Goal: Task Accomplishment & Management: Use online tool/utility

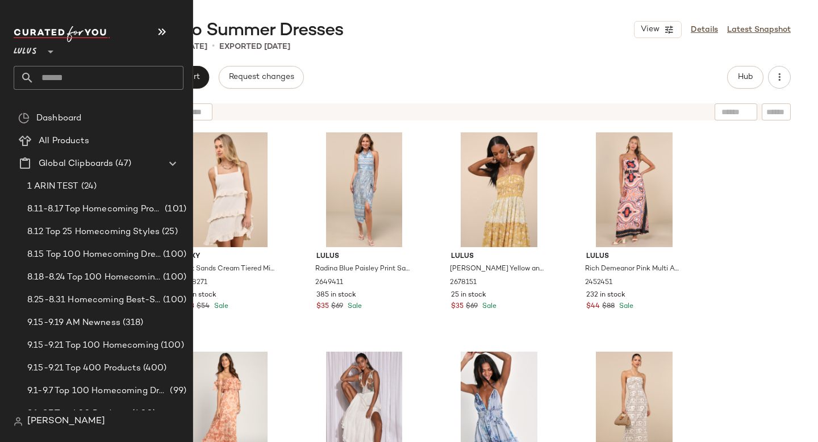
click at [105, 76] on input "text" at bounding box center [108, 78] width 149 height 24
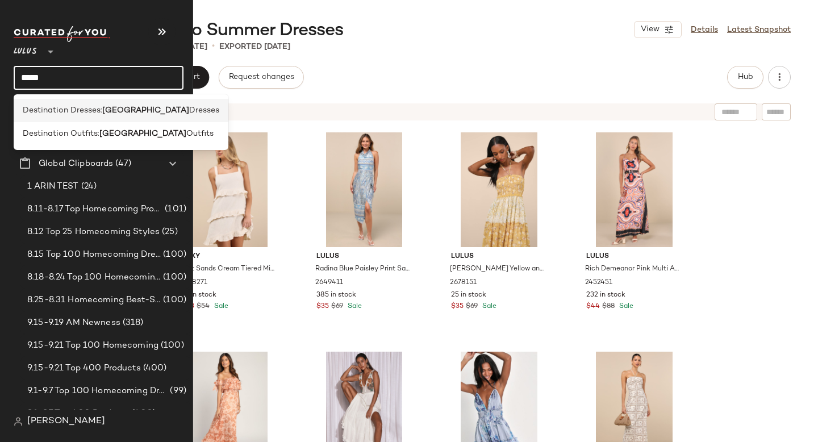
type input "*****"
click at [98, 116] on span "Destination Dresses:" at bounding box center [63, 111] width 80 height 12
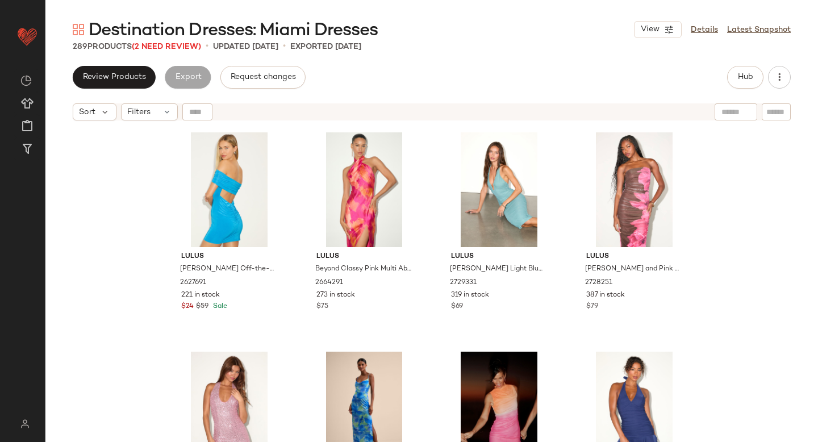
click at [445, 82] on div "Review Products Export Request changes Hub" at bounding box center [432, 77] width 718 height 23
click at [164, 47] on span "(2 Need Review)" at bounding box center [166, 47] width 69 height 9
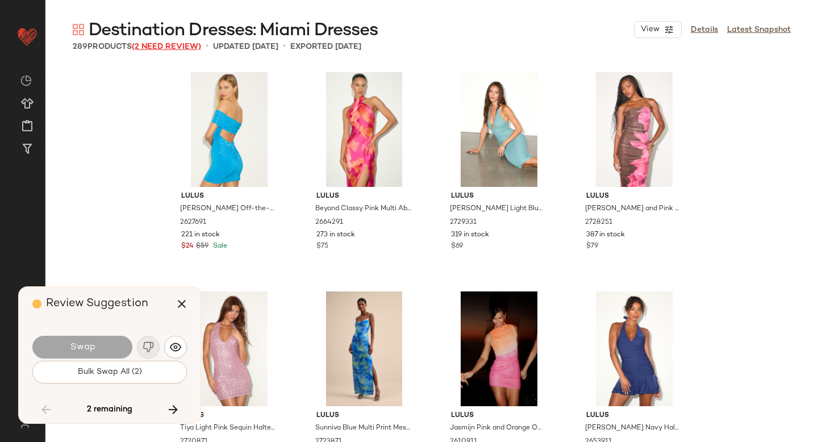
scroll to position [7455, 0]
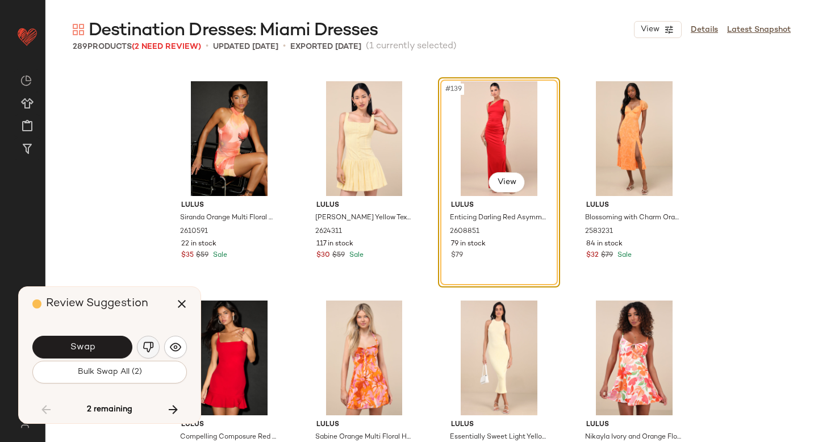
click at [152, 347] on img "button" at bounding box center [148, 346] width 11 height 11
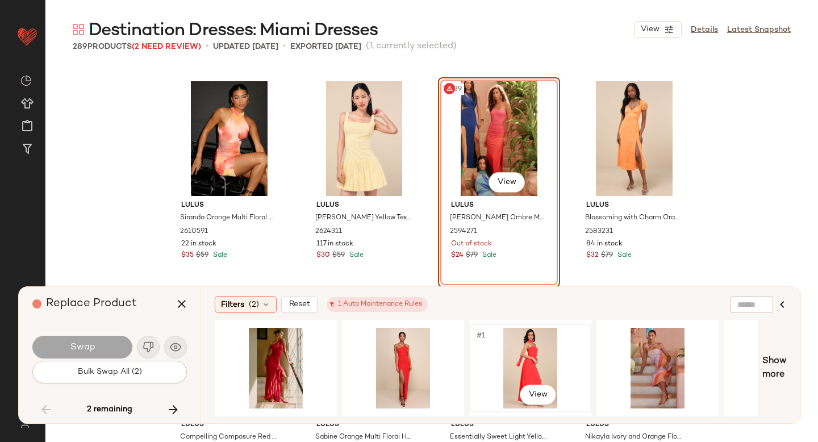
click at [525, 348] on div "#1 View" at bounding box center [530, 368] width 114 height 81
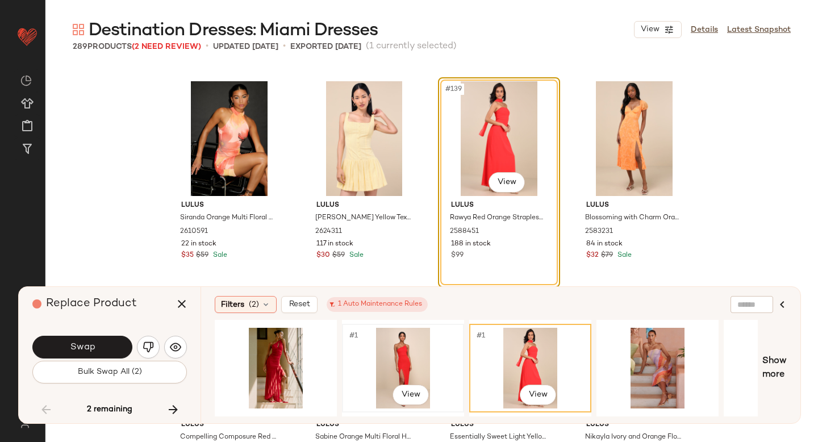
click at [398, 356] on div "#1 View" at bounding box center [403, 368] width 114 height 81
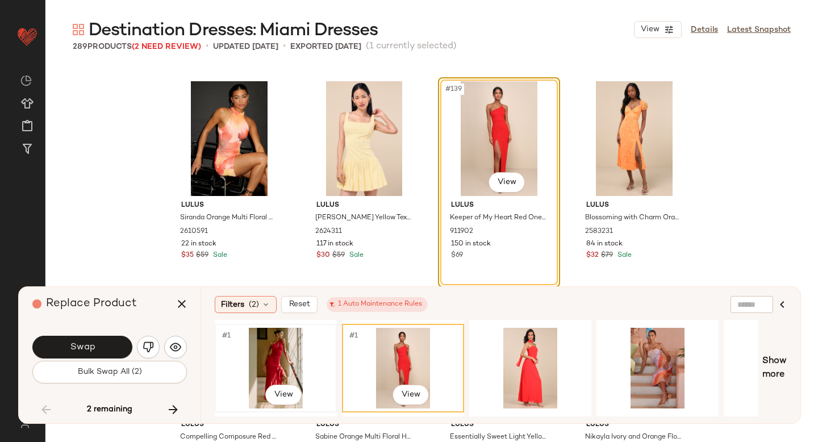
click at [324, 358] on div "#1 View" at bounding box center [276, 368] width 114 height 81
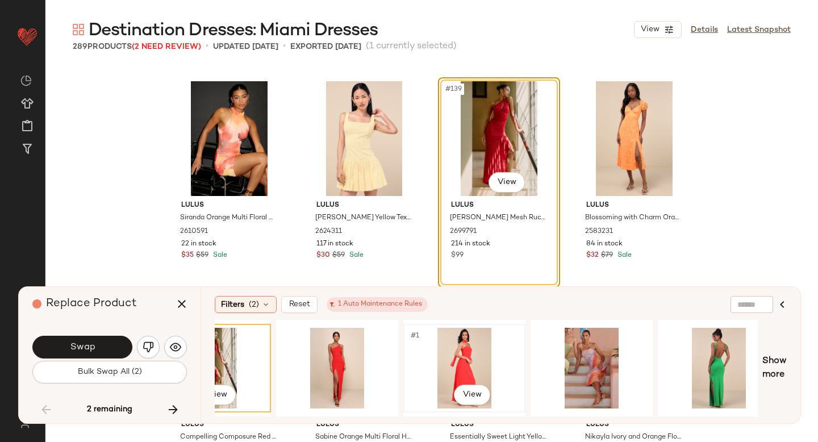
scroll to position [0, 86]
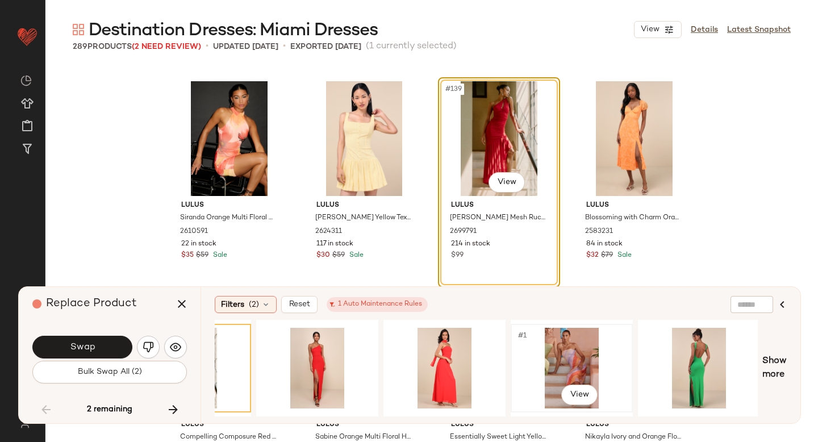
click at [552, 365] on div "#1 View" at bounding box center [572, 368] width 114 height 81
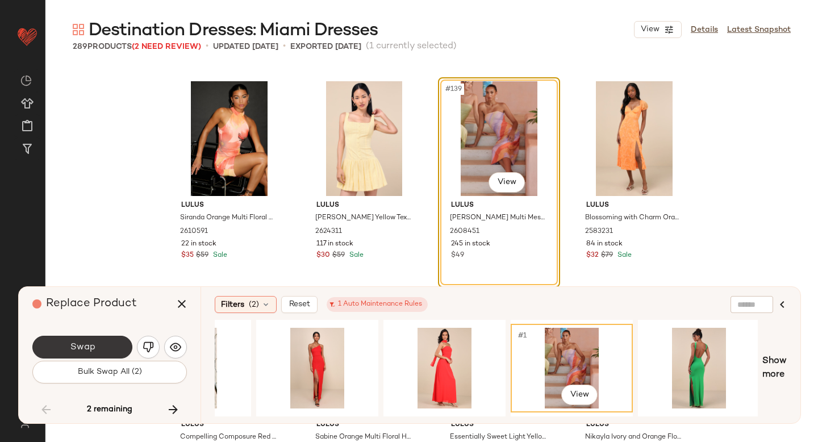
click at [76, 345] on span "Swap" at bounding box center [82, 347] width 26 height 11
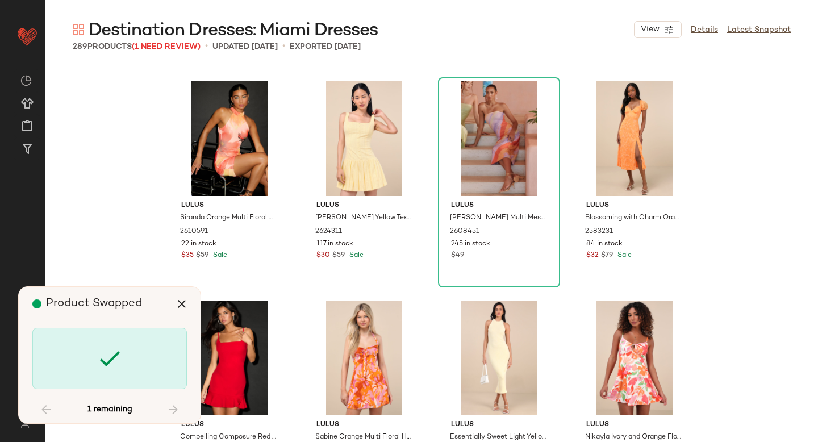
scroll to position [15129, 0]
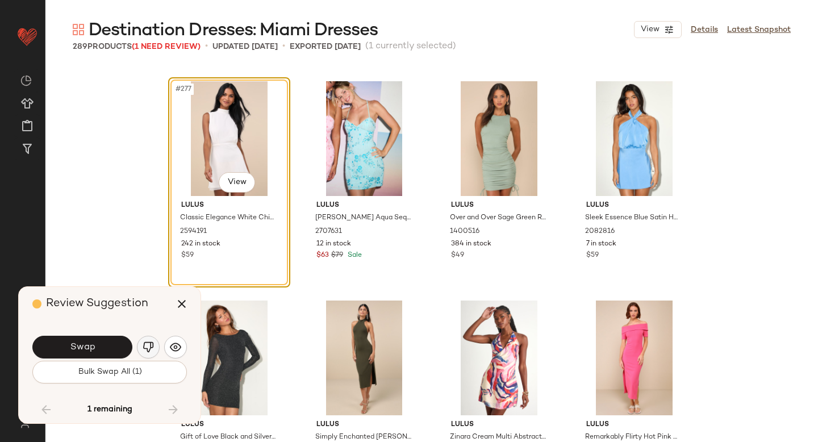
click at [144, 344] on img "button" at bounding box center [148, 346] width 11 height 11
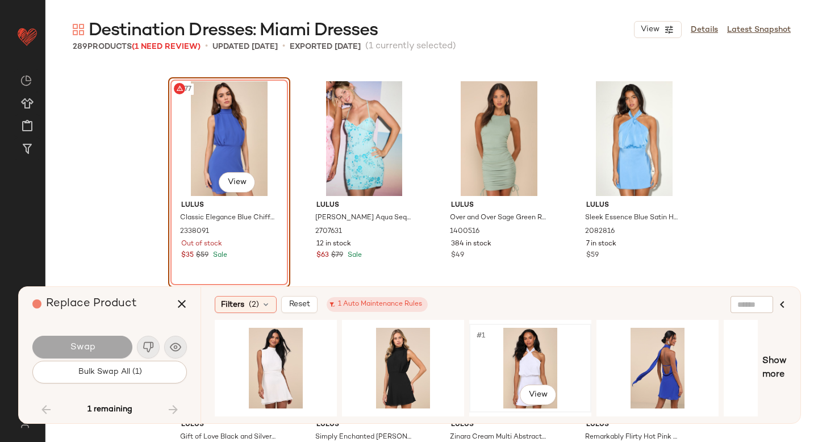
click at [508, 366] on div "#1 View" at bounding box center [530, 368] width 114 height 81
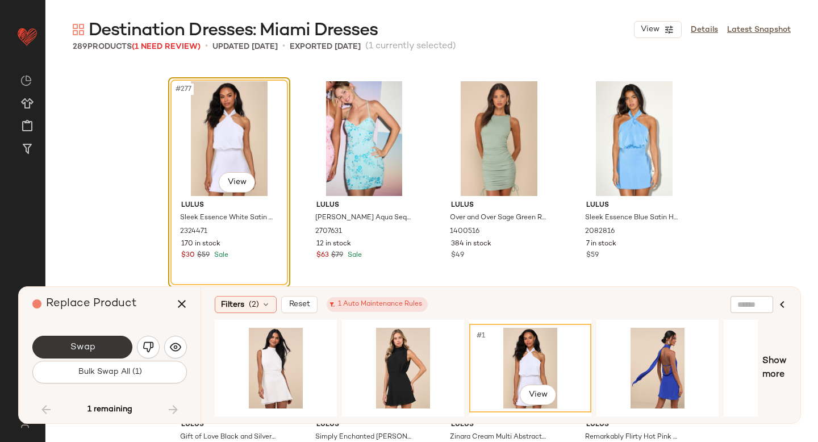
click at [89, 343] on span "Swap" at bounding box center [82, 347] width 26 height 11
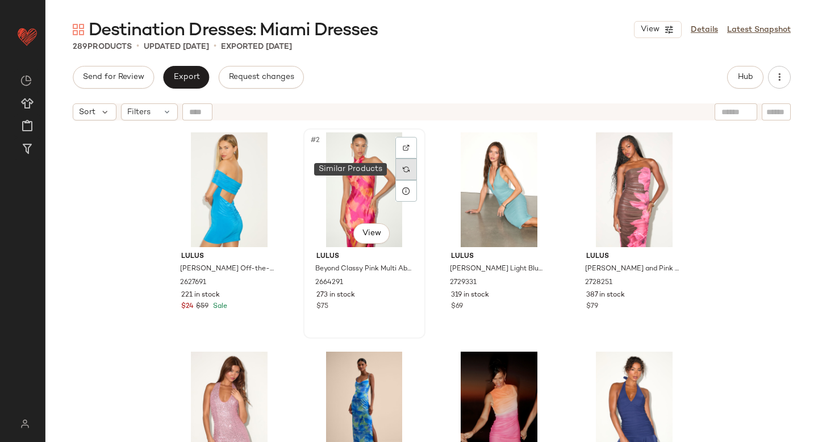
click at [404, 172] on img at bounding box center [406, 169] width 7 height 7
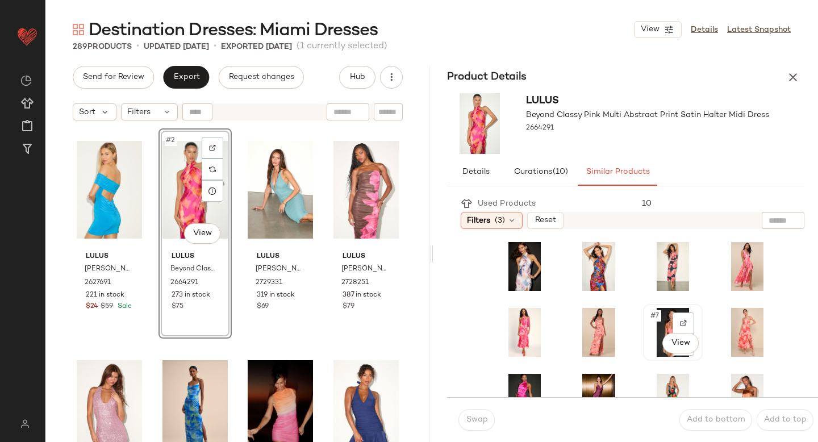
click at [673, 319] on div at bounding box center [684, 323] width 22 height 22
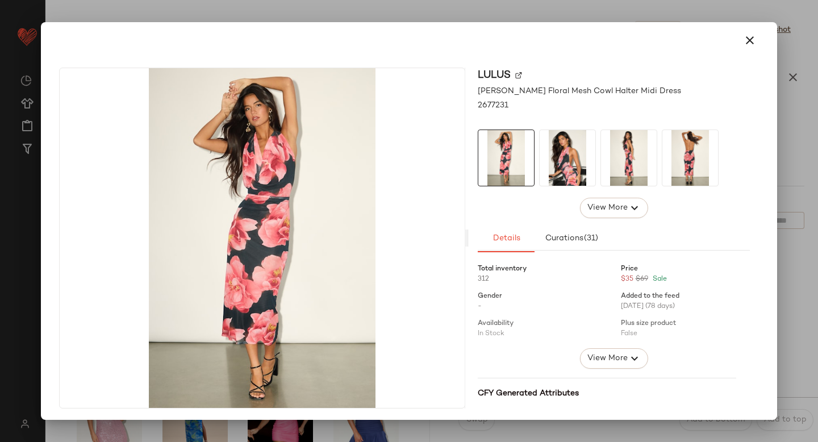
click at [783, 224] on div at bounding box center [409, 221] width 818 height 442
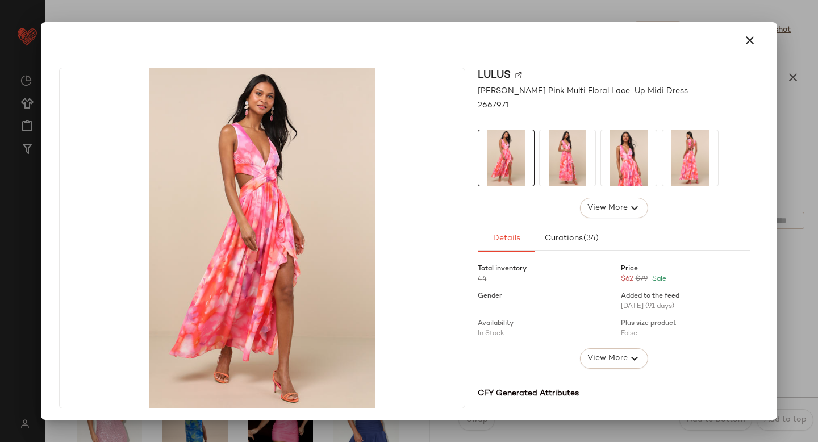
click at [793, 273] on div at bounding box center [409, 221] width 818 height 442
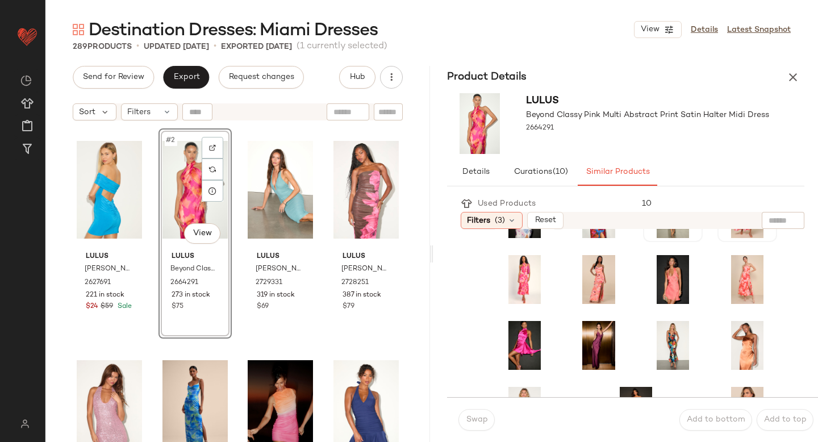
scroll to position [47, 0]
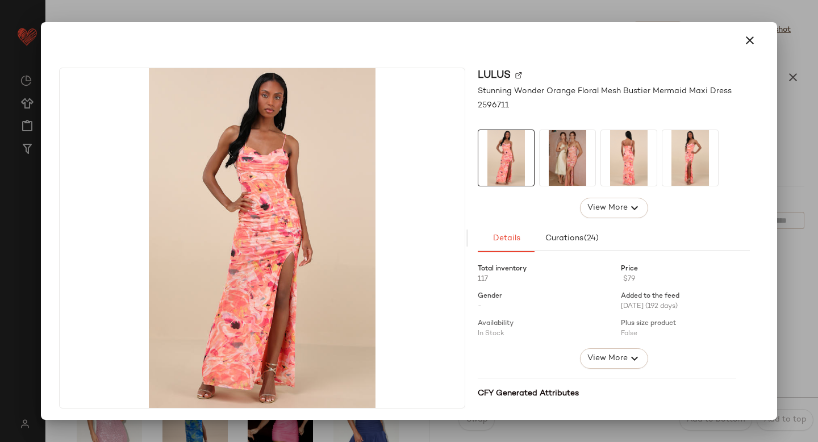
click at [777, 319] on div at bounding box center [409, 221] width 818 height 442
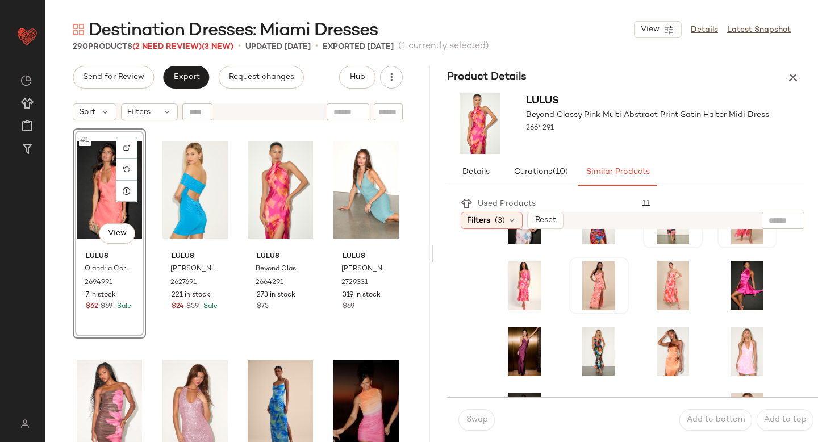
click at [98, 191] on div "#1 View" at bounding box center [109, 189] width 65 height 115
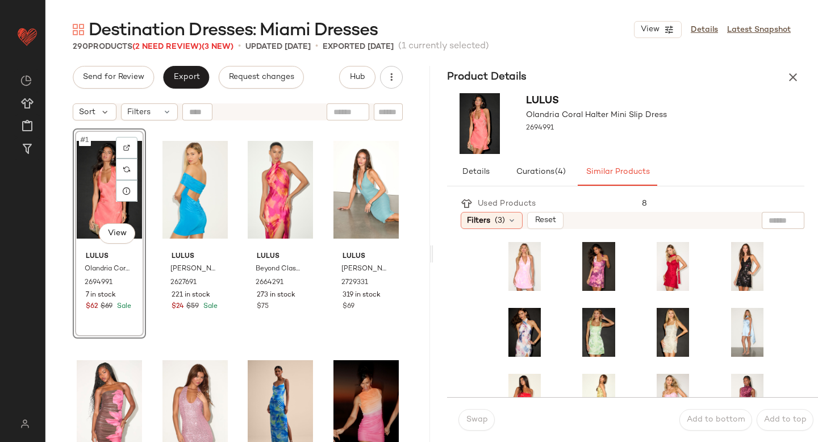
click at [91, 209] on div "#1 View" at bounding box center [109, 189] width 65 height 115
click at [61, 356] on div "#1 View Lulus Olandria Coral Halter Mini Slip Dress 2694991 7 in stock $62 $69 …" at bounding box center [237, 298] width 385 height 344
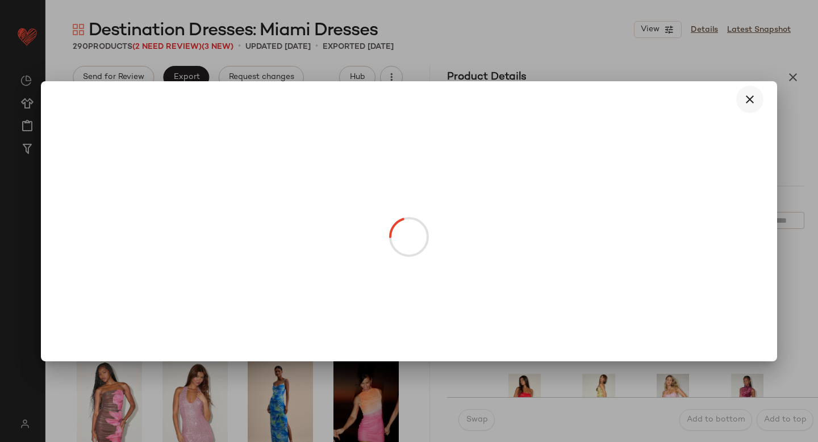
click at [746, 102] on icon "button" at bounding box center [750, 100] width 14 height 14
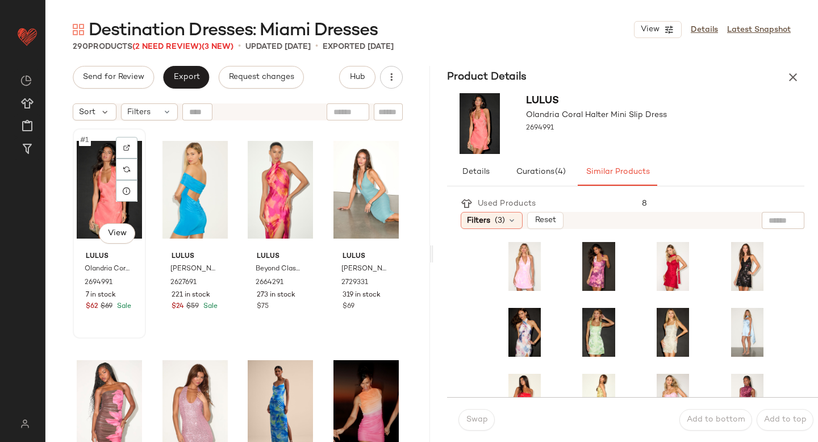
click at [102, 178] on div "#1 View" at bounding box center [109, 189] width 65 height 115
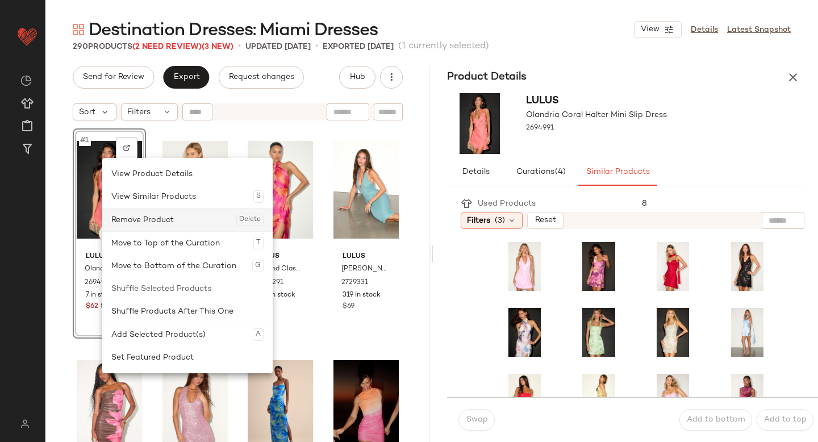
click at [147, 215] on div "Remove Product Delete" at bounding box center [187, 219] width 152 height 23
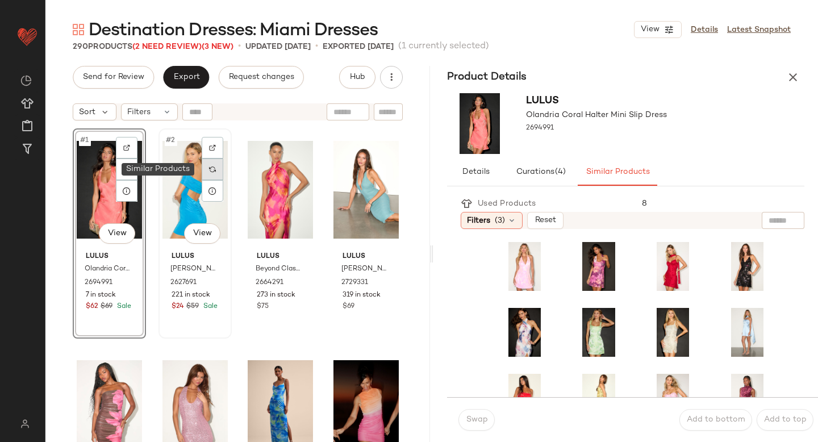
click at [210, 169] on img at bounding box center [212, 169] width 7 height 7
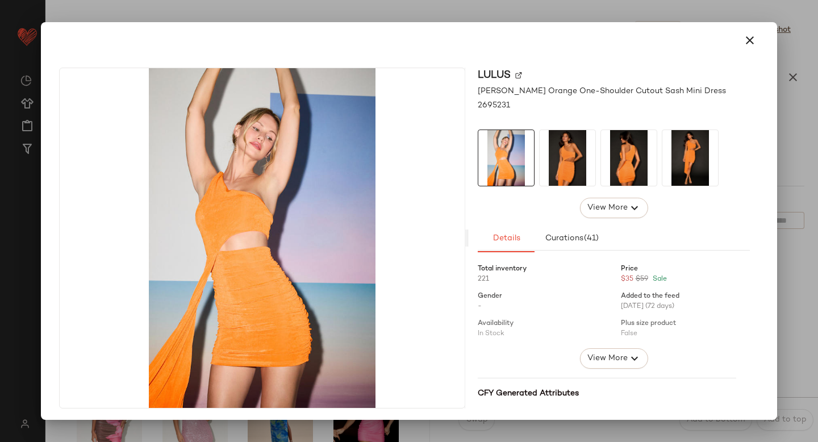
click at [796, 336] on div at bounding box center [409, 221] width 818 height 442
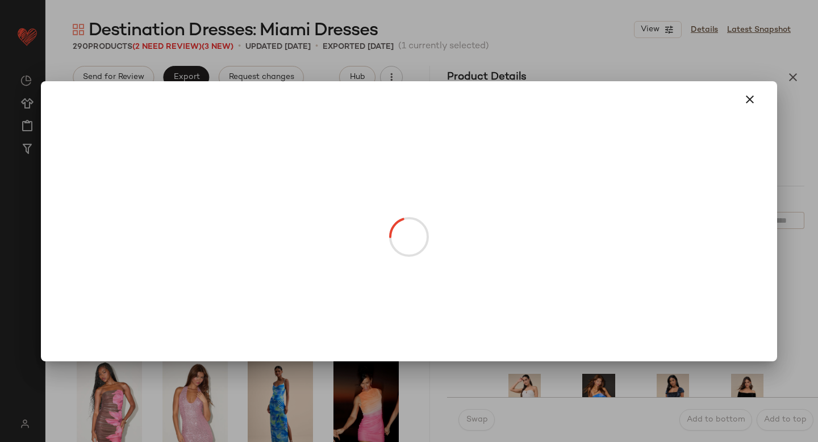
drag, startPoint x: 583, startPoint y: 332, endPoint x: 122, endPoint y: 340, distance: 461.3
click at [361, 398] on div at bounding box center [409, 221] width 818 height 442
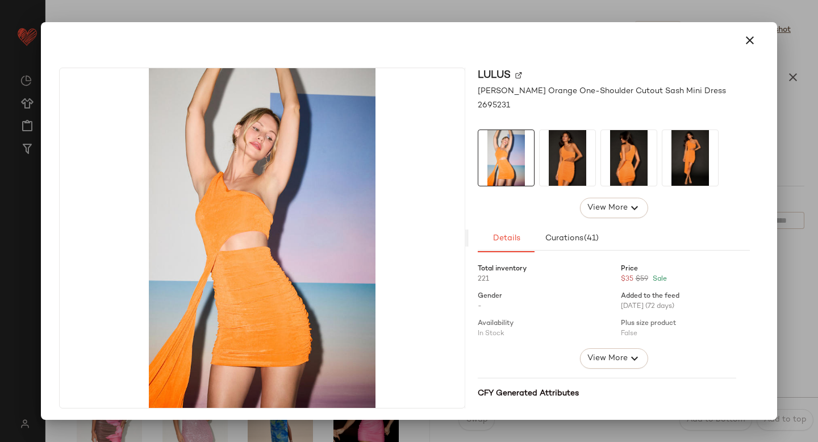
drag, startPoint x: 577, startPoint y: 333, endPoint x: 294, endPoint y: 340, distance: 283.0
click at [743, 38] on icon "button" at bounding box center [750, 41] width 14 height 14
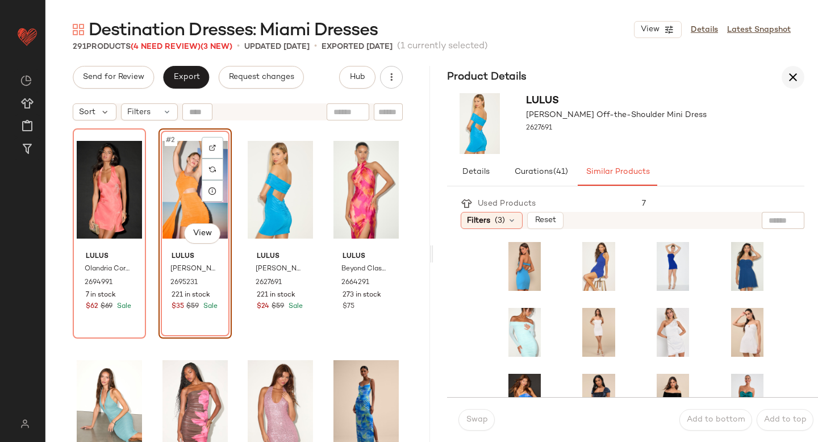
click at [802, 80] on button "button" at bounding box center [793, 77] width 23 height 23
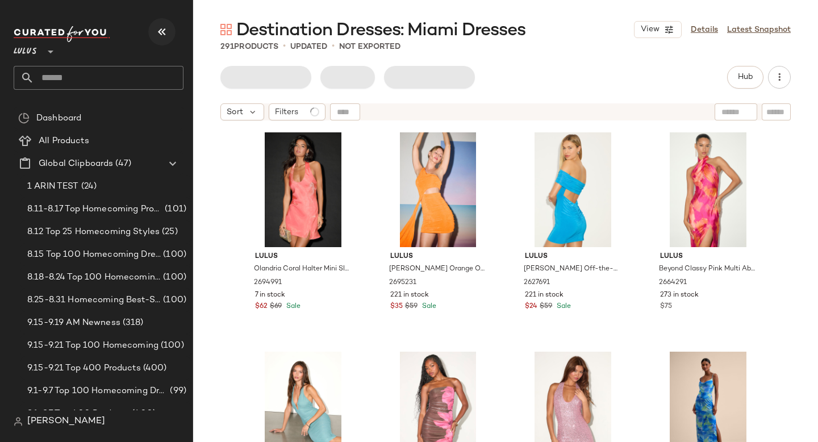
click at [159, 31] on icon "button" at bounding box center [162, 32] width 14 height 14
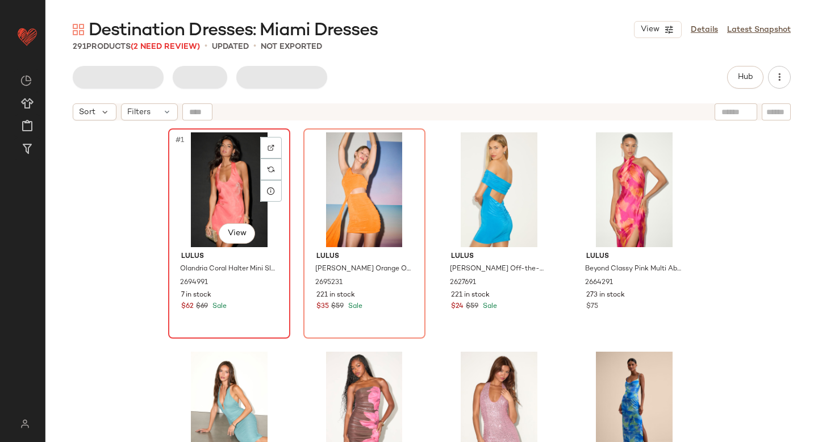
click at [220, 182] on div "#1 View" at bounding box center [229, 189] width 114 height 115
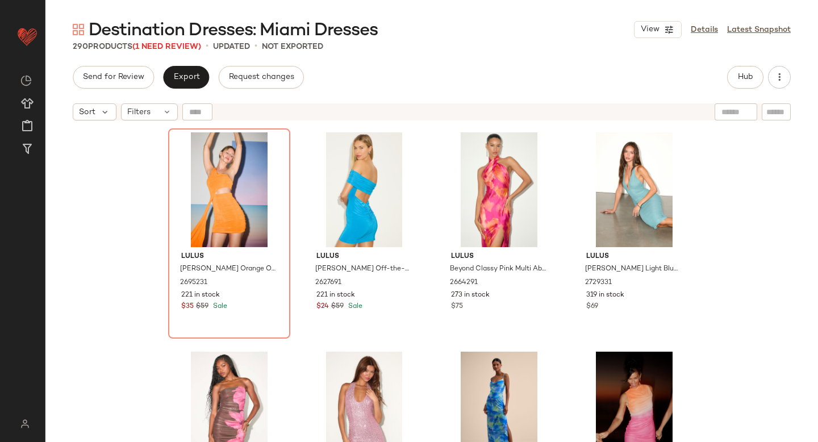
click at [117, 266] on div "Lulus Neila Orange One-Shoulder Cutout Sash Mini Dress 2695231 221 in stock $35…" at bounding box center [431, 298] width 773 height 344
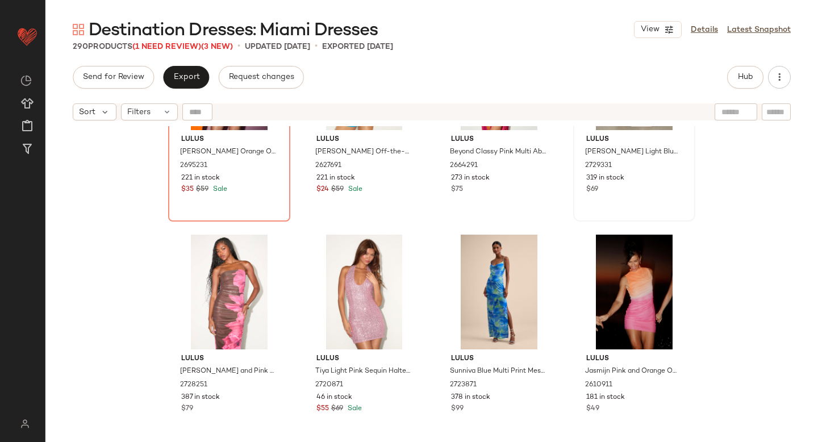
scroll to position [144, 0]
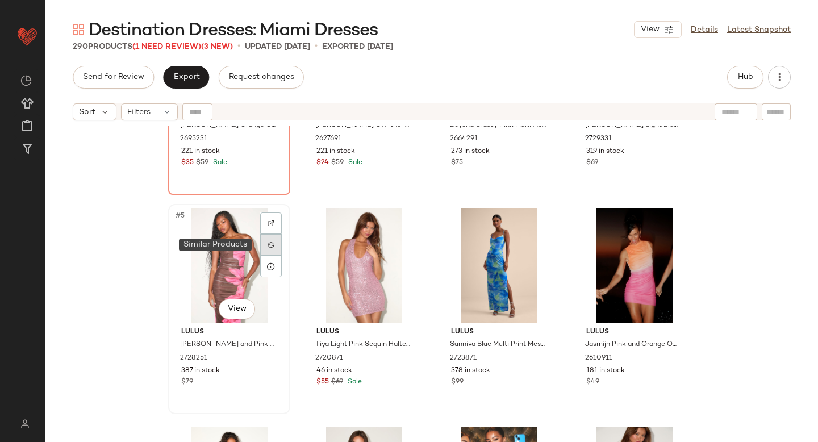
click at [262, 246] on div at bounding box center [271, 245] width 22 height 22
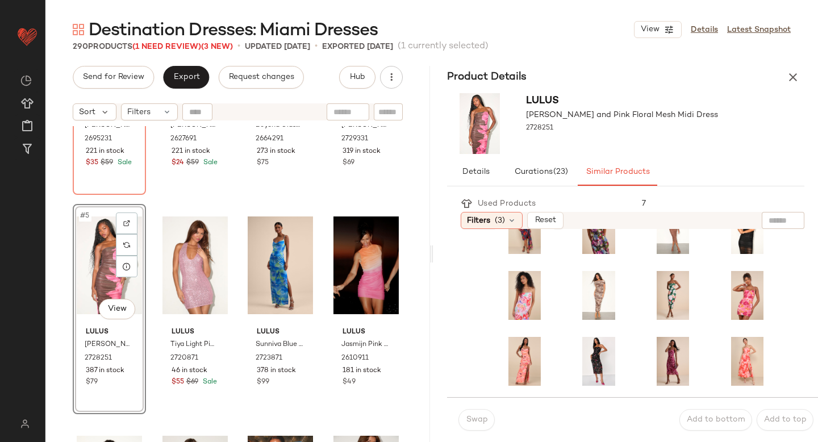
scroll to position [52, 0]
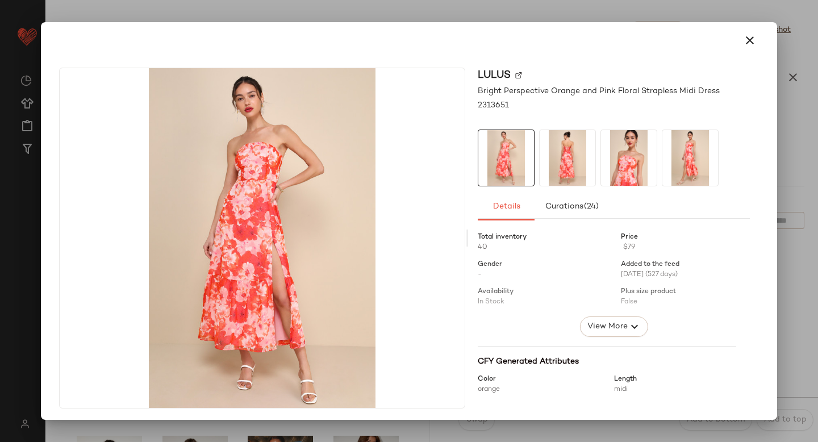
click at [780, 340] on div at bounding box center [409, 221] width 818 height 442
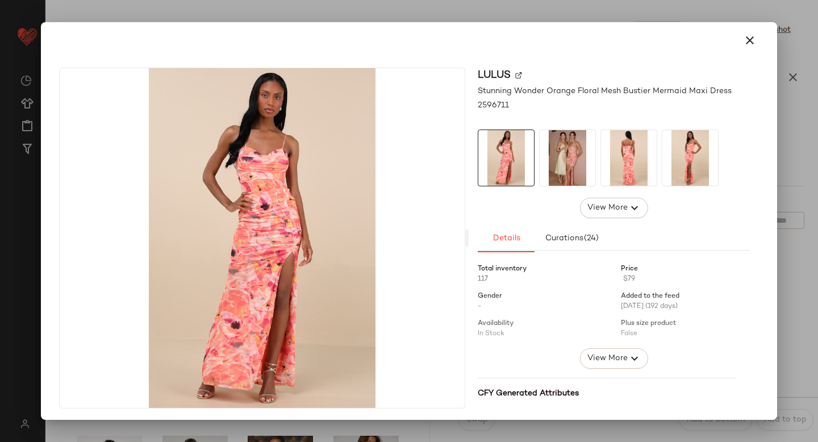
click at [791, 315] on div at bounding box center [409, 221] width 818 height 442
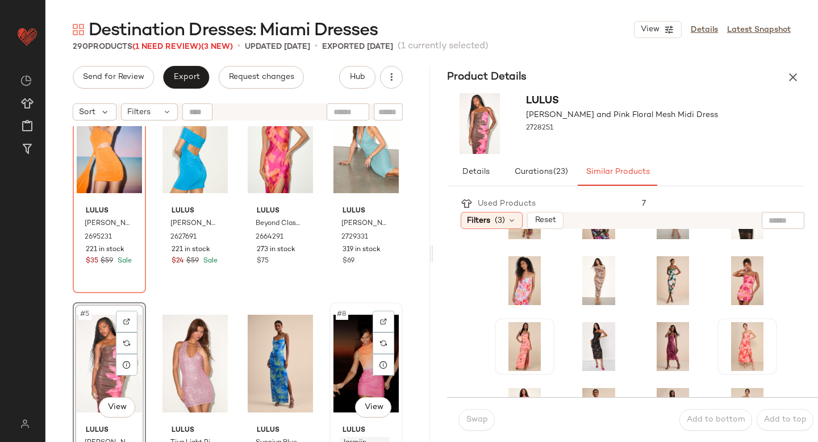
scroll to position [0, 0]
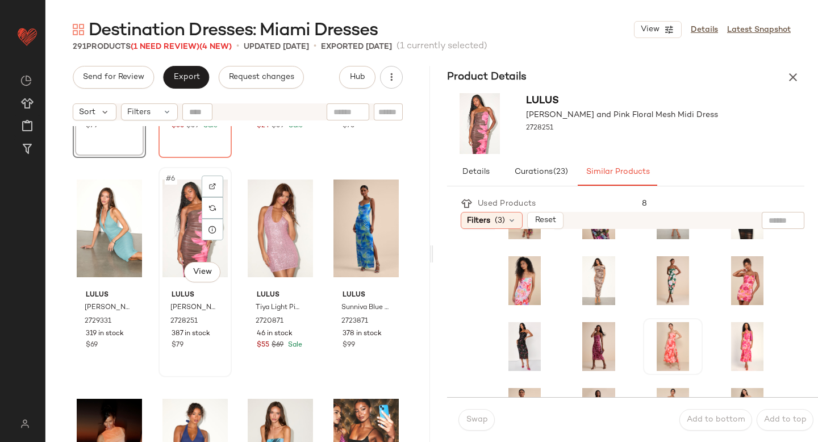
scroll to position [164, 0]
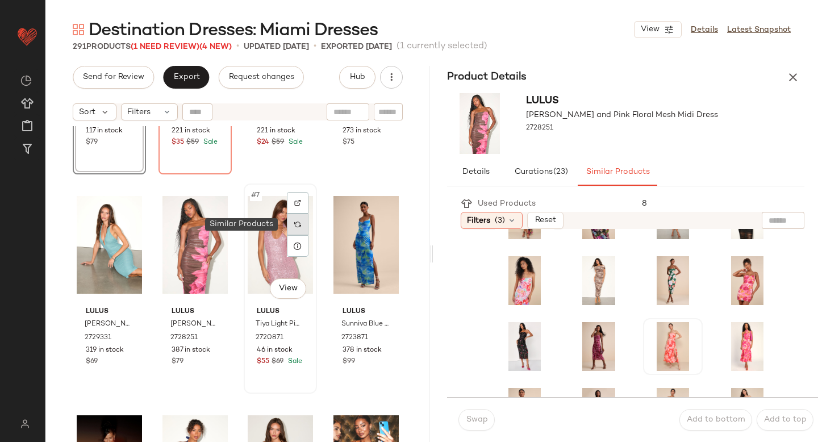
click at [294, 226] on img at bounding box center [297, 224] width 7 height 7
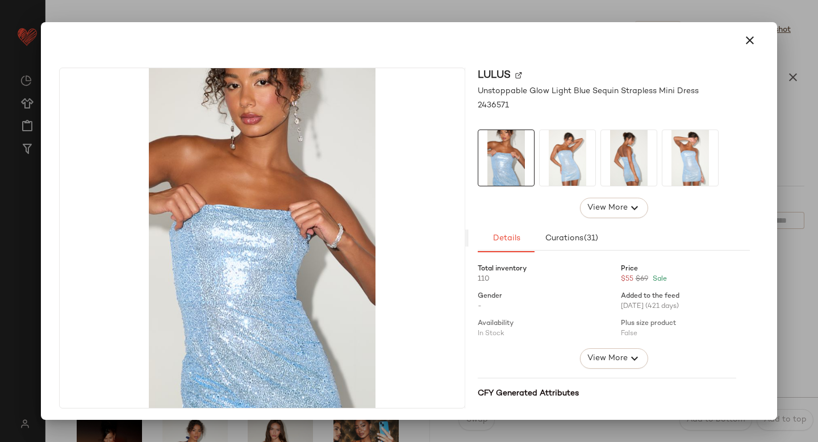
click at [778, 320] on div at bounding box center [409, 221] width 818 height 442
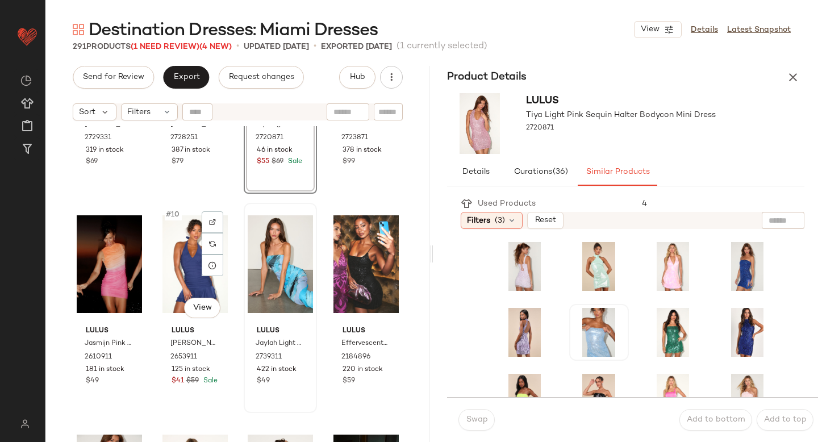
scroll to position [377, 0]
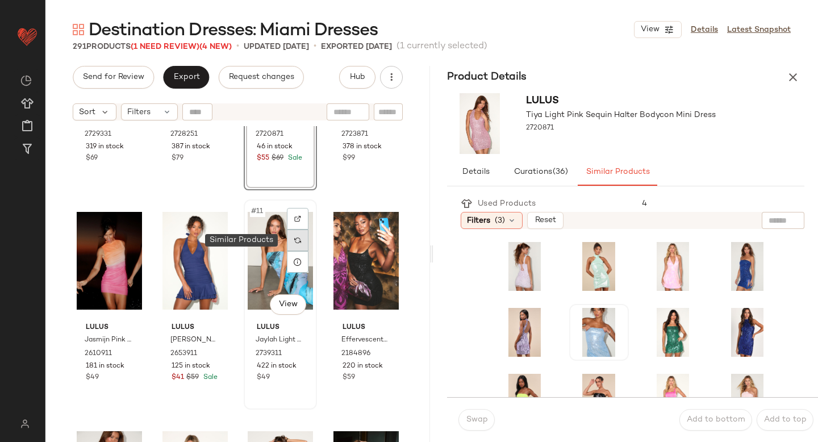
click at [296, 247] on div at bounding box center [298, 240] width 22 height 22
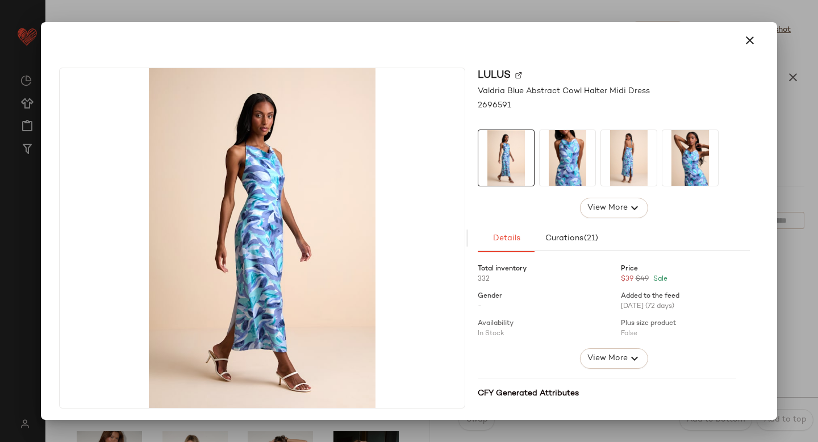
click at [753, 251] on div "Lulus Valdria Blue Abstract Cowl Halter Midi Dress 2696591 View More Details Cu…" at bounding box center [408, 241] width 727 height 364
click at [784, 257] on div at bounding box center [409, 221] width 818 height 442
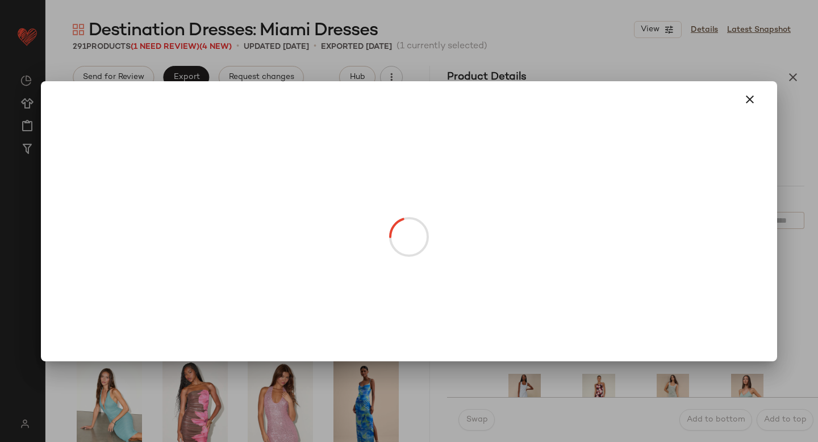
drag, startPoint x: 581, startPoint y: 264, endPoint x: 131, endPoint y: 291, distance: 450.7
click at [749, 96] on icon "button" at bounding box center [750, 100] width 14 height 14
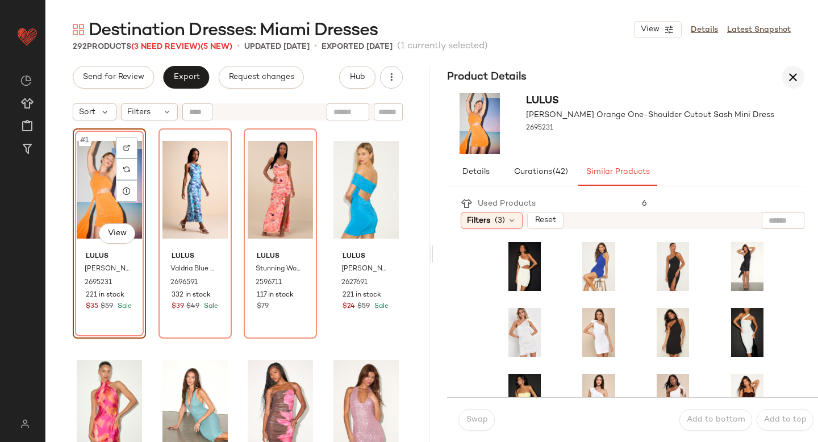
click at [789, 76] on icon "button" at bounding box center [793, 77] width 14 height 14
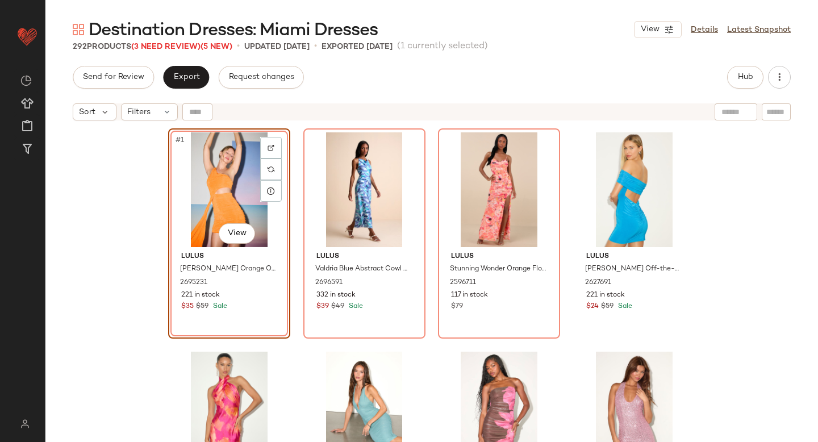
click at [107, 229] on div "#1 View Lulus Neila Orange One-Shoulder Cutout Sash Mini Dress 2695231 221 in s…" at bounding box center [431, 298] width 773 height 344
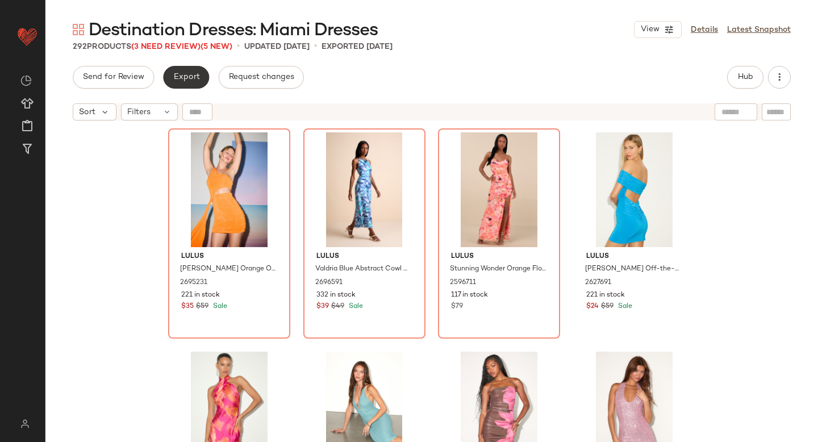
click at [183, 74] on span "Export" at bounding box center [186, 77] width 27 height 9
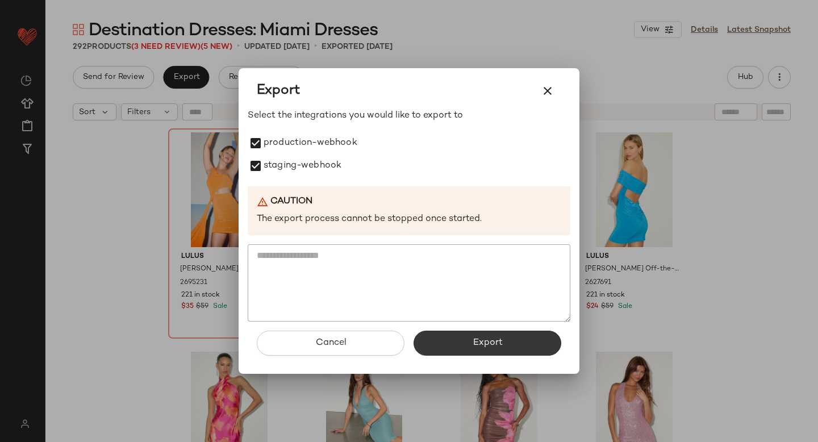
click at [512, 345] on button "Export" at bounding box center [488, 343] width 148 height 25
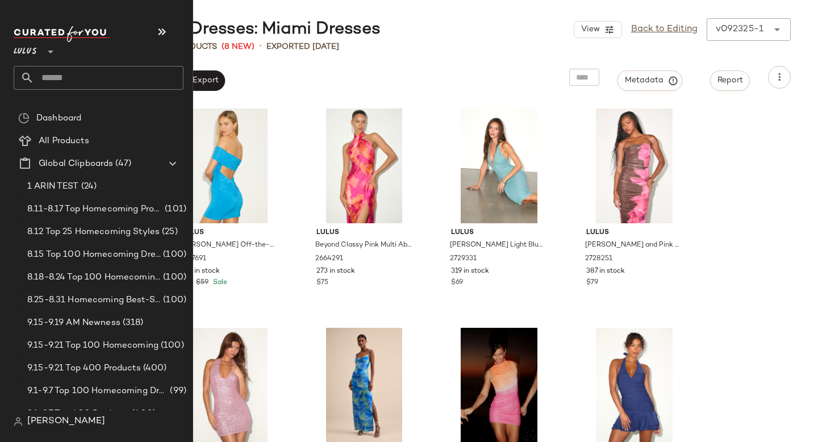
click at [61, 77] on input "text" at bounding box center [108, 78] width 149 height 24
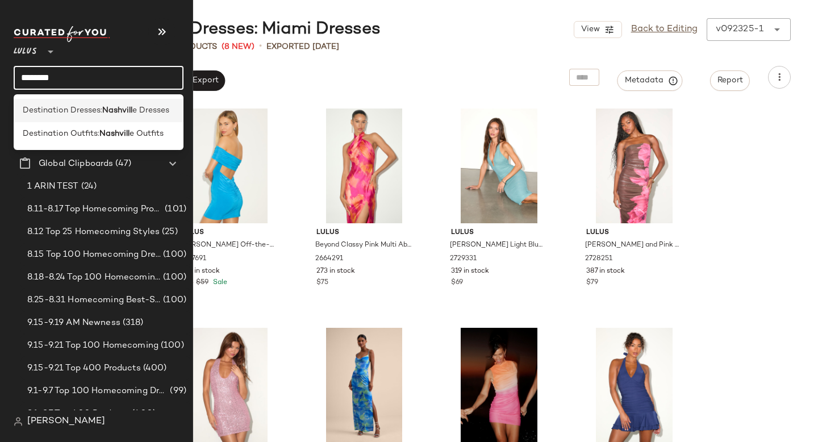
type input "********"
click at [61, 107] on span "Destination Dresses:" at bounding box center [63, 111] width 80 height 12
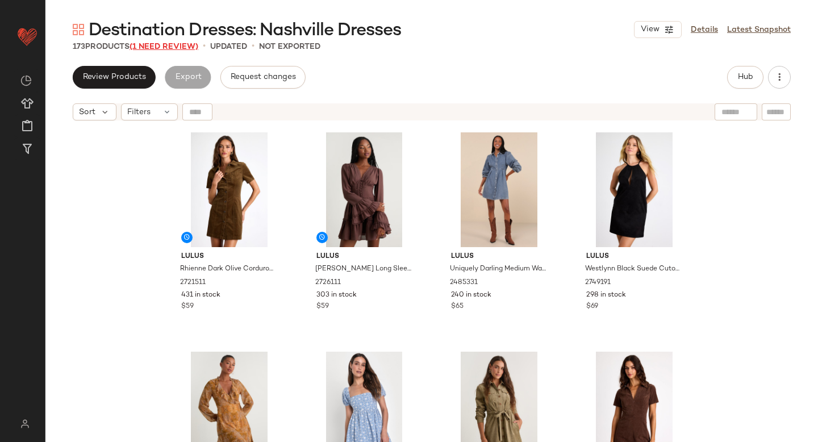
click at [162, 43] on span "(1 Need Review)" at bounding box center [164, 47] width 69 height 9
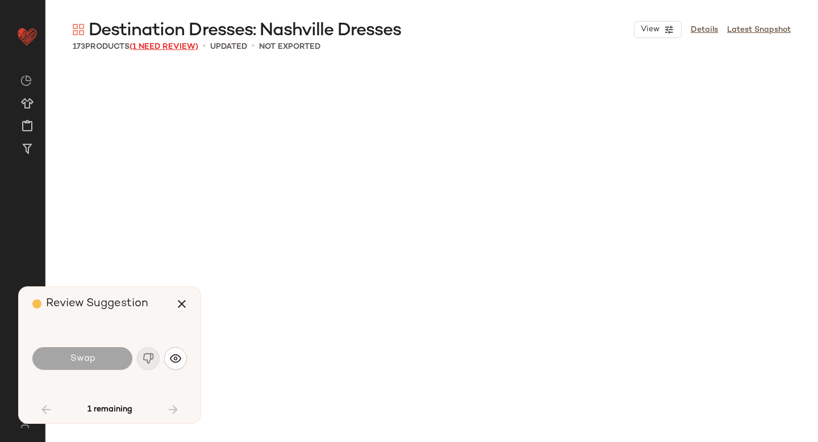
scroll to position [2631, 0]
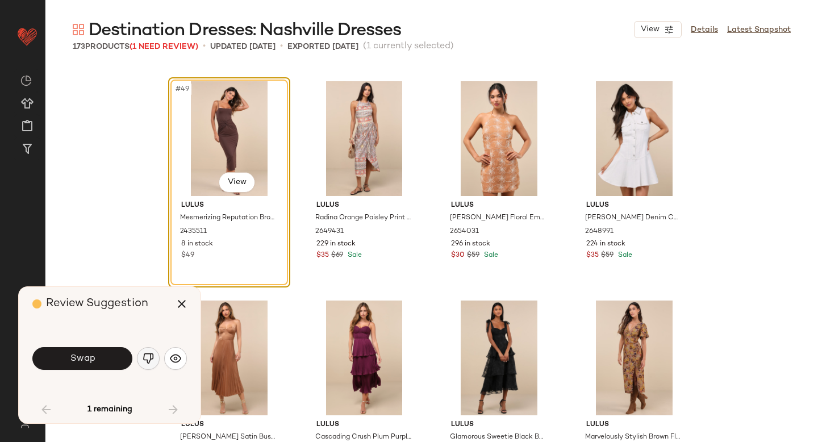
click at [147, 356] on img "button" at bounding box center [148, 358] width 11 height 11
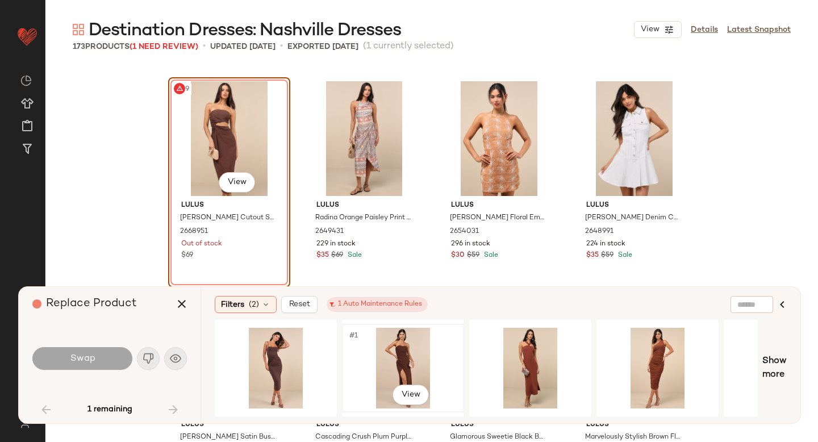
click at [391, 356] on div "#1 View" at bounding box center [403, 368] width 114 height 81
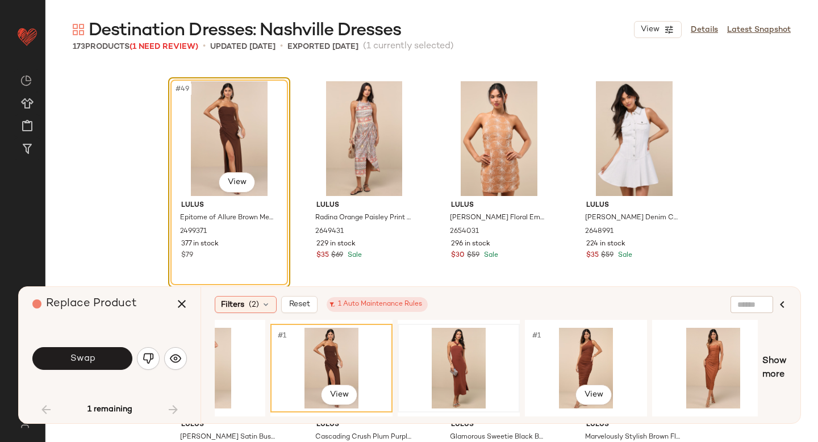
scroll to position [0, 209]
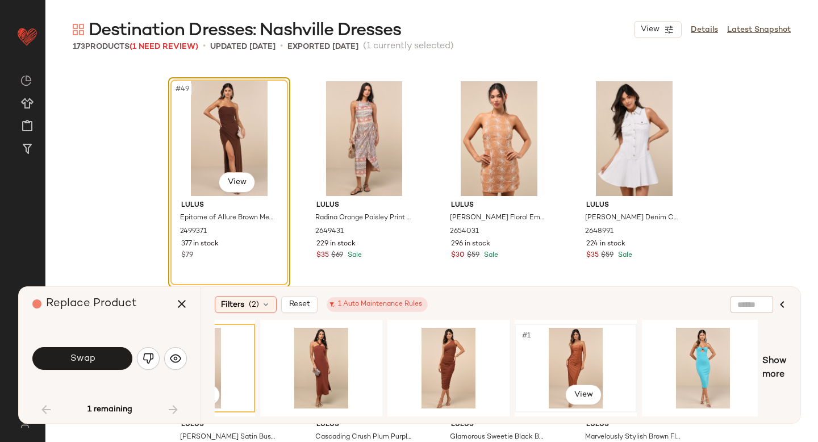
click at [556, 347] on div "#1 View" at bounding box center [576, 368] width 114 height 81
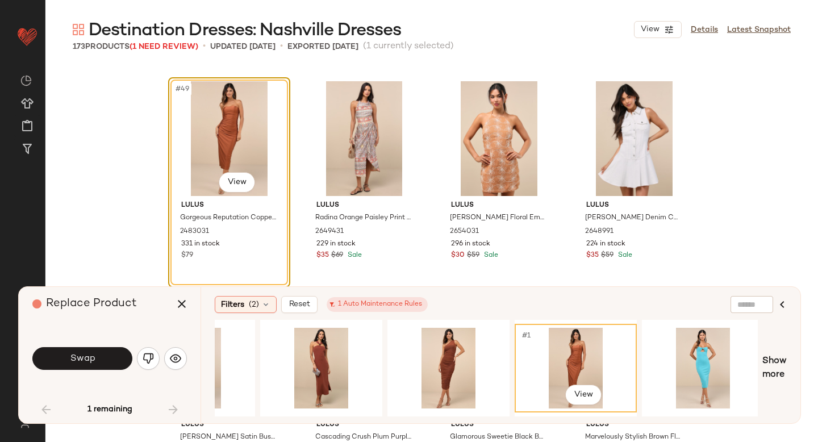
click at [79, 373] on div "Swap" at bounding box center [109, 358] width 155 height 61
click at [90, 368] on button "Swap" at bounding box center [82, 358] width 100 height 23
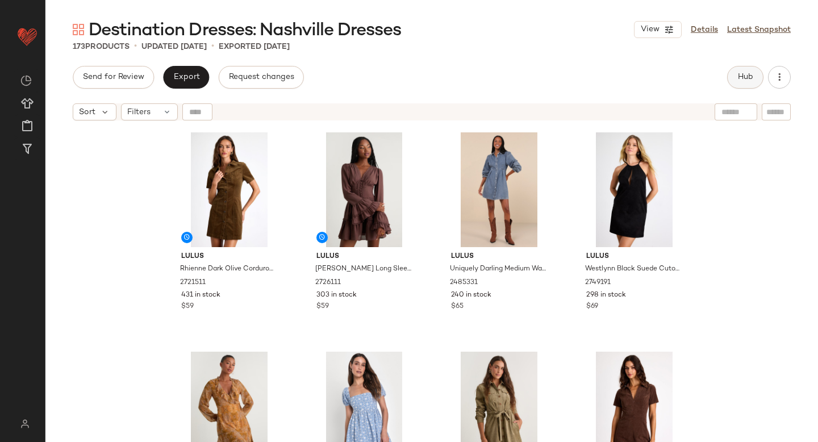
click at [732, 77] on button "Hub" at bounding box center [745, 77] width 36 height 23
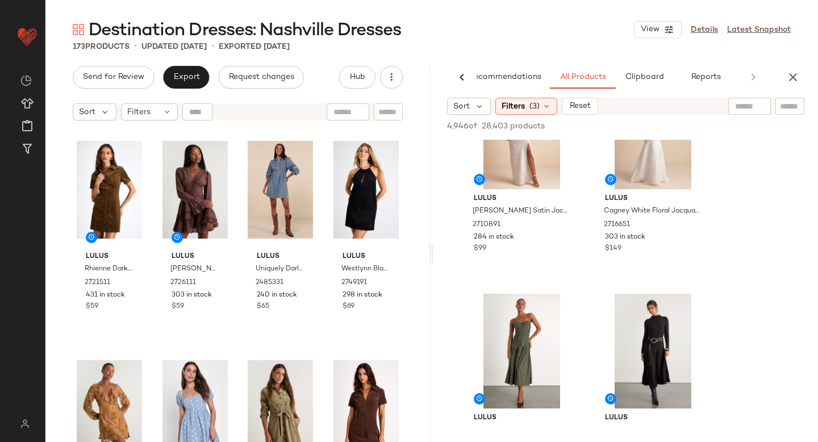
scroll to position [177, 0]
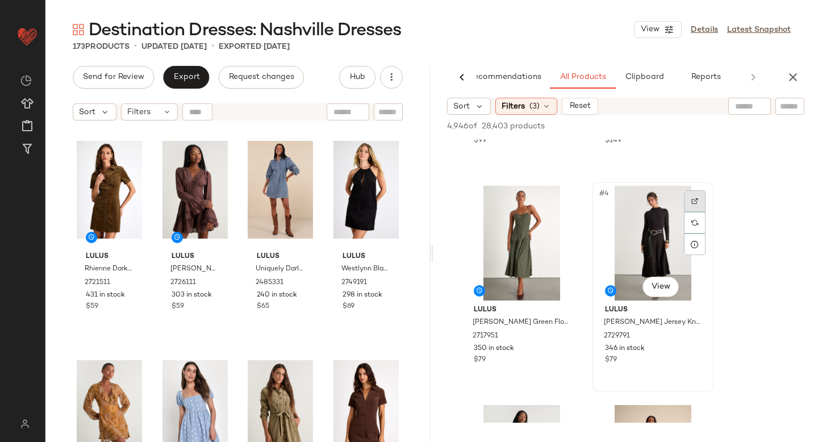
click at [692, 198] on img at bounding box center [694, 201] width 7 height 7
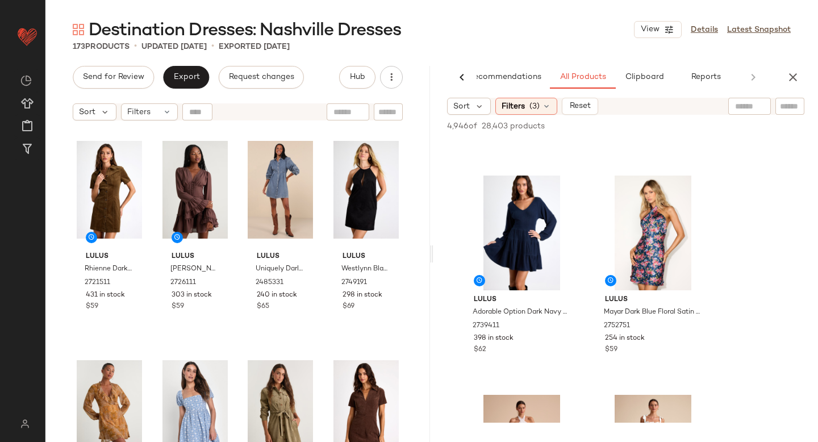
scroll to position [771, 0]
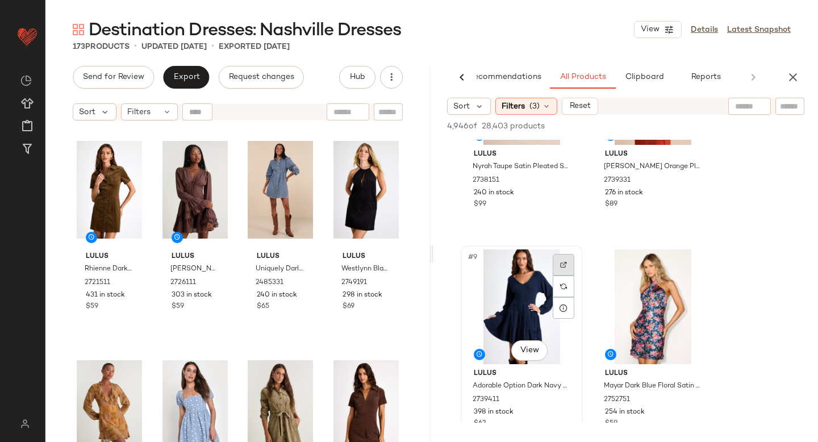
click at [570, 258] on div at bounding box center [564, 265] width 22 height 22
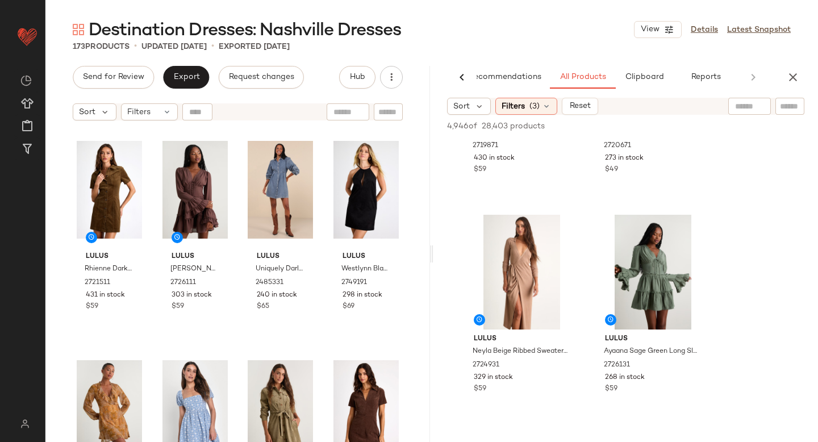
scroll to position [2660, 0]
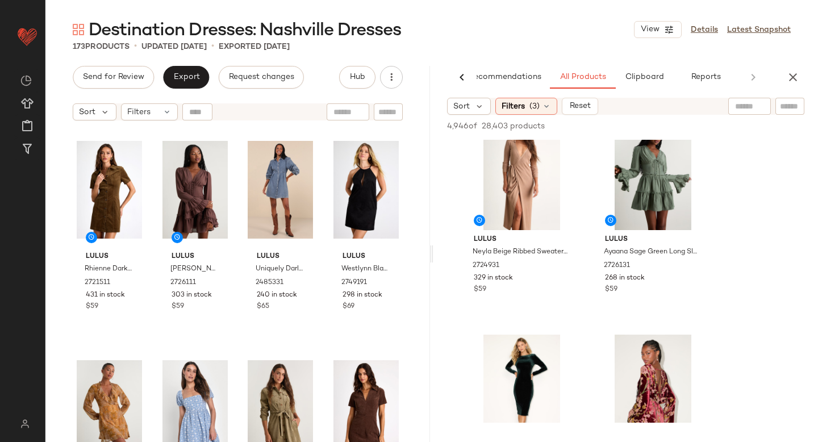
click at [752, 110] on div at bounding box center [749, 106] width 43 height 17
type input "******"
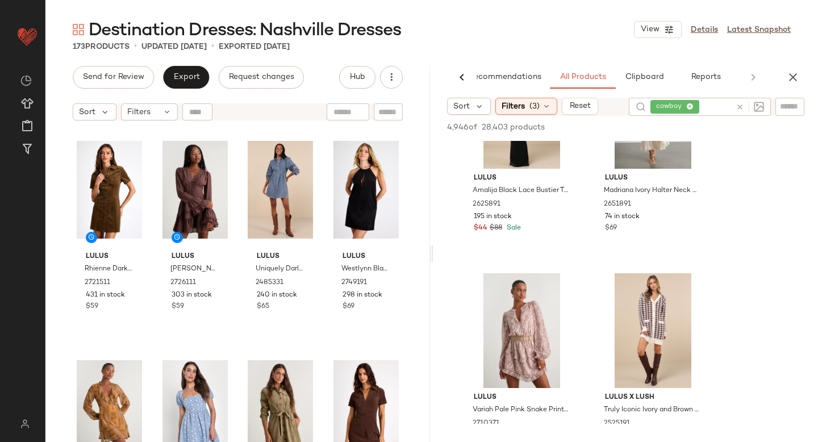
scroll to position [1241, 0]
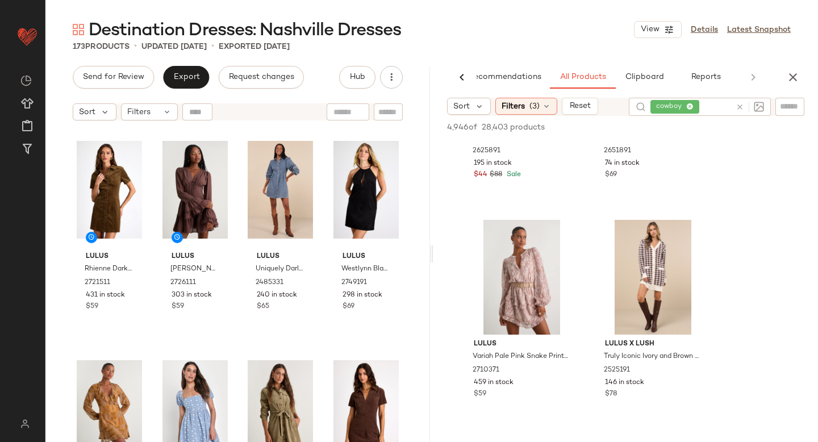
click at [741, 107] on icon at bounding box center [740, 107] width 9 height 9
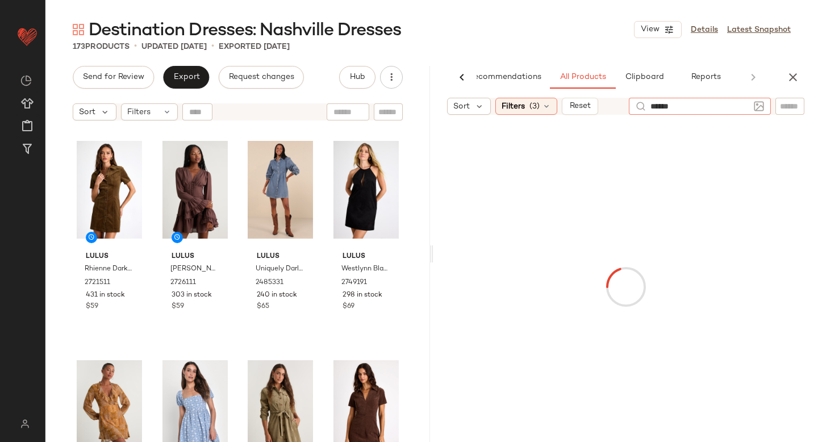
type input "*******"
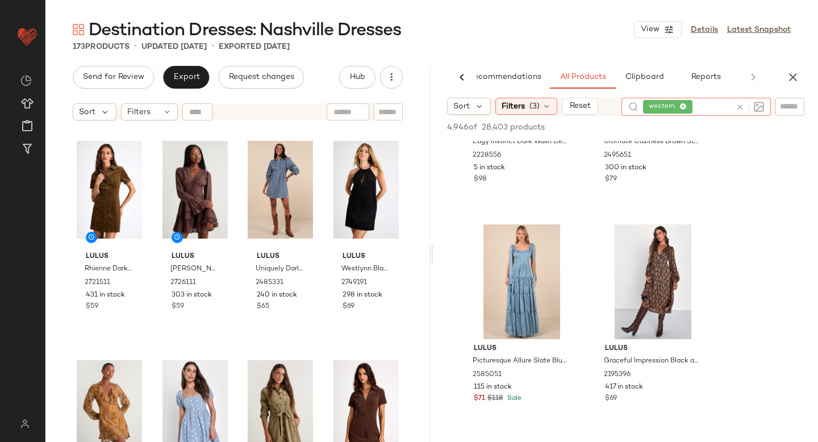
scroll to position [141, 0]
click at [695, 239] on img at bounding box center [694, 238] width 7 height 7
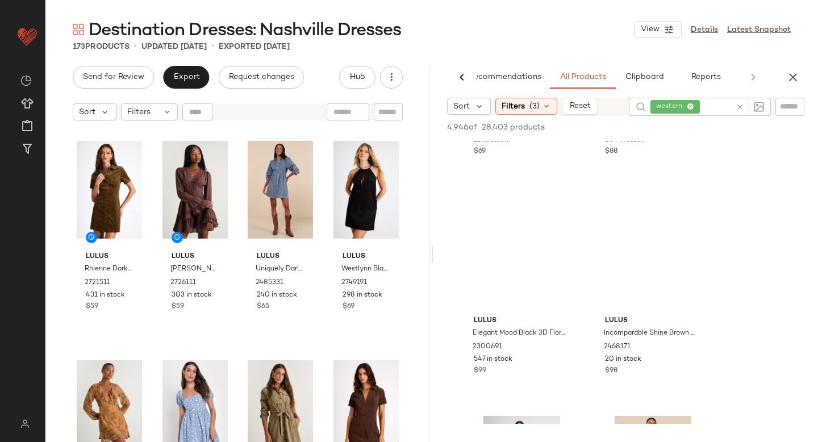
scroll to position [3896, 0]
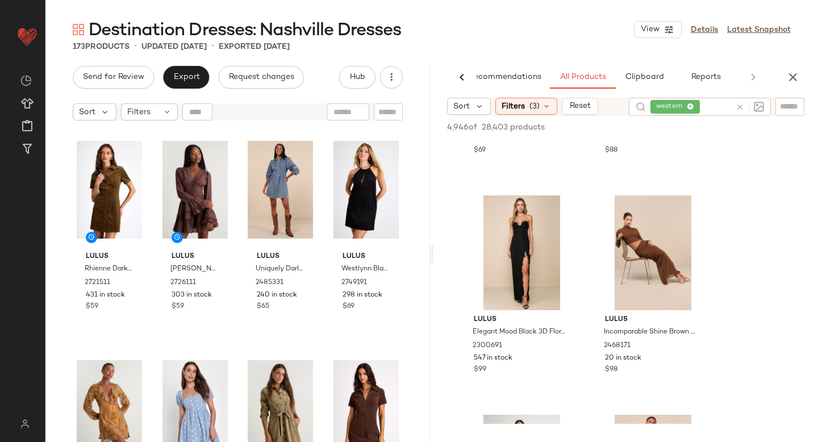
click at [738, 106] on icon at bounding box center [740, 107] width 9 height 9
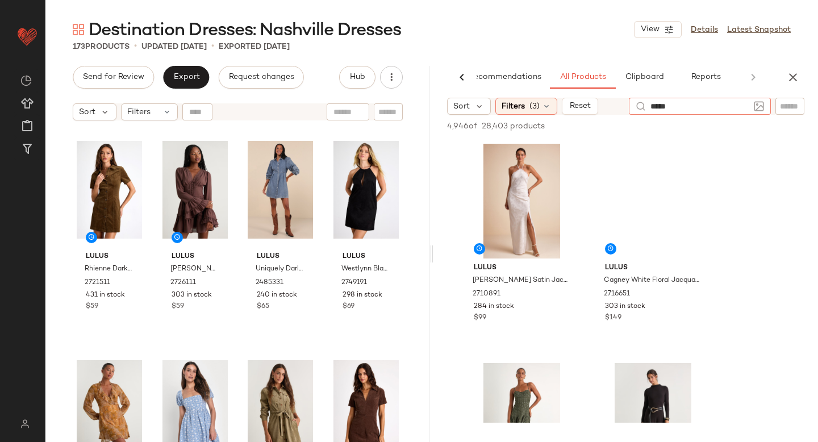
type input "******"
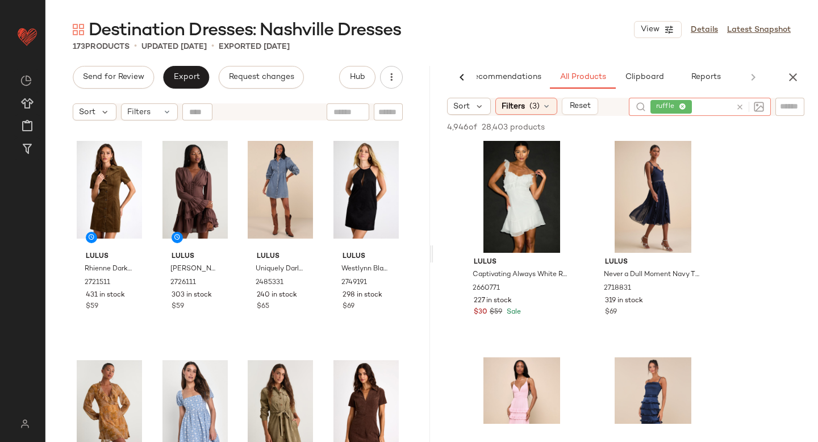
scroll to position [4147, 0]
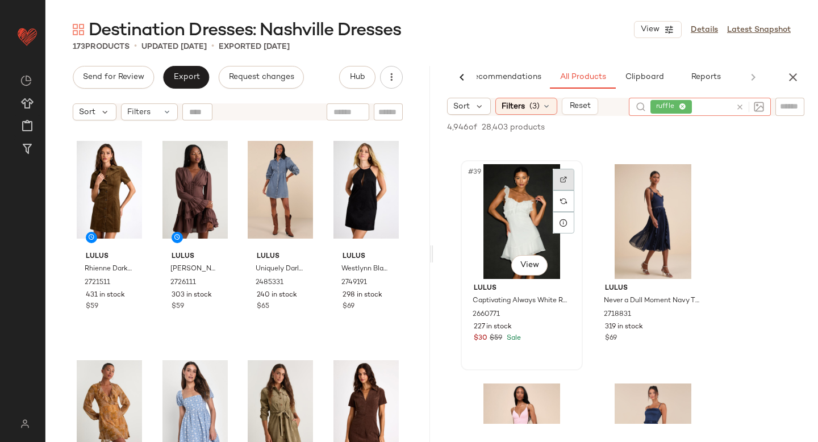
click at [567, 178] on div at bounding box center [564, 180] width 22 height 22
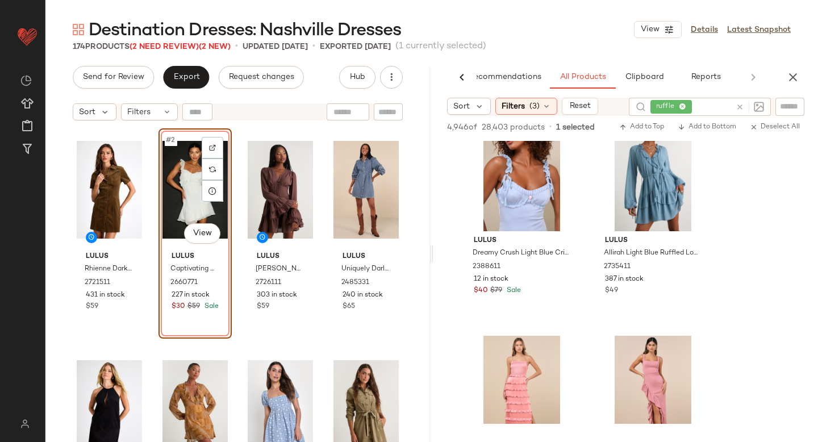
scroll to position [97, 0]
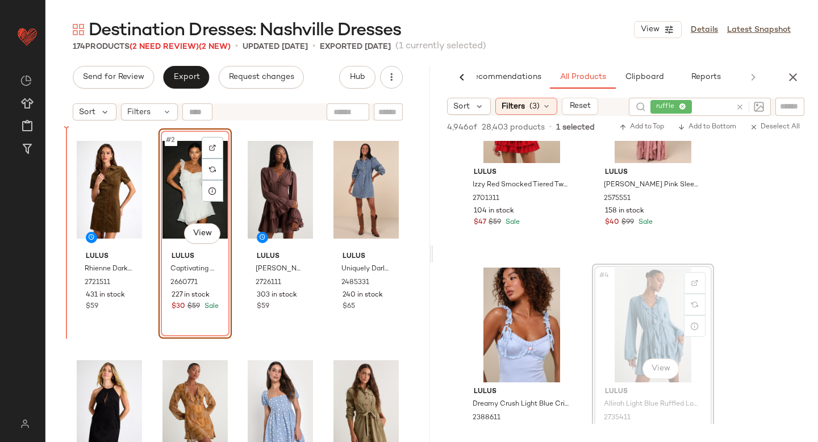
drag, startPoint x: 625, startPoint y: 327, endPoint x: 617, endPoint y: 327, distance: 8.0
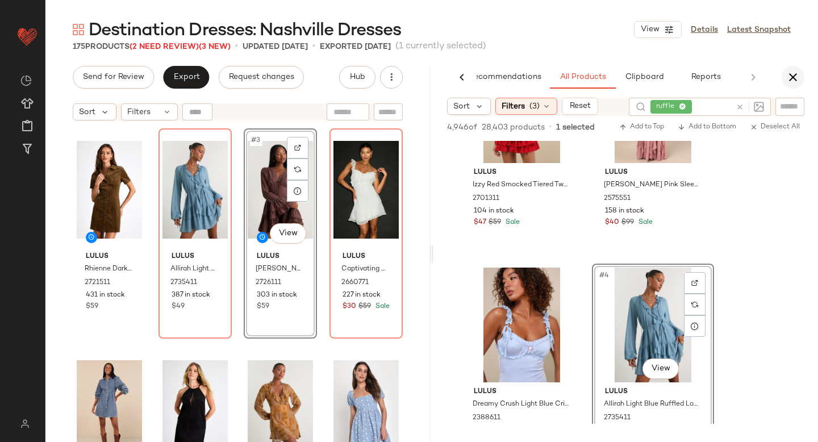
click at [793, 81] on icon "button" at bounding box center [793, 77] width 14 height 14
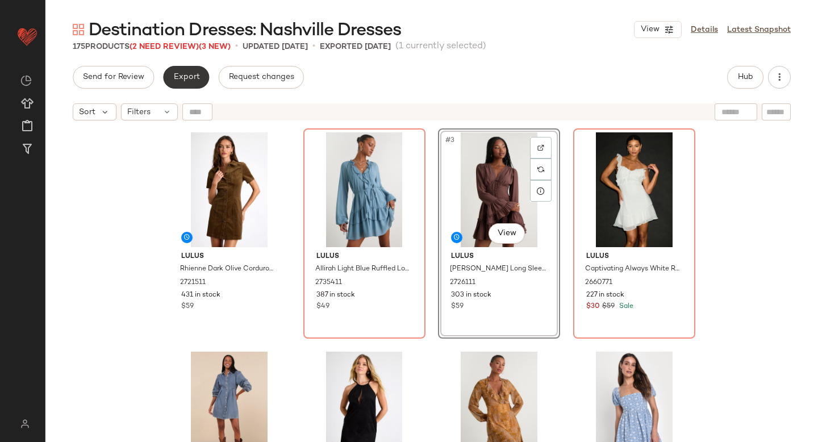
click at [180, 70] on button "Export" at bounding box center [186, 77] width 46 height 23
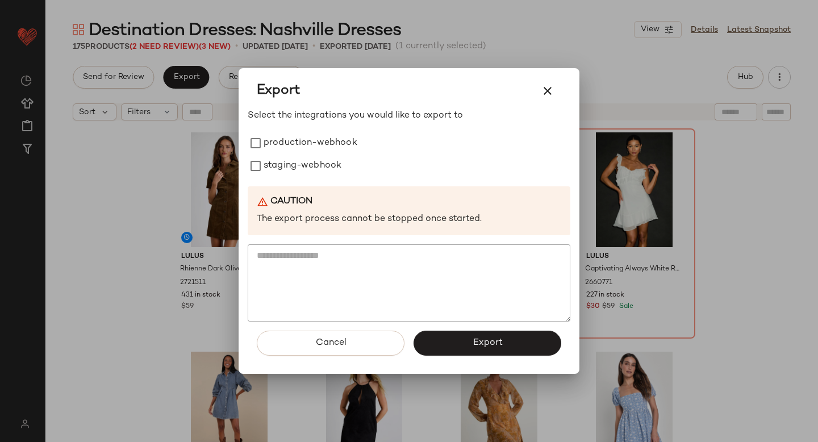
click at [243, 149] on div "Export Select the integrations you would like to export to production-webhook s…" at bounding box center [409, 221] width 341 height 306
click at [435, 339] on button "Export" at bounding box center [488, 343] width 148 height 25
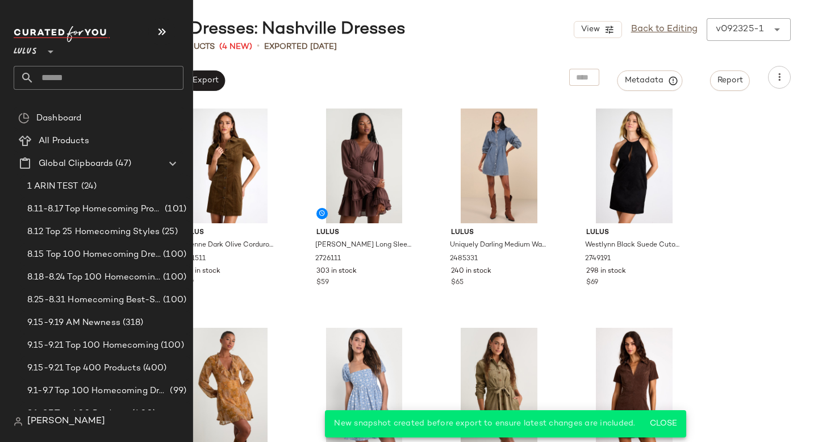
click at [52, 78] on input "text" at bounding box center [108, 78] width 149 height 24
type input "*****"
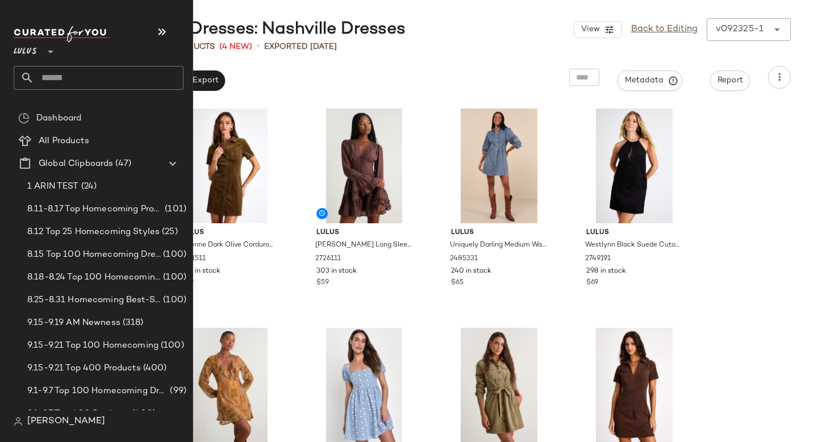
click at [105, 71] on input "text" at bounding box center [108, 78] width 149 height 24
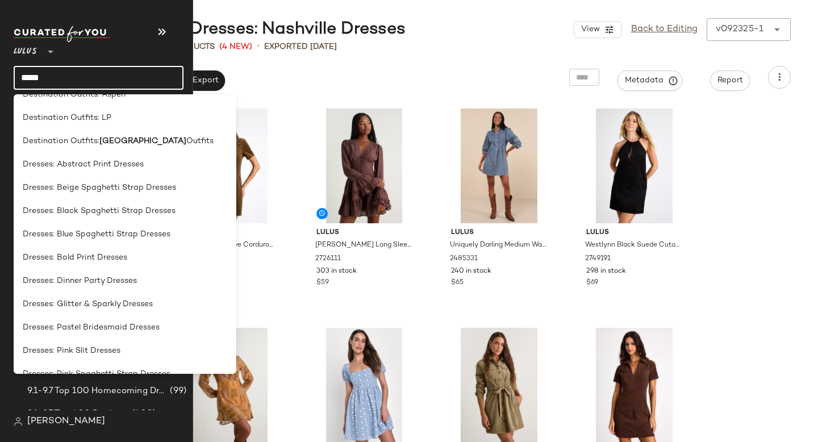
scroll to position [1129, 0]
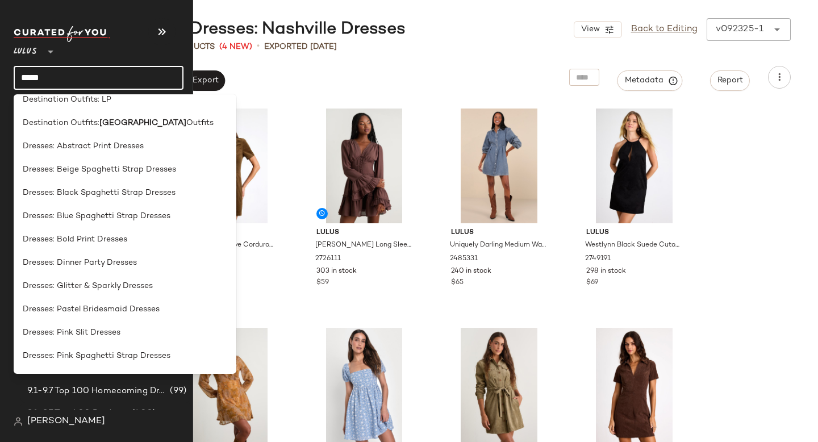
click at [123, 66] on input "*****" at bounding box center [99, 78] width 170 height 24
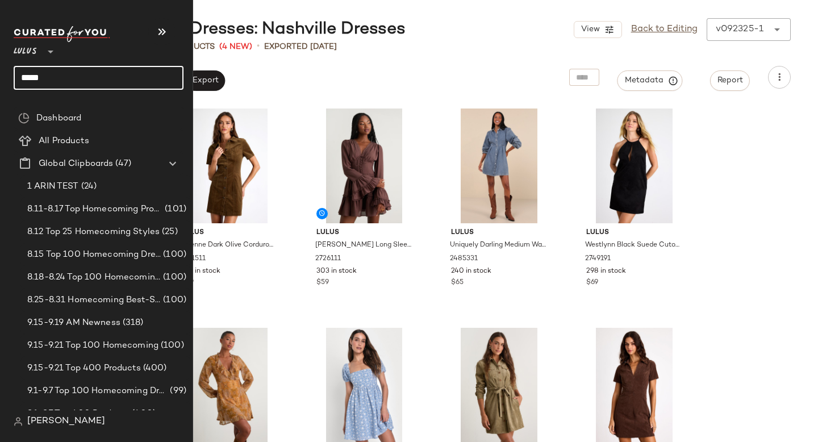
click at [118, 70] on input "*****" at bounding box center [99, 78] width 170 height 24
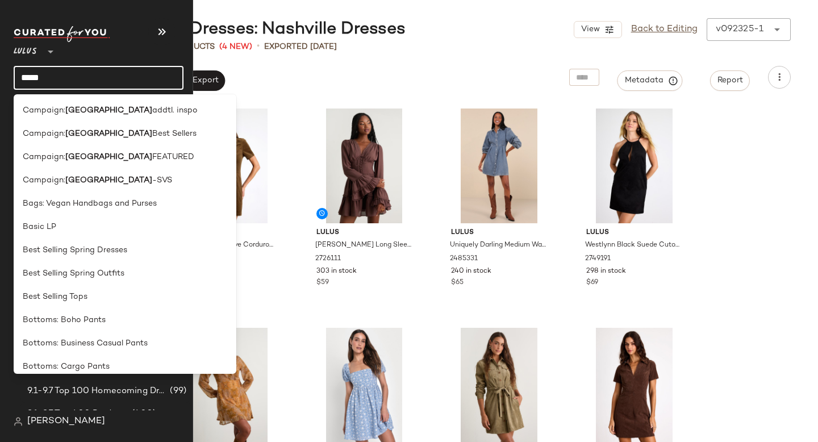
click at [102, 77] on input "*****" at bounding box center [99, 78] width 170 height 24
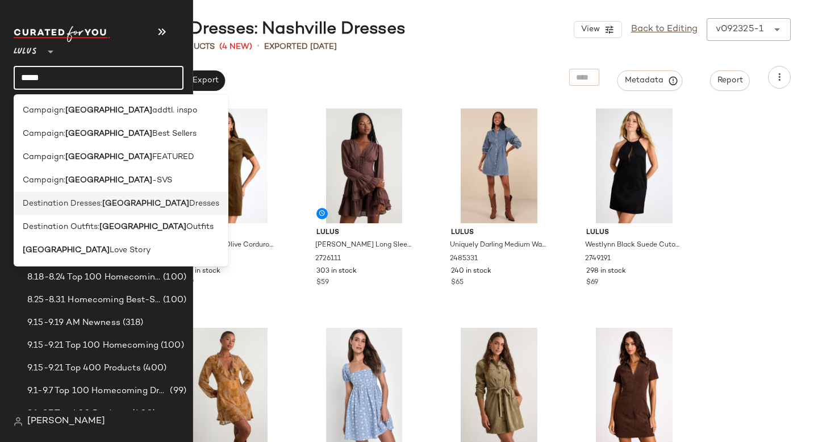
type input "*****"
click at [94, 206] on span "Destination Dresses:" at bounding box center [63, 204] width 80 height 12
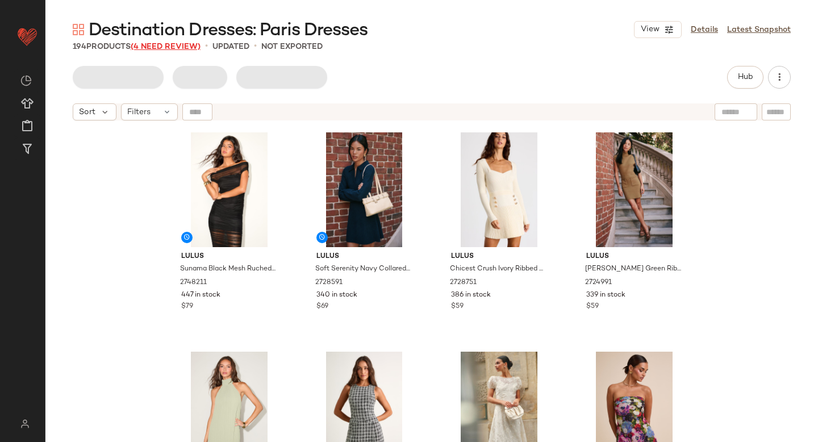
click at [176, 47] on span "(4 Need Review)" at bounding box center [166, 47] width 70 height 9
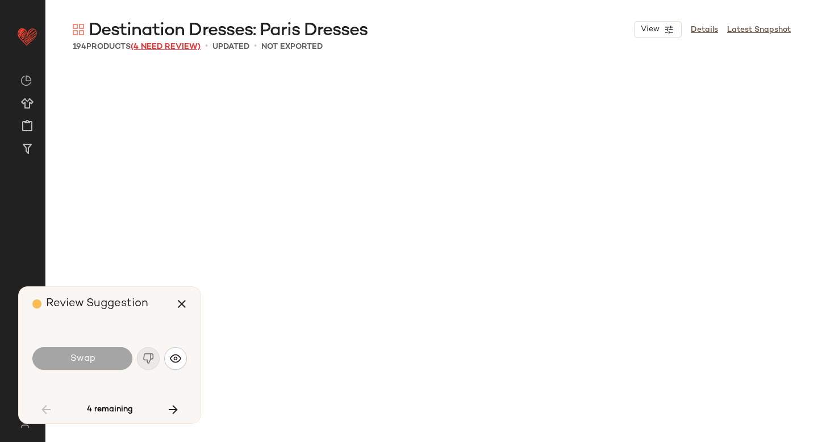
scroll to position [2631, 0]
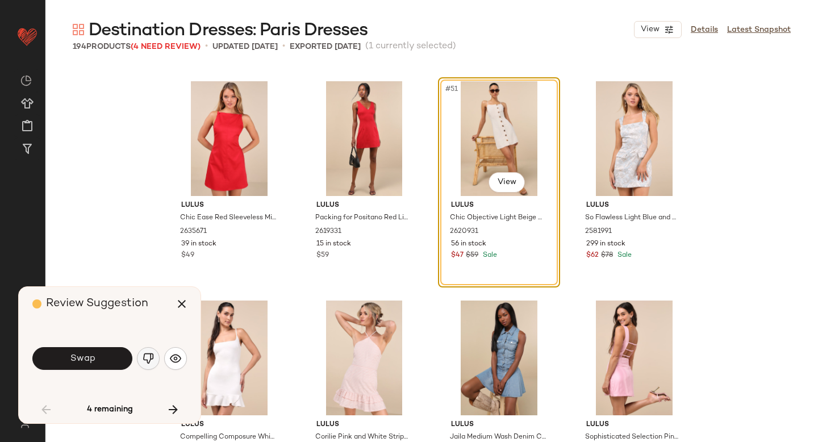
click at [151, 366] on button "button" at bounding box center [148, 358] width 23 height 23
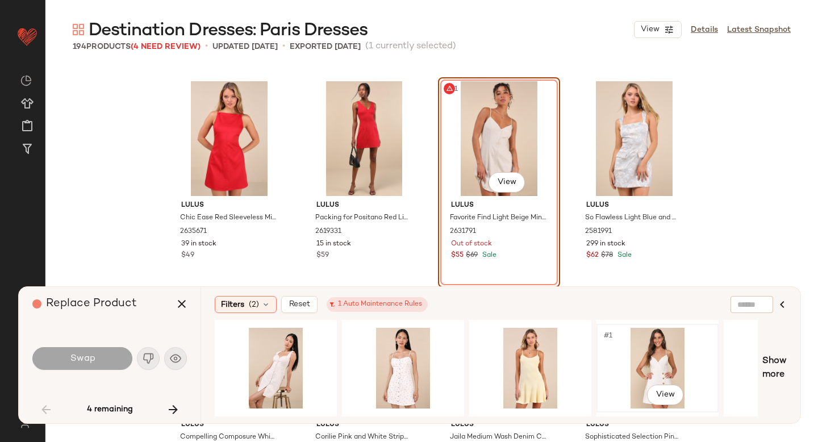
click at [647, 354] on div "#1 View" at bounding box center [657, 368] width 114 height 81
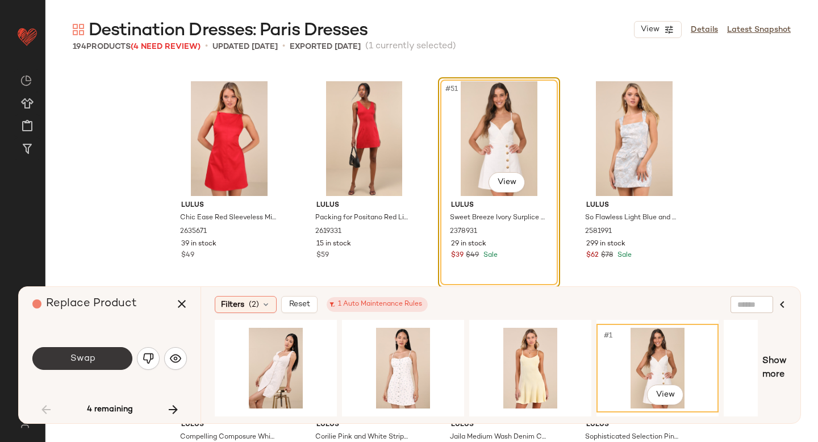
click at [94, 360] on span "Swap" at bounding box center [82, 358] width 26 height 11
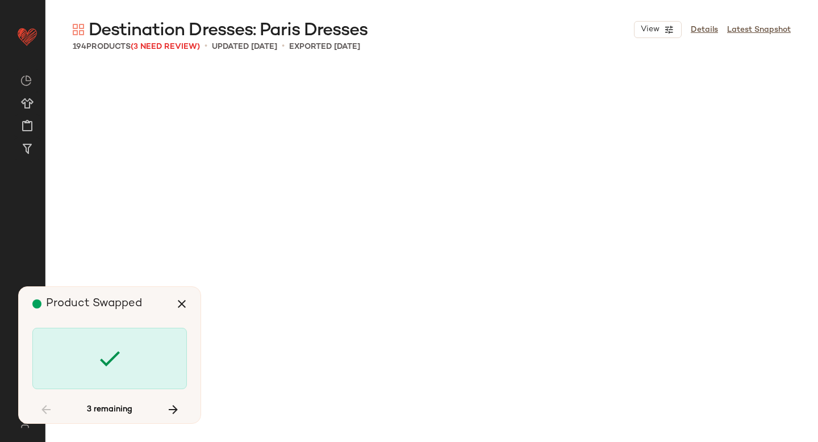
scroll to position [6797, 0]
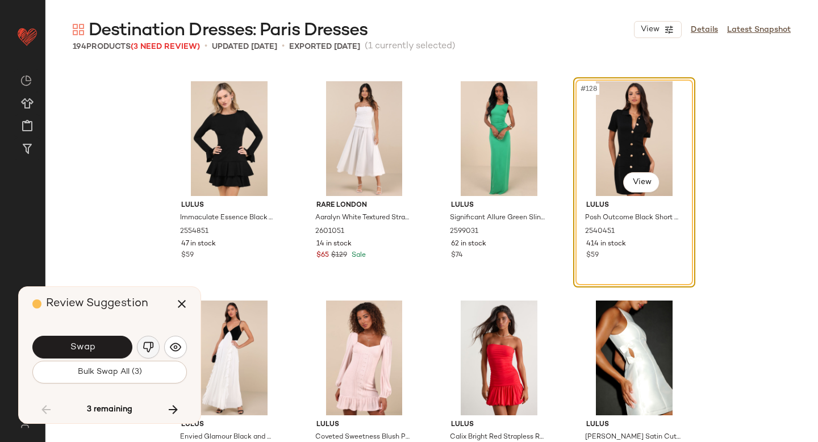
click at [147, 343] on img "button" at bounding box center [148, 346] width 11 height 11
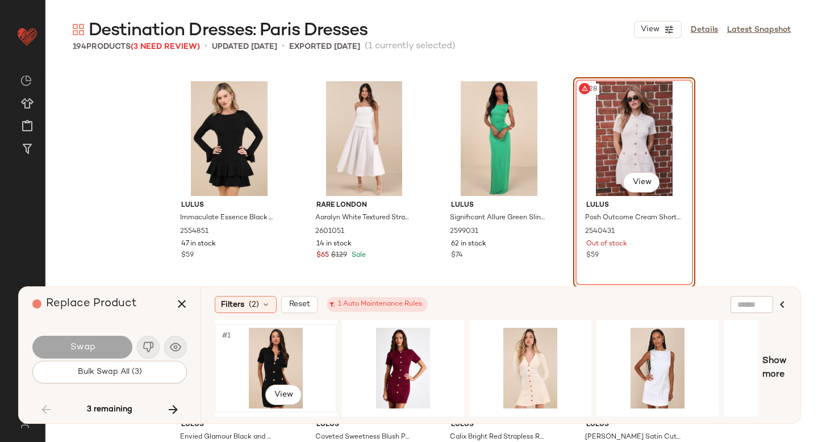
click at [294, 357] on div "#1 View" at bounding box center [276, 368] width 114 height 81
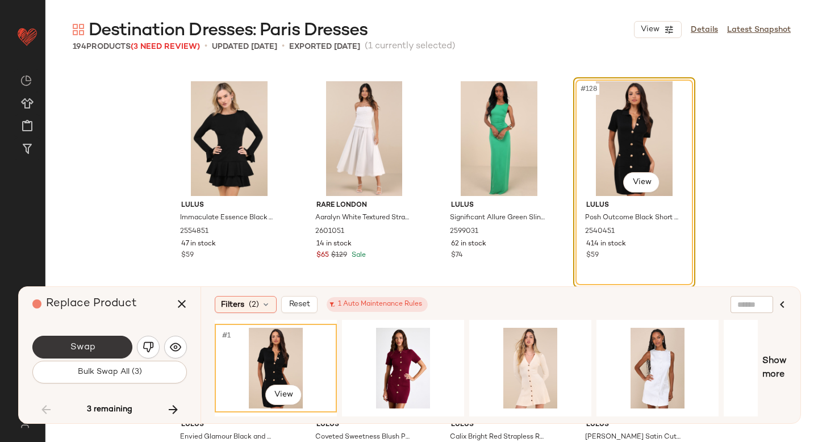
click at [82, 358] on button "Swap" at bounding box center [82, 347] width 100 height 23
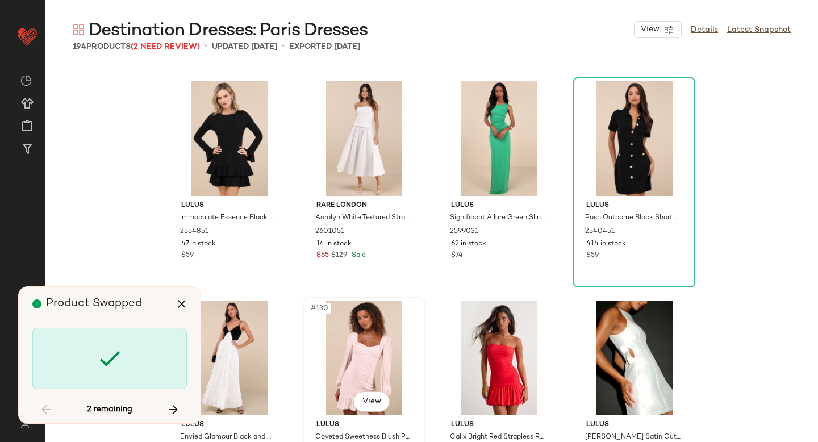
scroll to position [7455, 0]
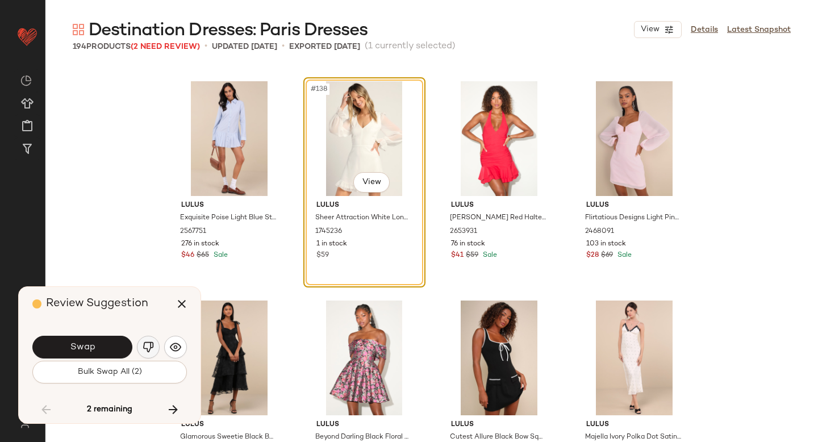
click at [148, 350] on img "button" at bounding box center [148, 346] width 11 height 11
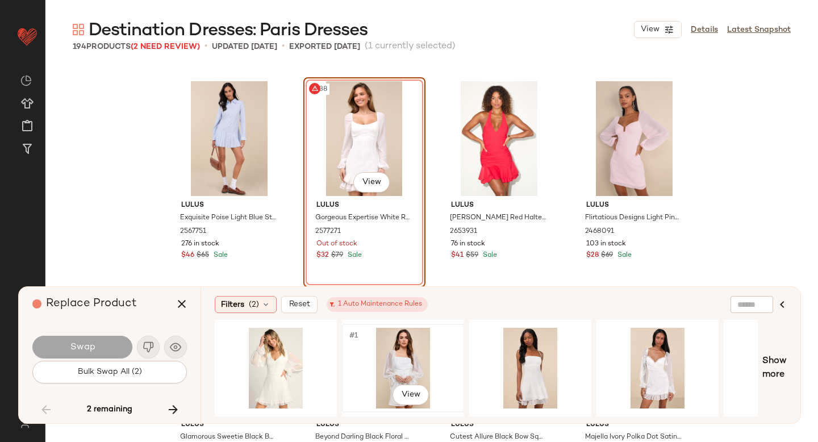
click at [382, 361] on div "#1 View" at bounding box center [403, 368] width 114 height 81
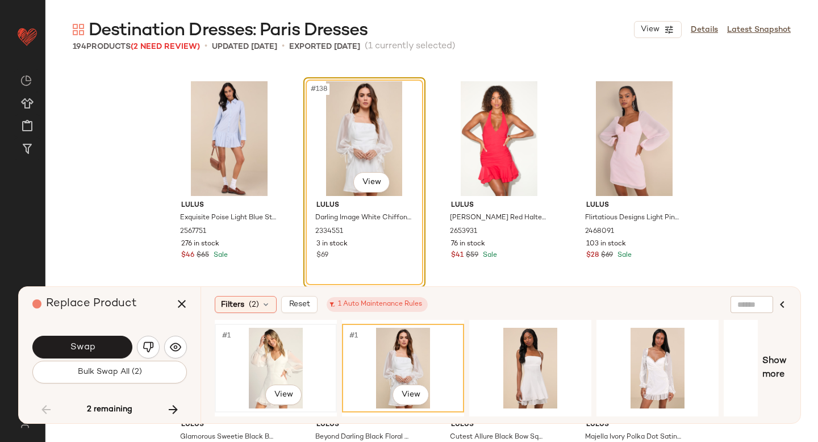
click at [262, 357] on div "#1 View" at bounding box center [276, 368] width 114 height 81
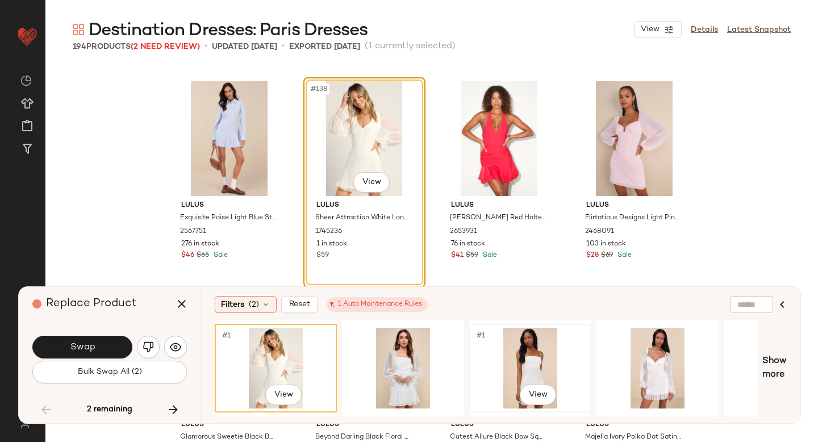
click at [524, 351] on div "#1 View" at bounding box center [530, 368] width 114 height 81
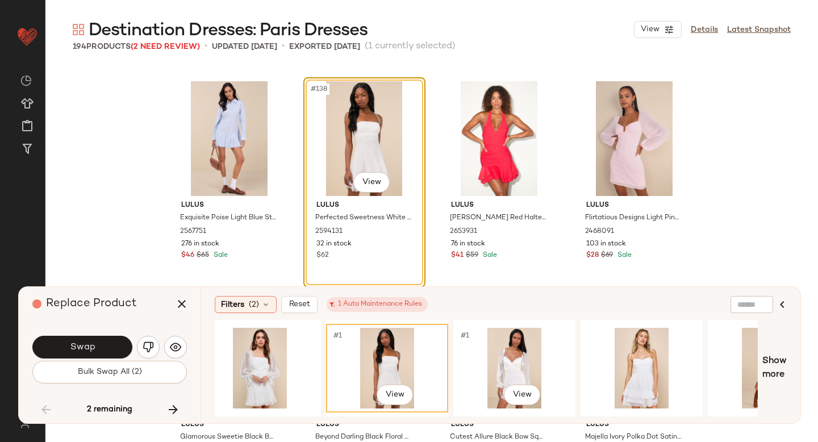
scroll to position [0, 156]
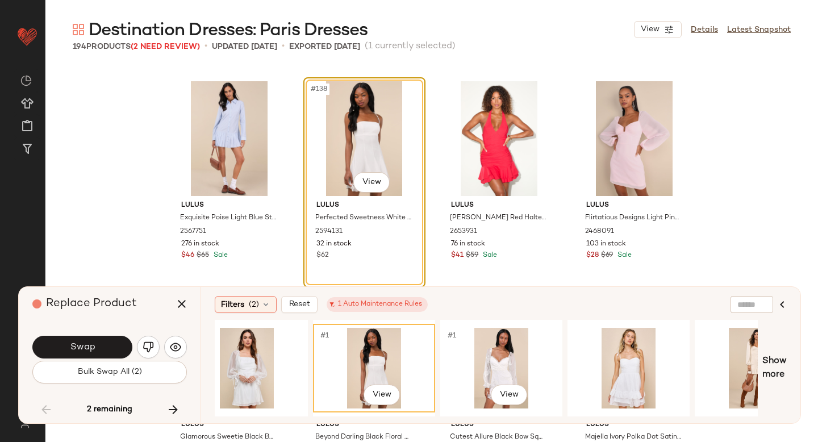
click at [524, 351] on div "#1 View" at bounding box center [501, 368] width 114 height 81
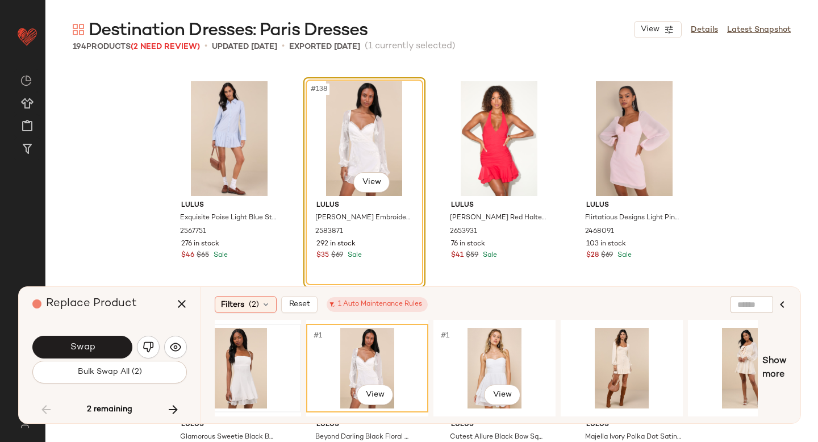
scroll to position [0, 299]
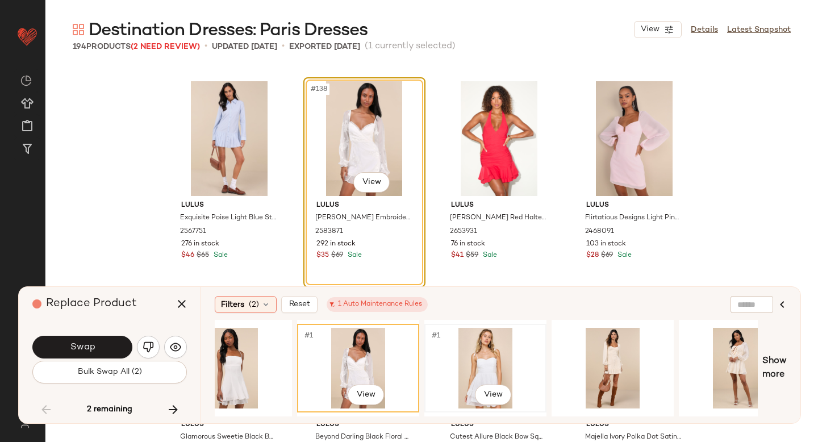
click at [491, 351] on div "#1 View" at bounding box center [485, 368] width 114 height 81
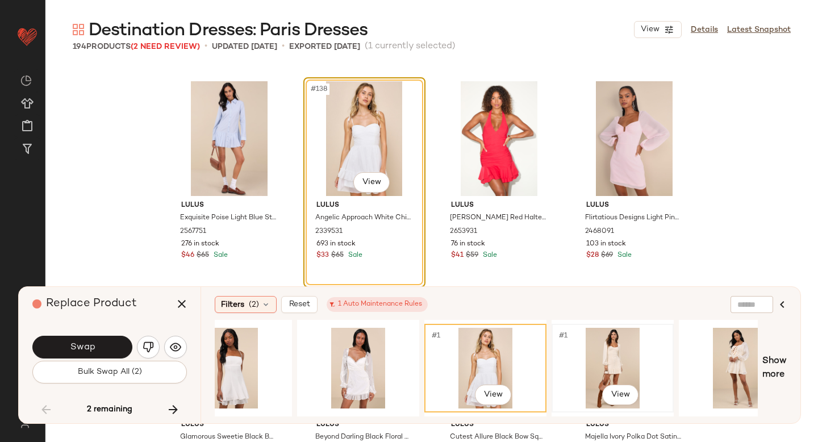
click at [614, 348] on div "#1 View" at bounding box center [613, 368] width 114 height 81
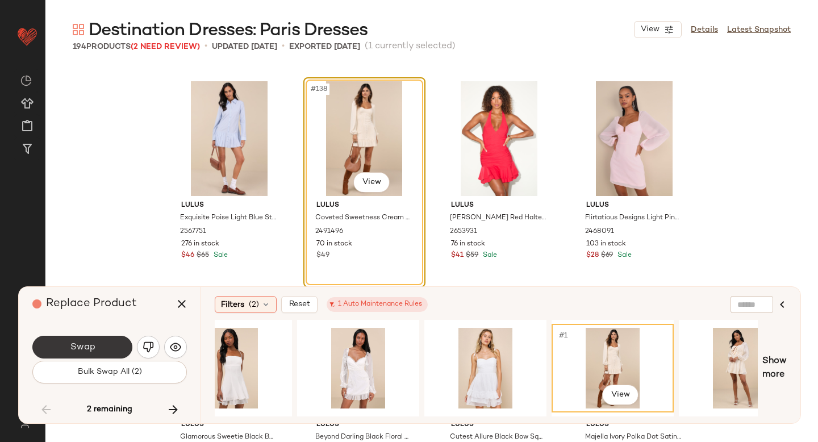
click at [108, 340] on button "Swap" at bounding box center [82, 347] width 100 height 23
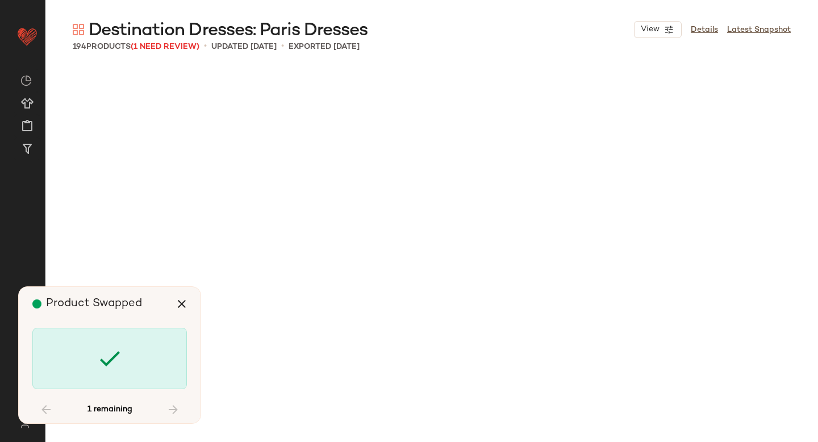
scroll to position [8990, 0]
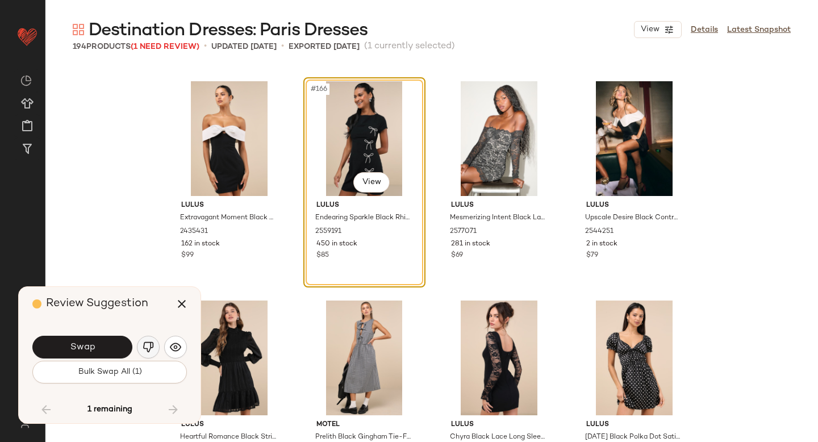
click at [155, 344] on button "button" at bounding box center [148, 347] width 23 height 23
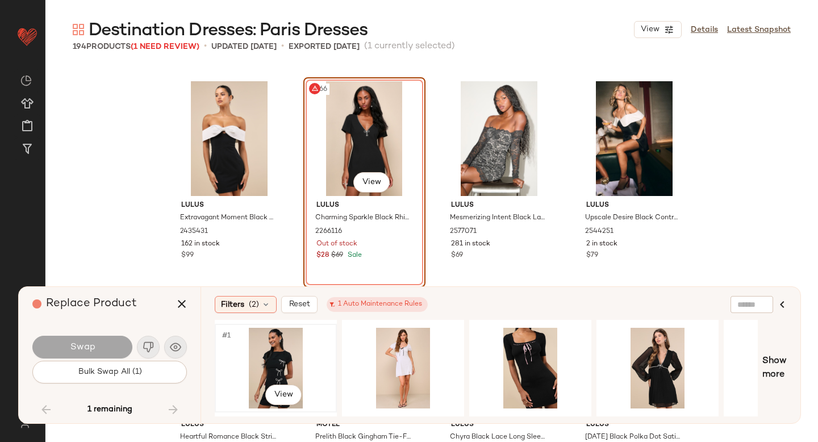
click at [302, 366] on div "#1 View" at bounding box center [276, 368] width 114 height 81
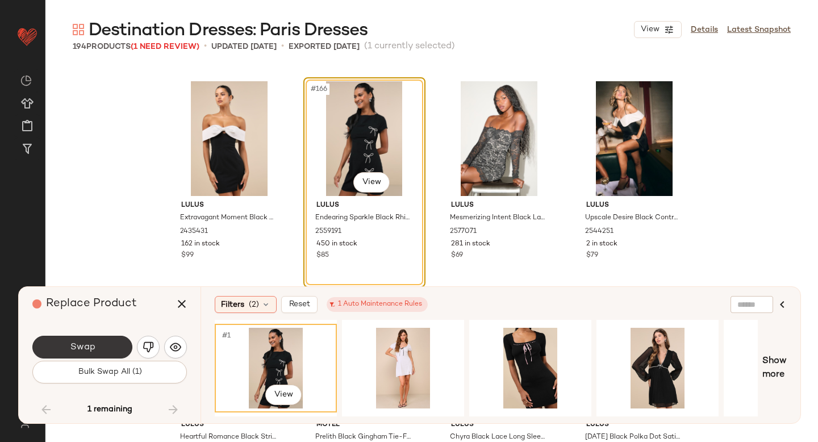
click at [105, 350] on button "Swap" at bounding box center [82, 347] width 100 height 23
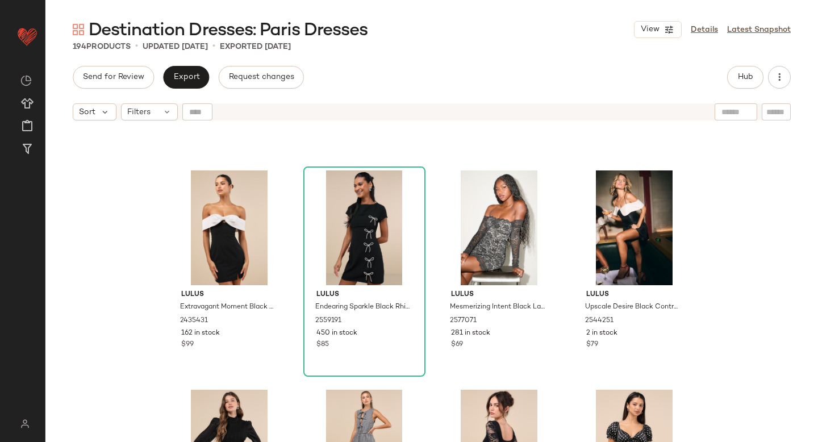
scroll to position [8937, 0]
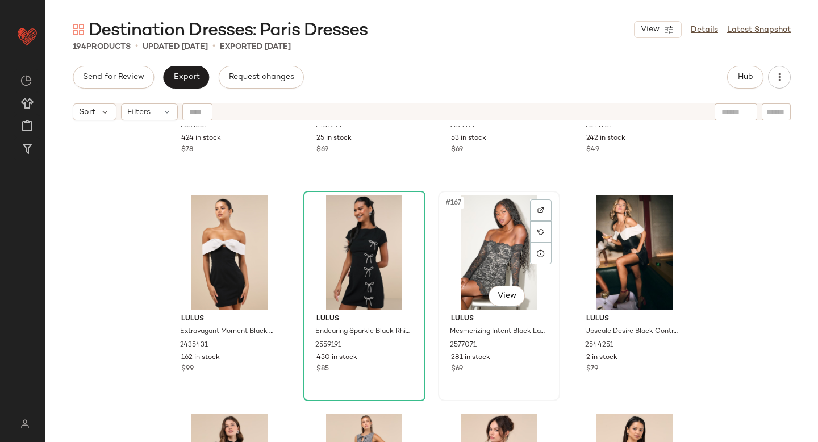
click at [480, 273] on div "#167 View" at bounding box center [499, 252] width 114 height 115
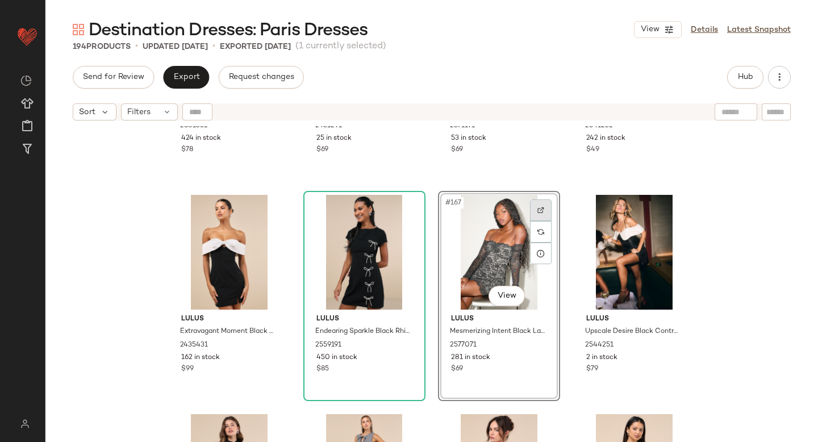
click at [538, 201] on div at bounding box center [541, 210] width 22 height 22
click at [482, 214] on div "#167 View" at bounding box center [499, 252] width 114 height 115
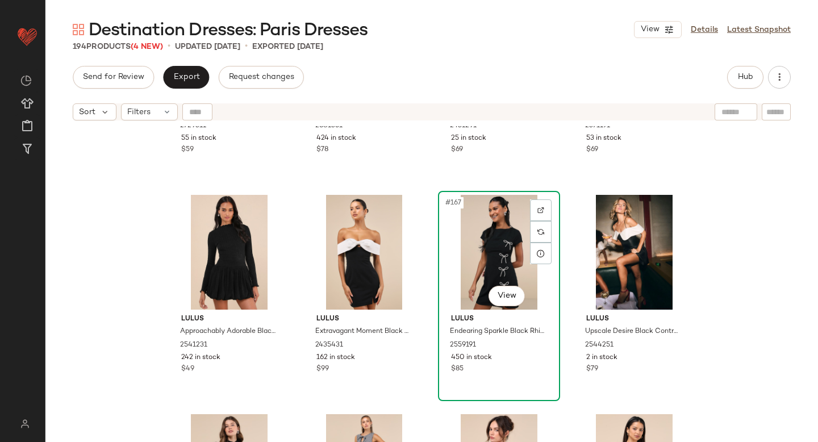
click at [509, 258] on div "#167 View" at bounding box center [499, 252] width 114 height 115
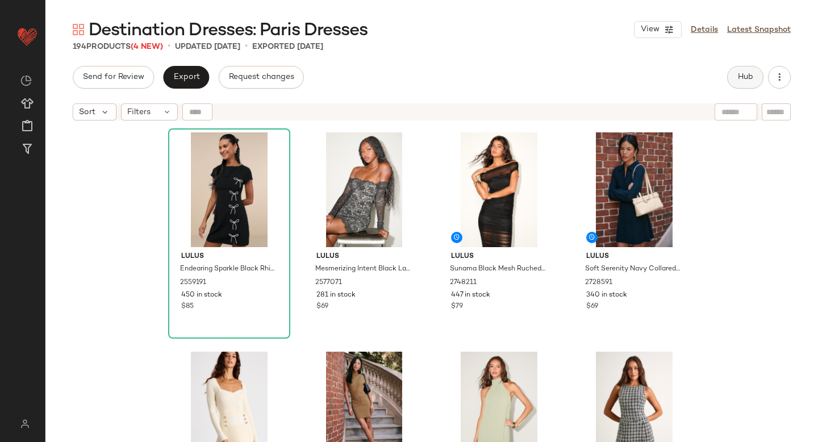
click at [744, 74] on span "Hub" at bounding box center [745, 77] width 16 height 9
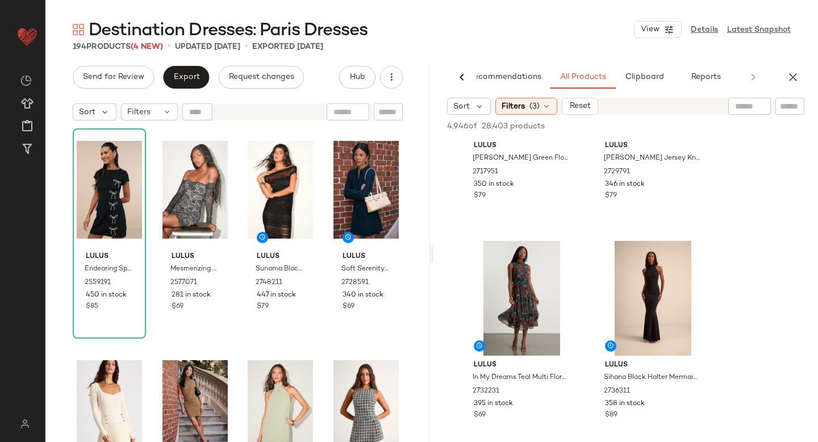
scroll to position [152, 0]
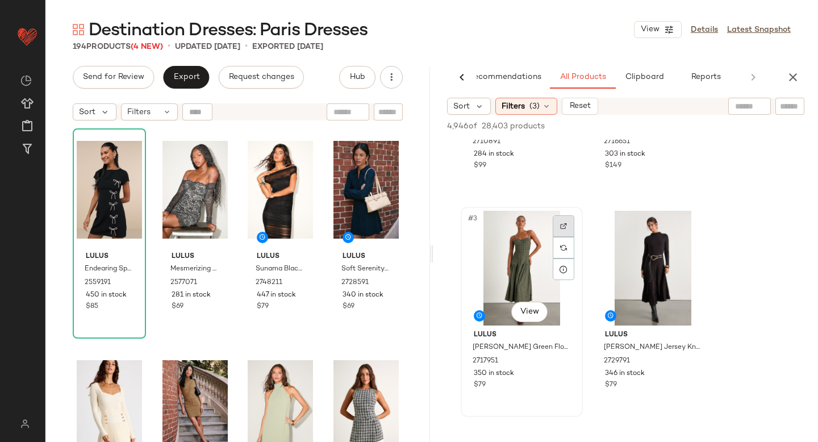
click at [558, 226] on div at bounding box center [564, 226] width 22 height 22
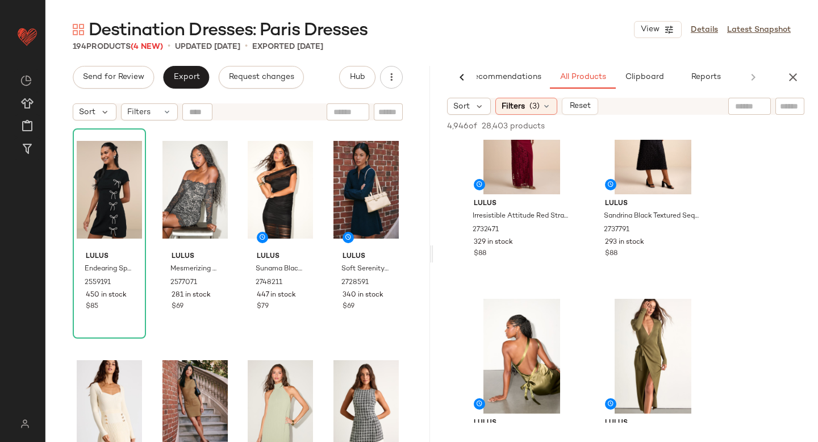
scroll to position [5660, 0]
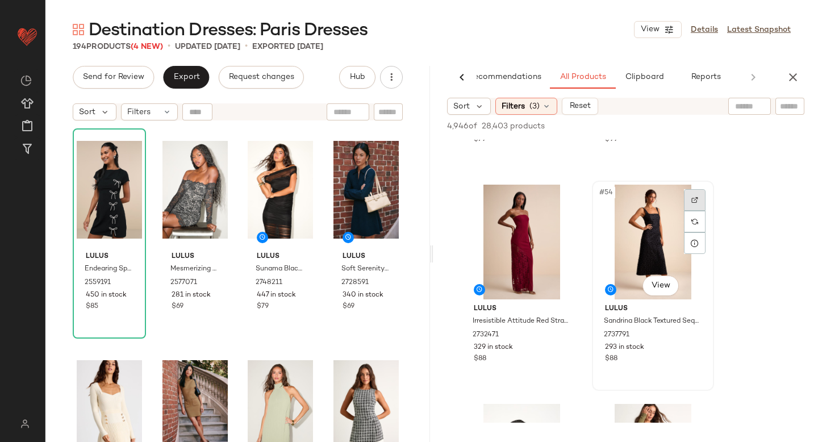
click at [699, 197] on div at bounding box center [695, 200] width 22 height 22
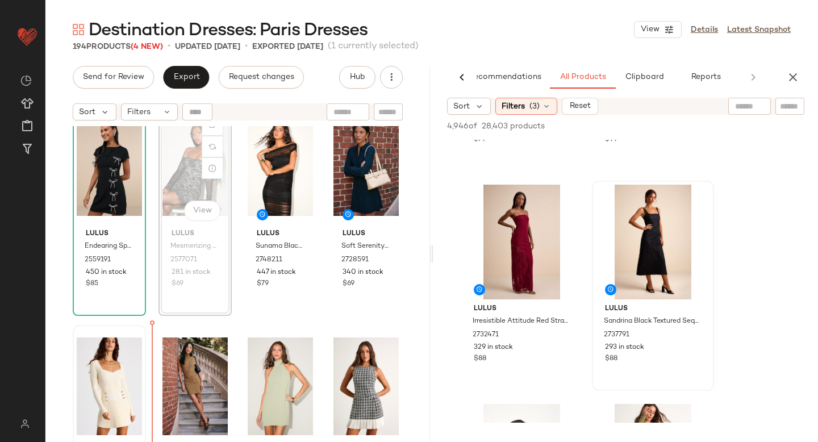
drag, startPoint x: 177, startPoint y: 191, endPoint x: 145, endPoint y: 388, distance: 199.7
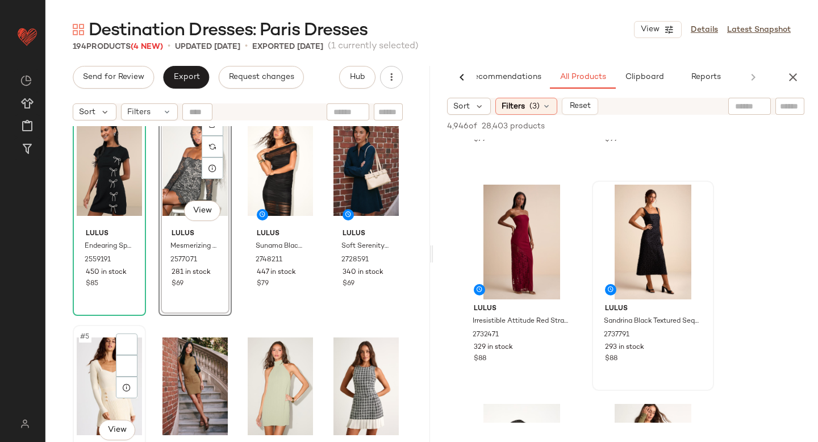
scroll to position [24, 0]
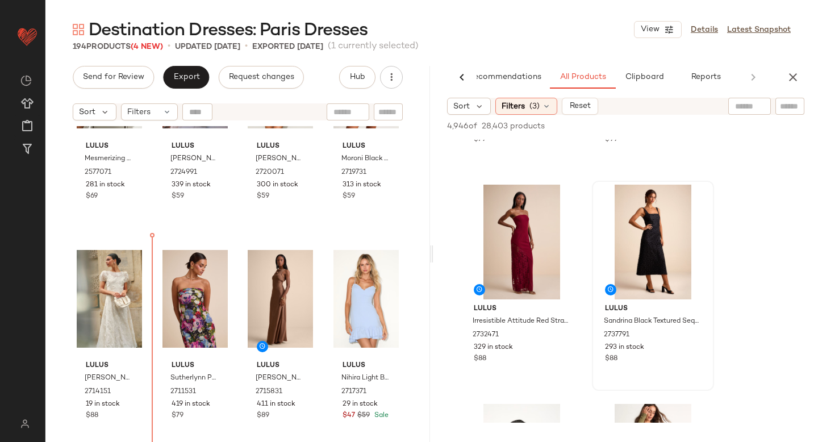
scroll to position [339, 0]
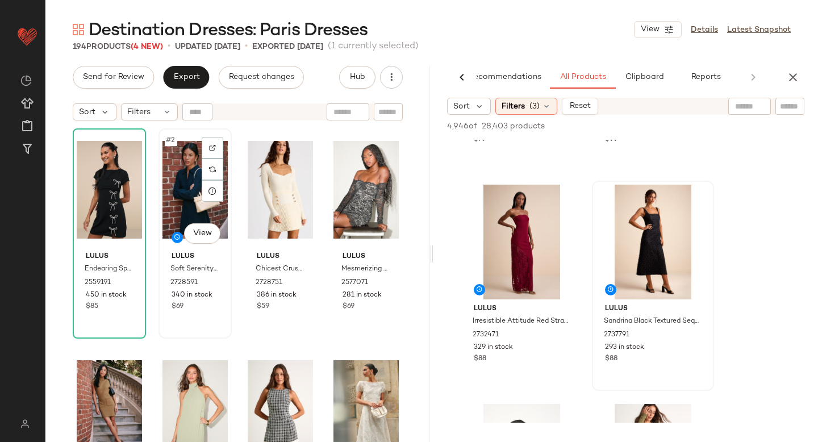
scroll to position [23, 0]
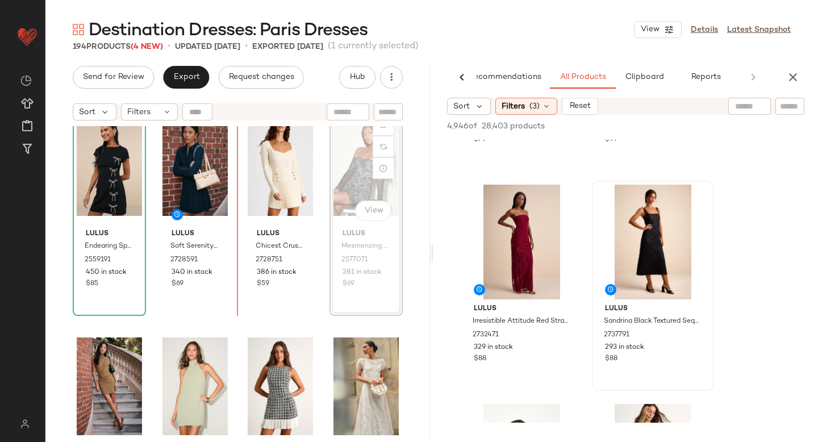
scroll to position [22, 0]
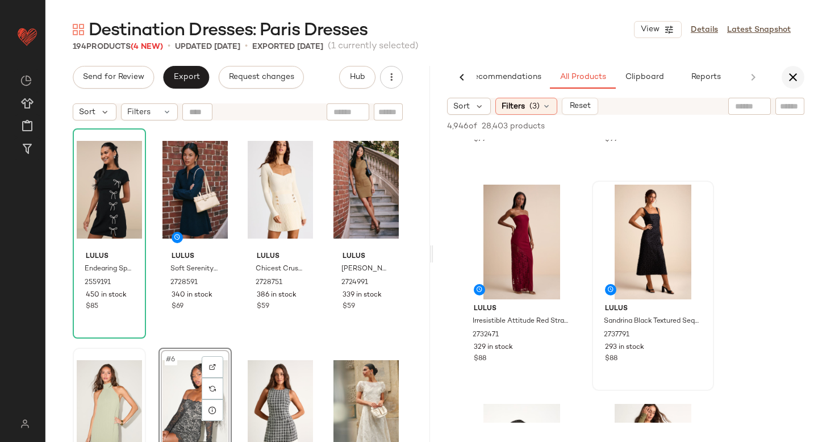
click at [790, 77] on icon "button" at bounding box center [793, 77] width 14 height 14
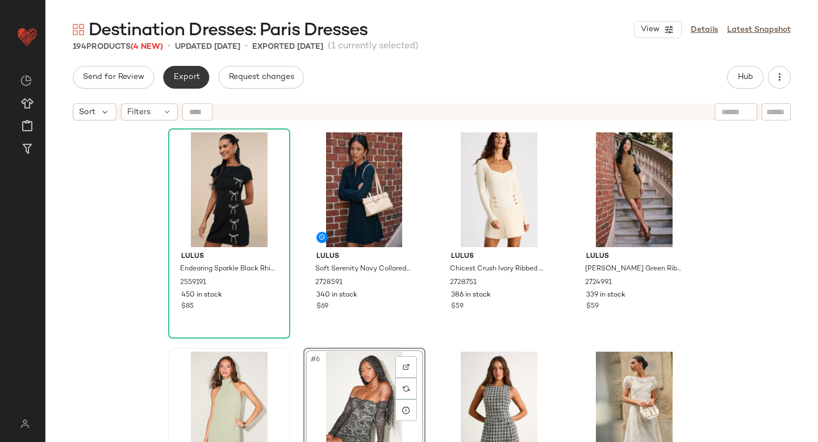
click at [179, 84] on button "Export" at bounding box center [186, 77] width 46 height 23
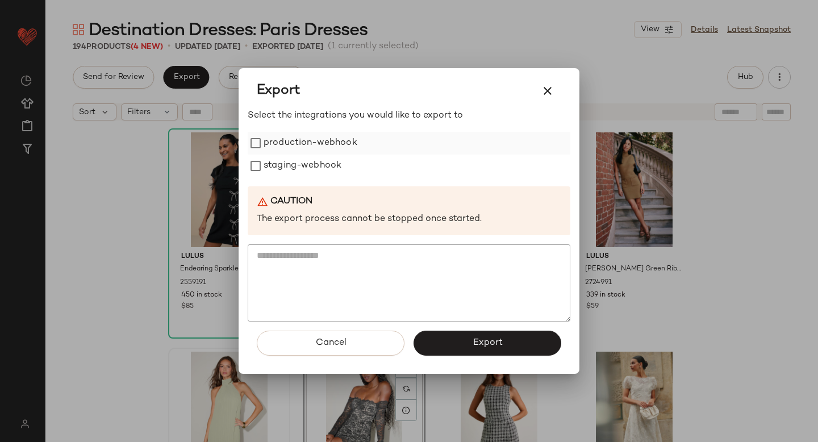
click at [281, 142] on label "production-webhook" at bounding box center [311, 143] width 94 height 23
click at [285, 166] on label "staging-webhook" at bounding box center [303, 166] width 78 height 23
click at [472, 343] on button "Export" at bounding box center [488, 343] width 148 height 25
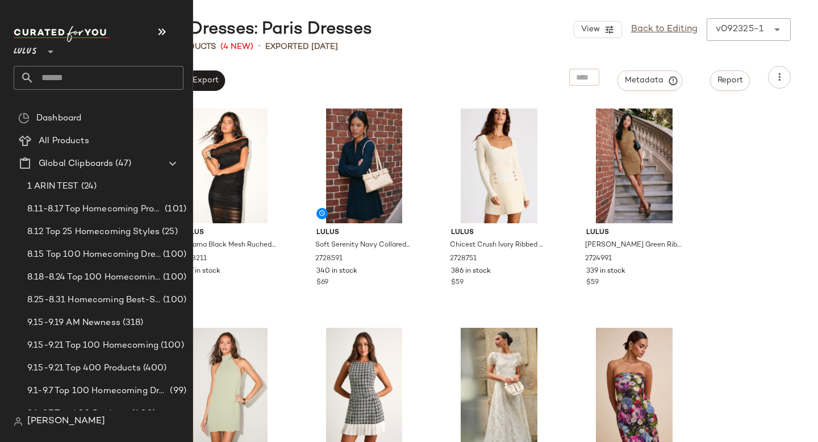
click at [66, 79] on input "text" at bounding box center [108, 78] width 149 height 24
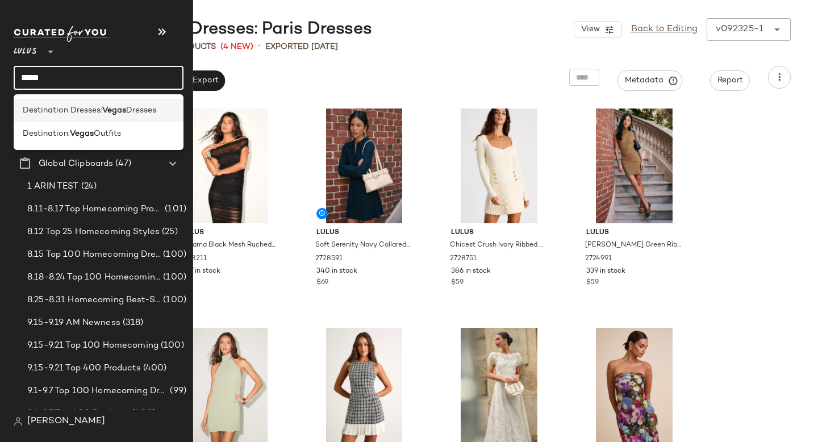
type input "*****"
click at [87, 110] on span "Destination Dresses:" at bounding box center [63, 111] width 80 height 12
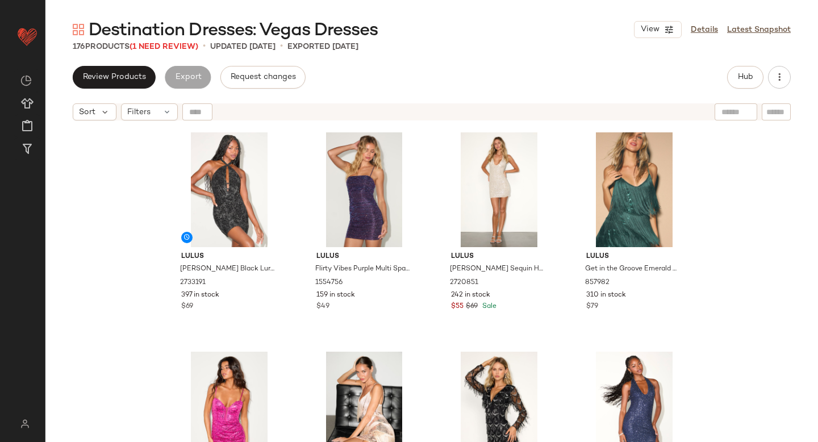
click at [370, 73] on div "Review Products Export Request changes Hub" at bounding box center [432, 77] width 718 height 23
click at [161, 47] on span "(1 Need Review)" at bounding box center [164, 47] width 69 height 9
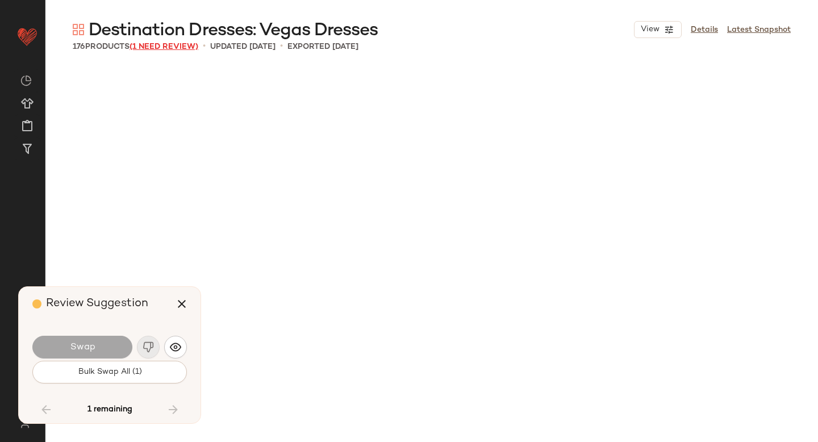
scroll to position [4605, 0]
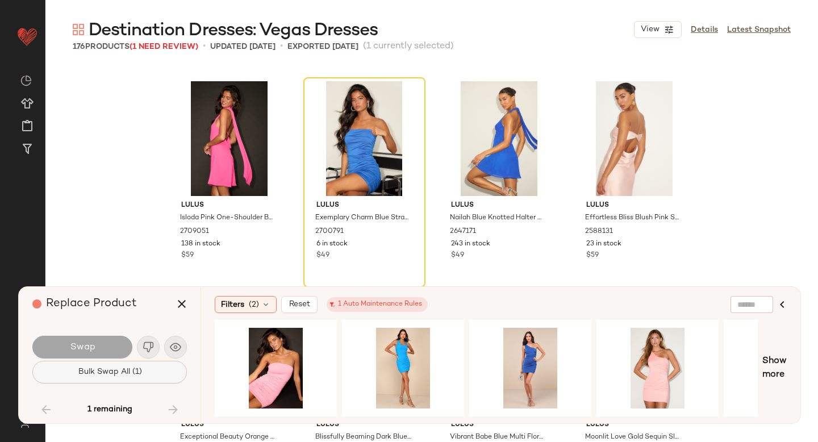
click at [147, 371] on button "Bulk Swap All (1)" at bounding box center [109, 372] width 155 height 23
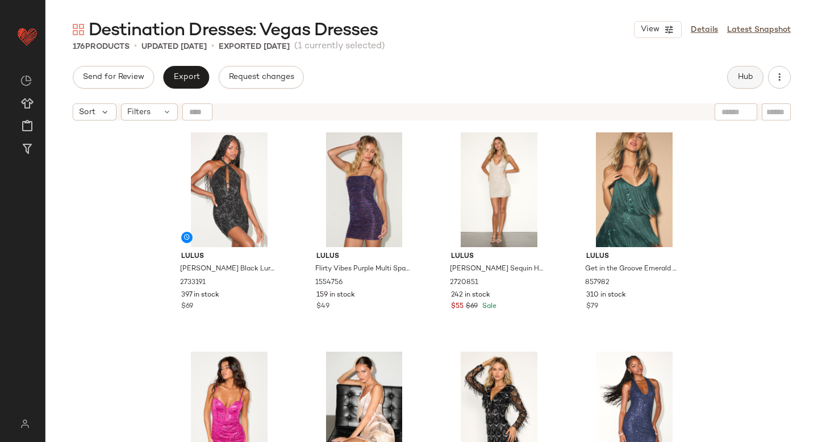
click at [727, 78] on button "Hub" at bounding box center [745, 77] width 36 height 23
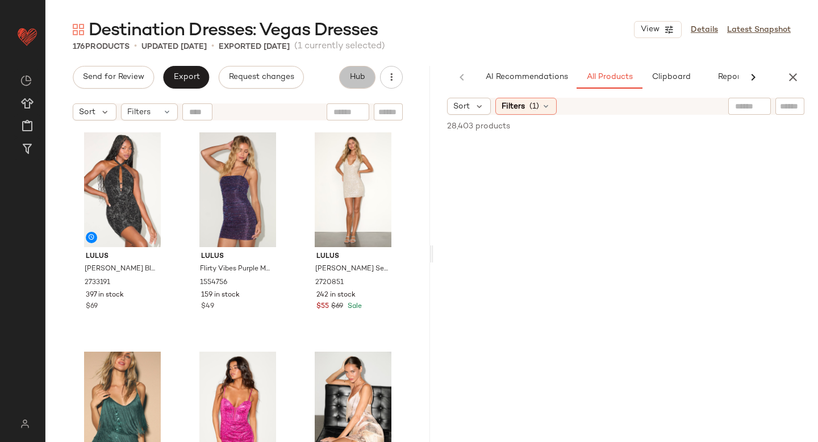
scroll to position [0, 27]
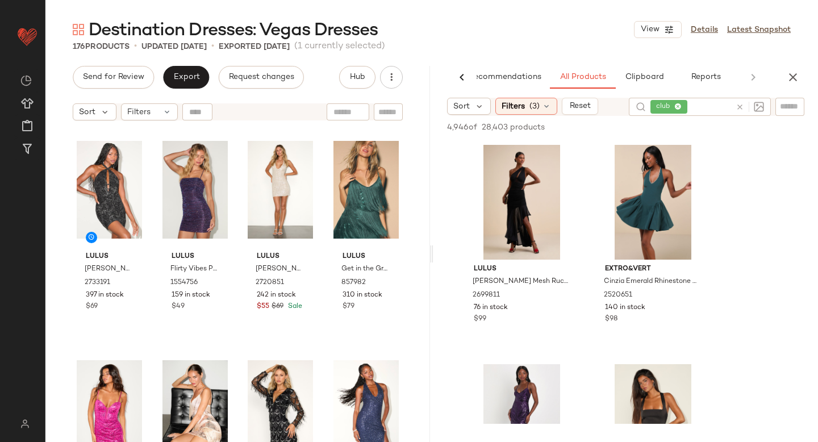
click at [740, 110] on icon at bounding box center [740, 107] width 9 height 9
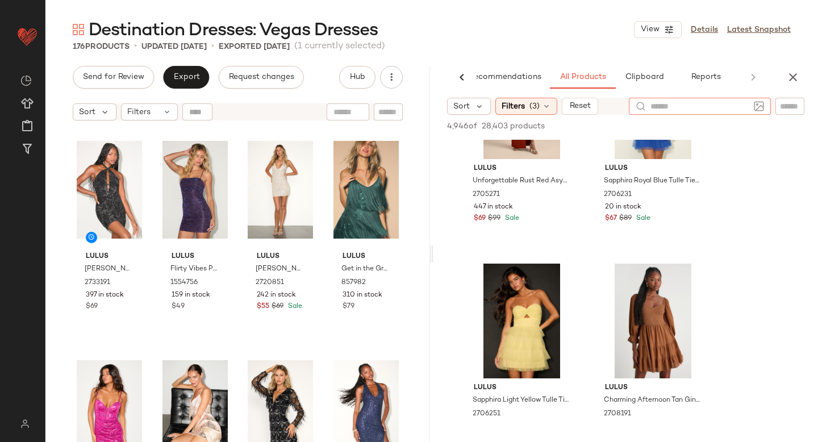
scroll to position [56526, 0]
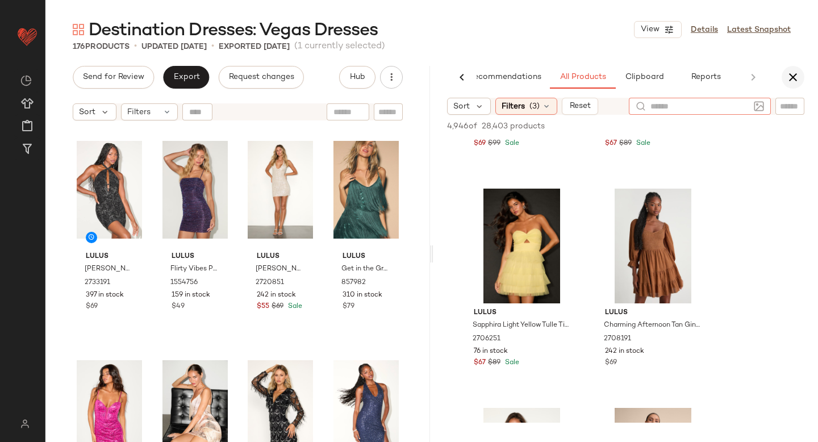
click at [795, 73] on icon "button" at bounding box center [793, 77] width 14 height 14
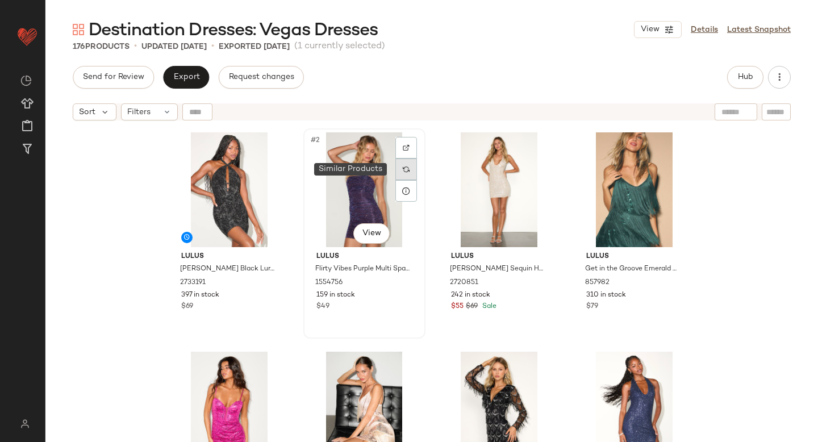
click at [398, 174] on div at bounding box center [406, 169] width 22 height 22
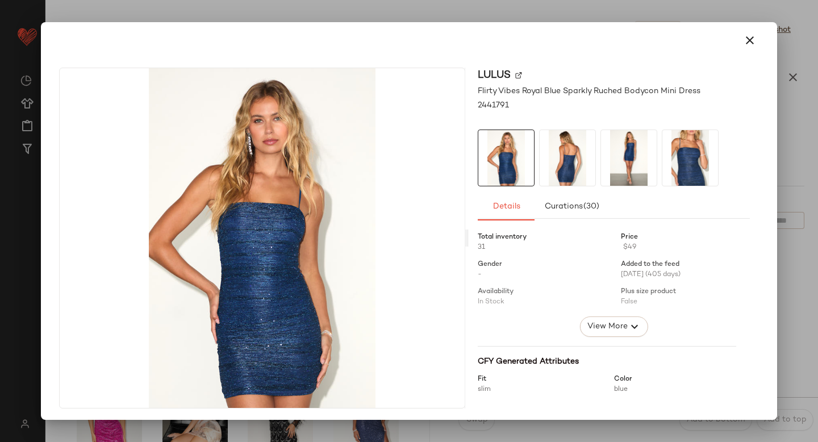
click at [515, 410] on div "Lulus Flirty Vibes Royal Blue Sparkly Ruched Bodycon Mini Dress 2441791 Details…" at bounding box center [408, 241] width 727 height 364
click at [805, 162] on div at bounding box center [409, 221] width 818 height 442
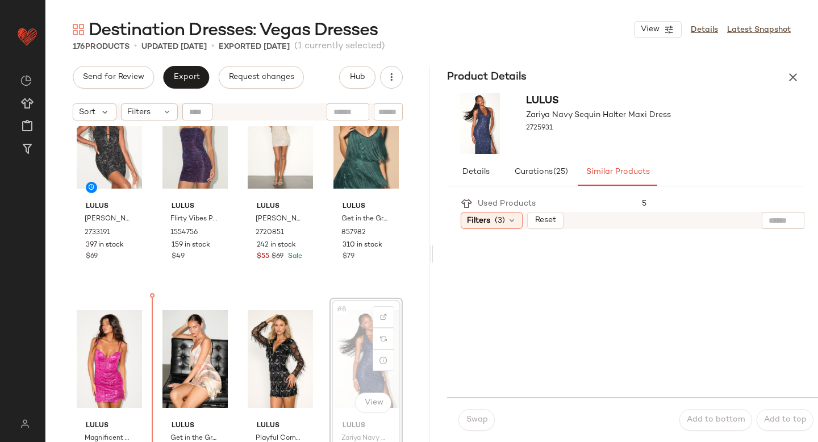
scroll to position [56, 0]
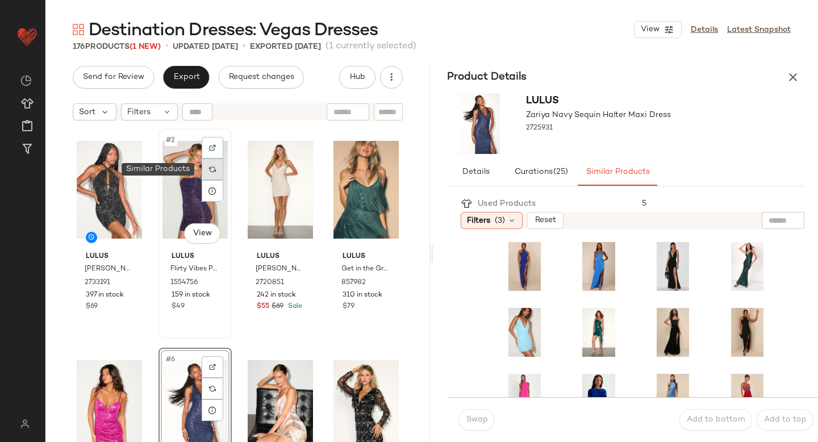
click at [202, 172] on div at bounding box center [213, 169] width 22 height 22
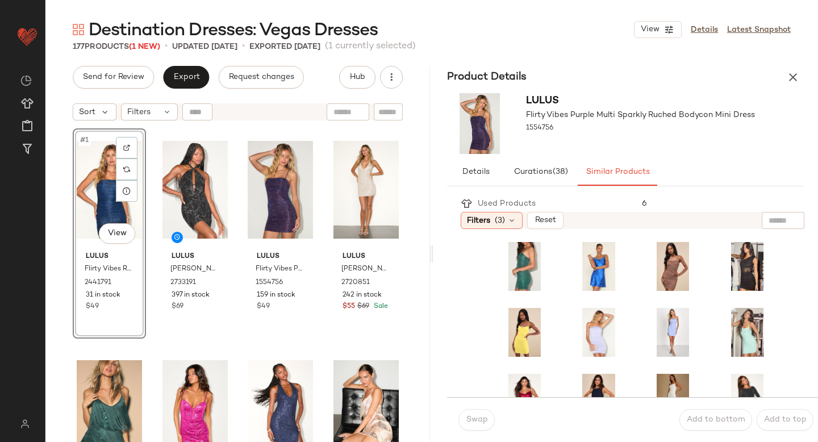
click at [66, 262] on div "#1 View Lulus Flirty Vibes Royal Blue Sparkly Ruched Bodycon Mini Dress 2441791…" at bounding box center [237, 298] width 385 height 344
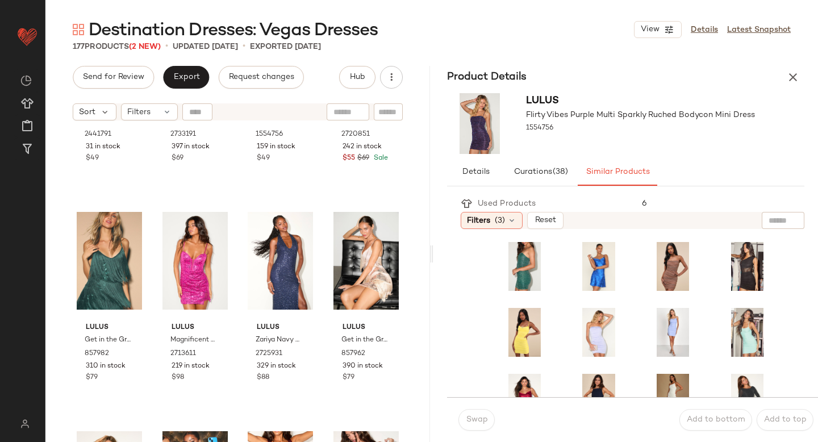
scroll to position [170, 0]
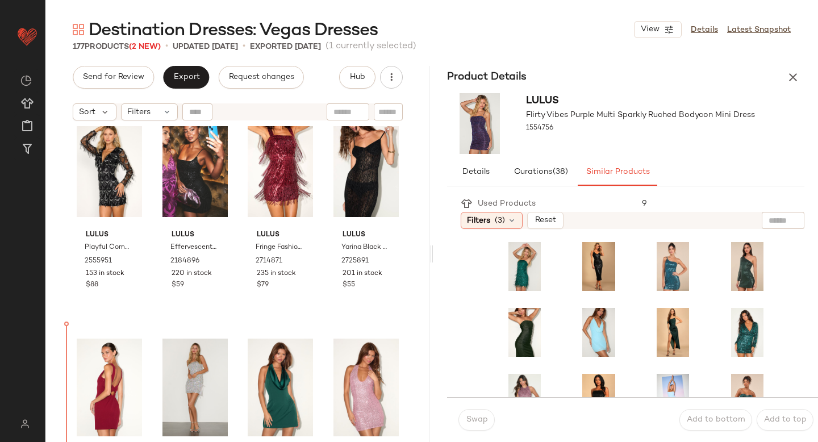
scroll to position [476, 0]
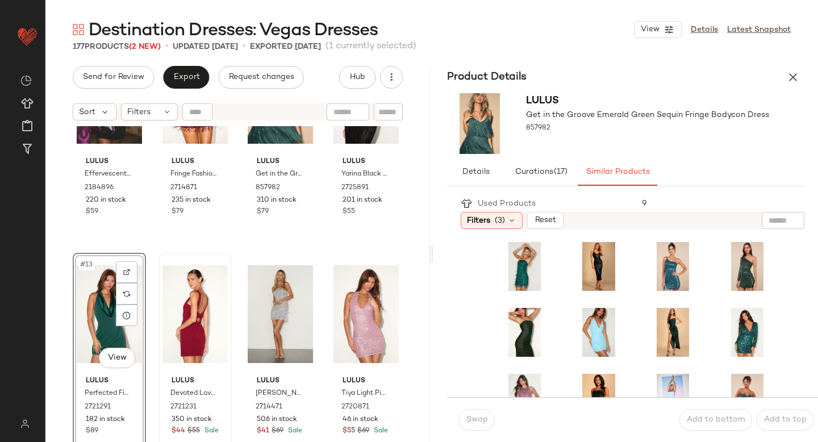
scroll to position [577, 0]
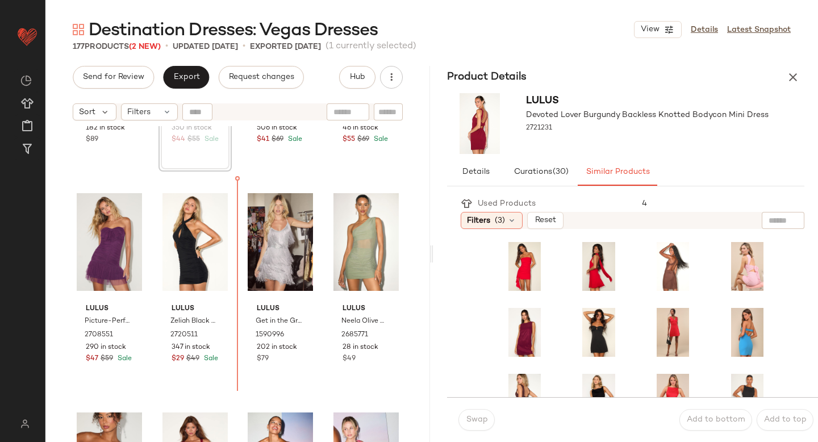
scroll to position [834, 0]
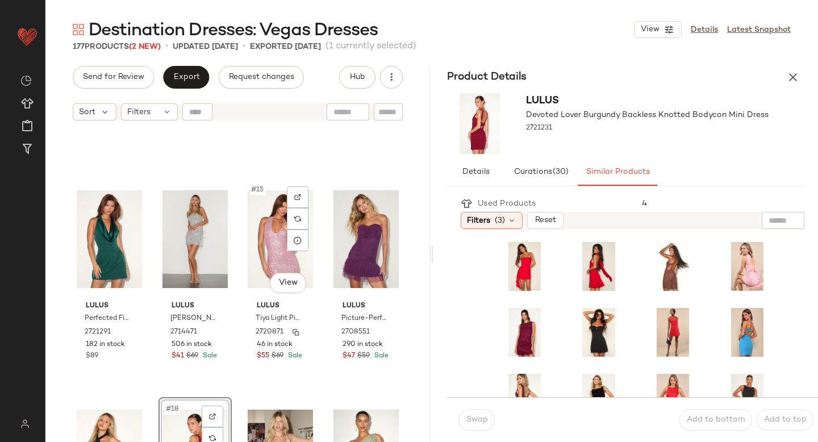
scroll to position [582, 0]
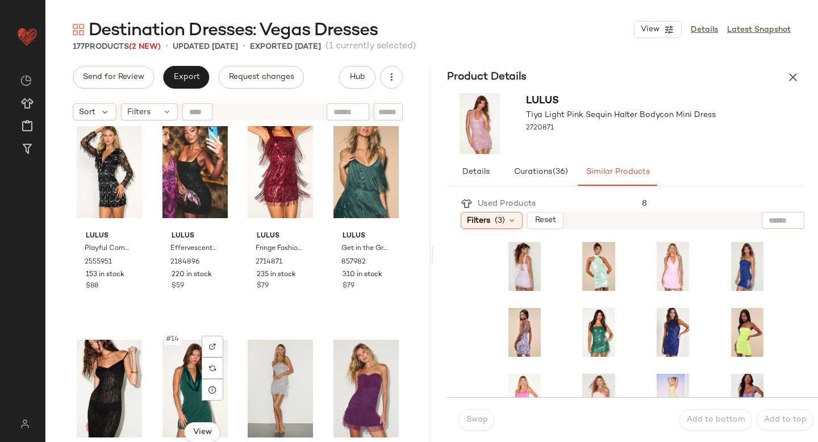
scroll to position [358, 0]
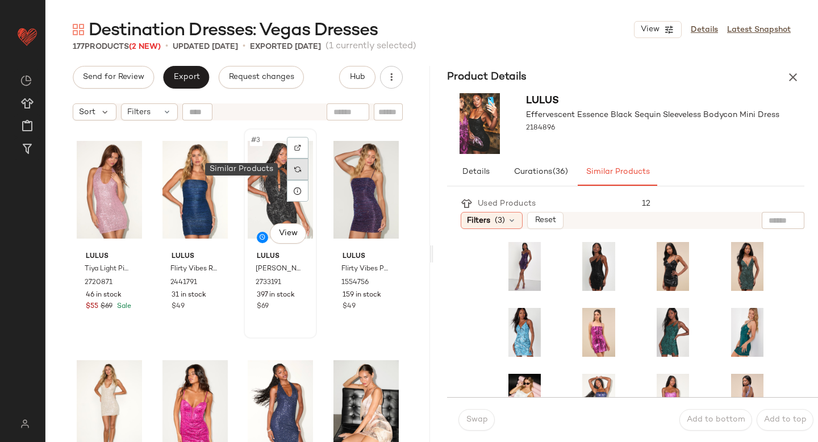
click at [297, 172] on div at bounding box center [298, 169] width 22 height 22
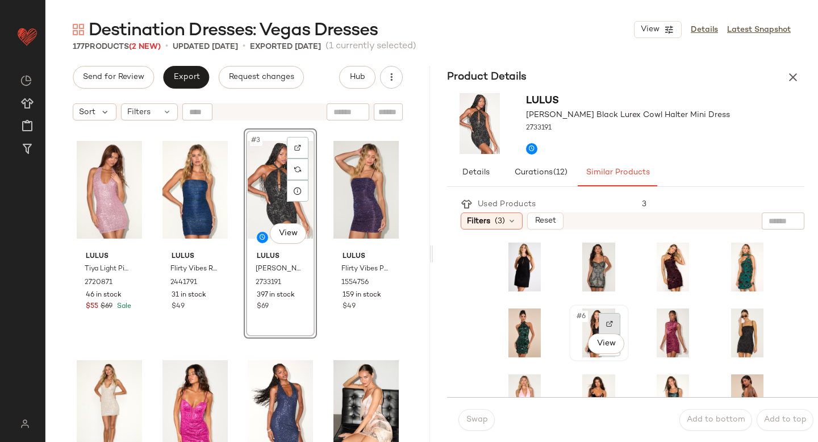
click at [606, 324] on img at bounding box center [609, 323] width 7 height 7
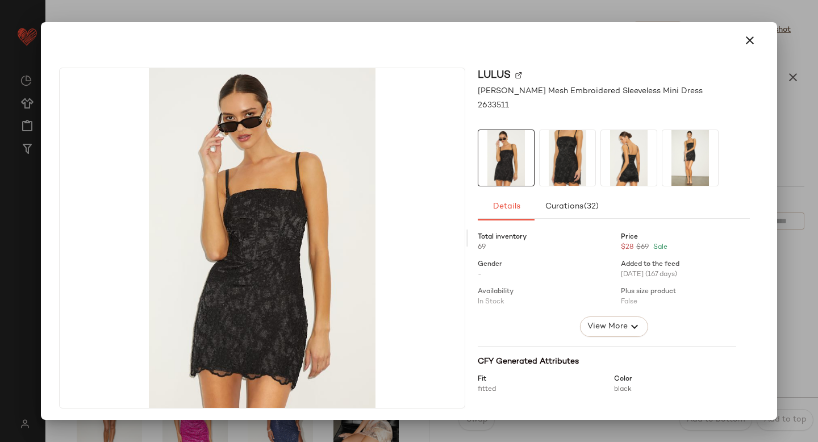
click at [789, 337] on div at bounding box center [409, 221] width 818 height 442
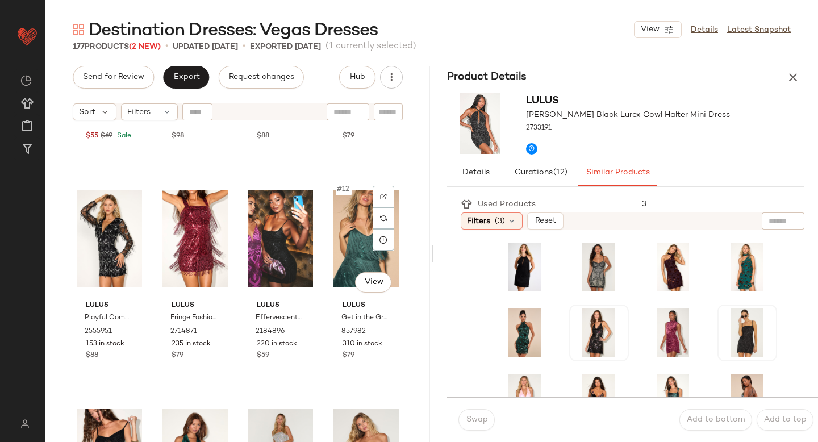
scroll to position [399, 0]
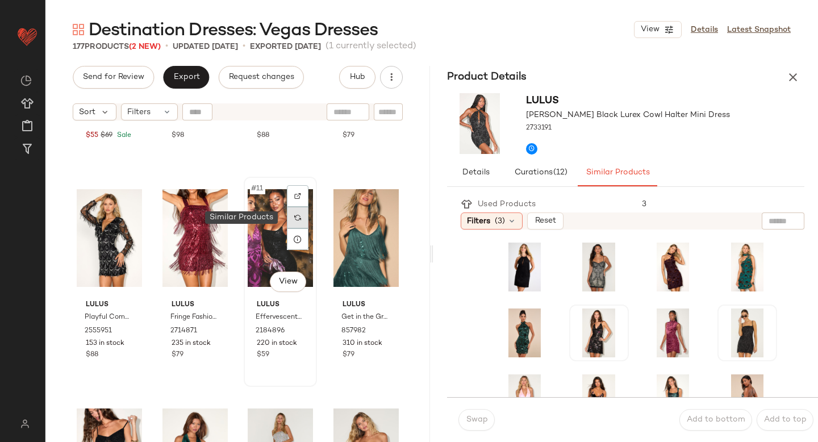
click at [294, 220] on img at bounding box center [297, 217] width 7 height 7
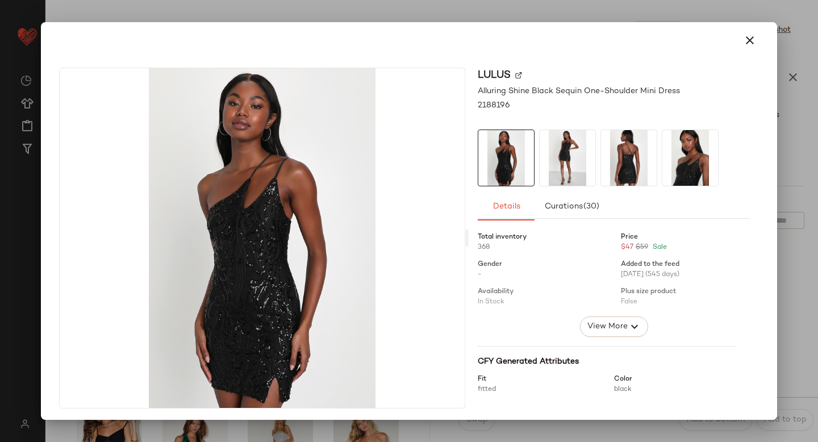
click at [794, 257] on div at bounding box center [409, 221] width 818 height 442
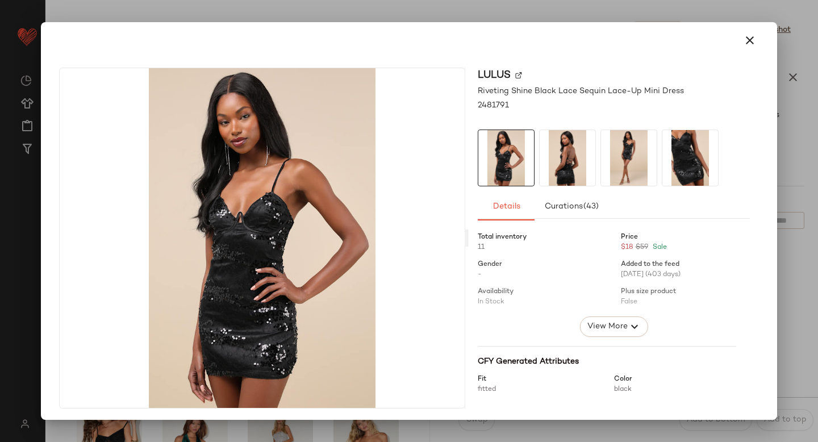
click at [778, 314] on div at bounding box center [409, 221] width 818 height 442
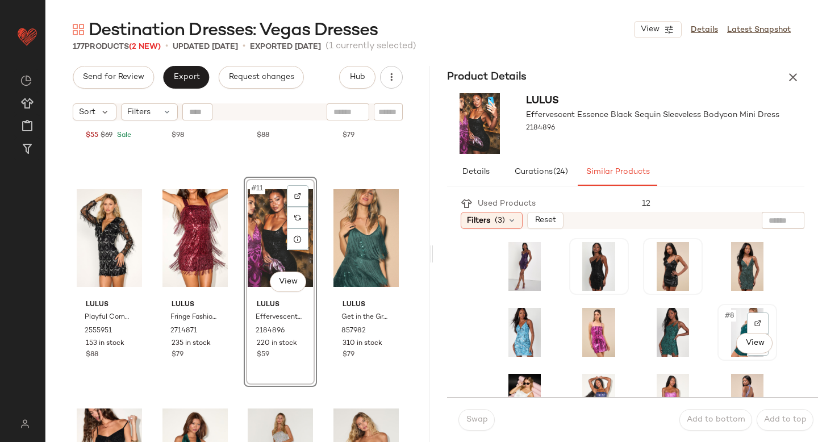
scroll to position [95, 0]
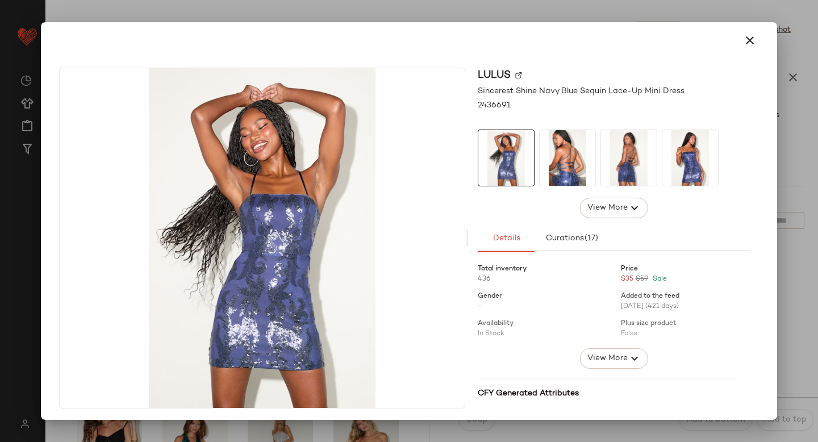
click at [781, 323] on div at bounding box center [409, 221] width 818 height 442
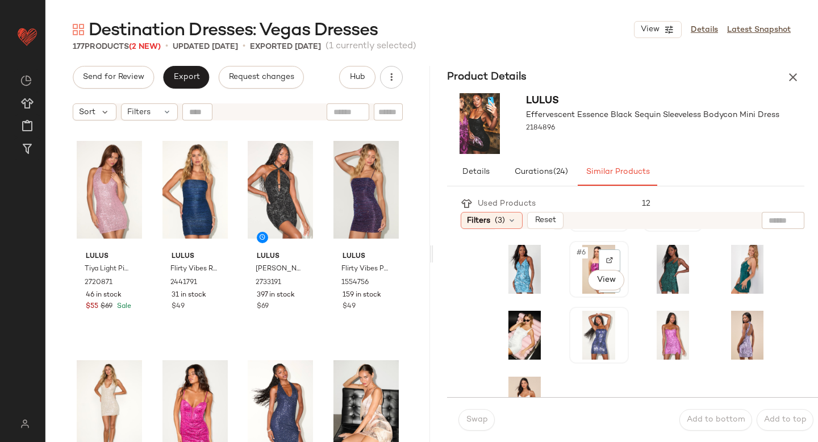
scroll to position [0, 0]
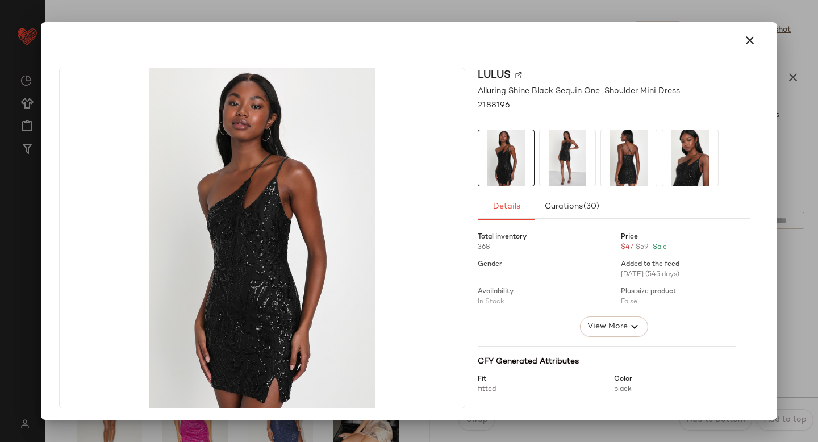
drag, startPoint x: 580, startPoint y: 262, endPoint x: 364, endPoint y: 272, distance: 216.1
click at [744, 40] on icon "button" at bounding box center [750, 41] width 14 height 14
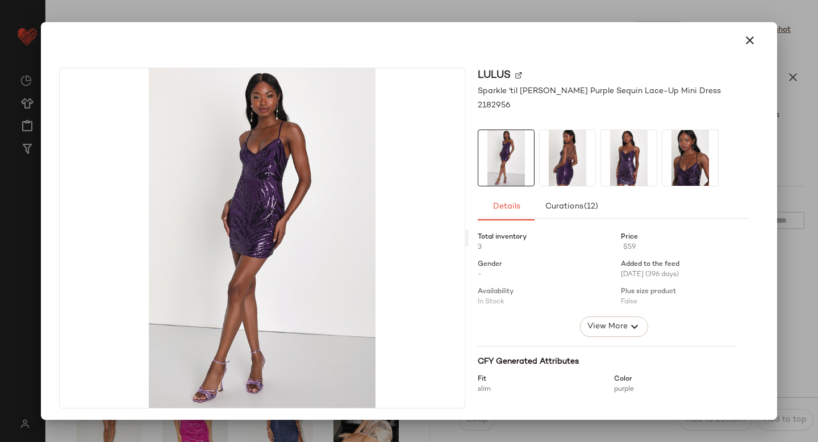
click at [493, 419] on div "Lulus Sparkle 'til Dawn Purple Sequin Lace-Up Mini Dress 2182956 Details Curati…" at bounding box center [408, 241] width 727 height 364
click at [796, 156] on div at bounding box center [409, 221] width 818 height 442
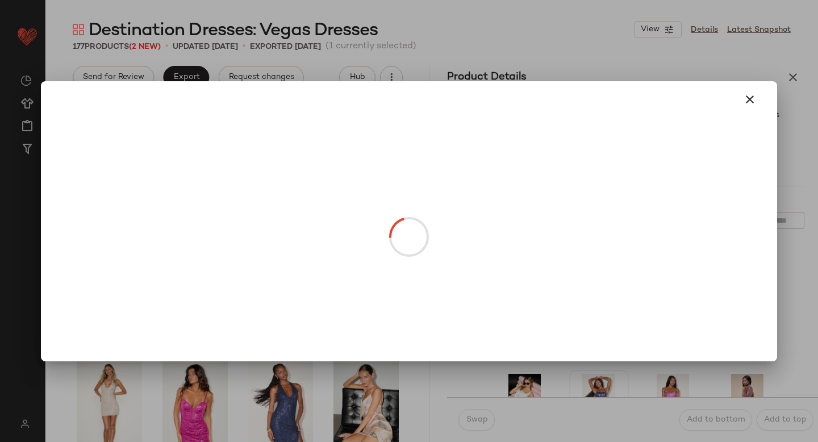
drag, startPoint x: 578, startPoint y: 272, endPoint x: 290, endPoint y: 266, distance: 288.1
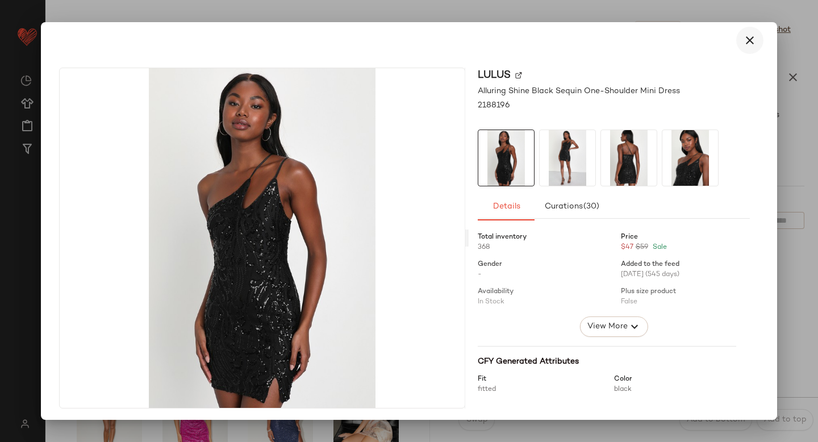
click at [746, 29] on button "button" at bounding box center [749, 40] width 27 height 27
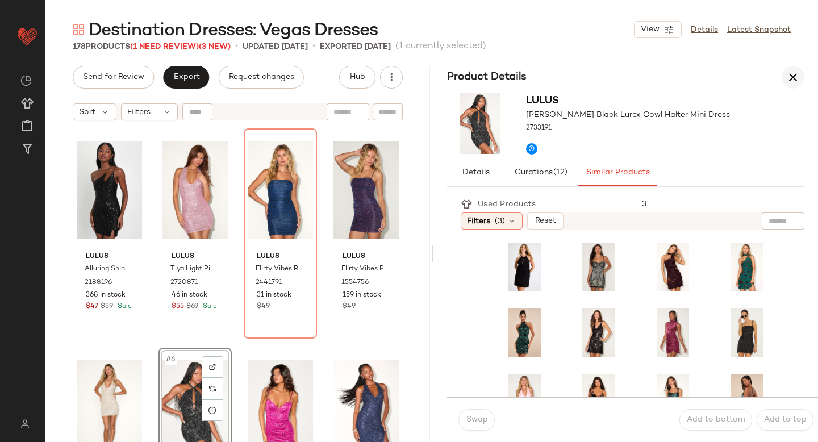
click at [792, 82] on icon "button" at bounding box center [793, 77] width 14 height 14
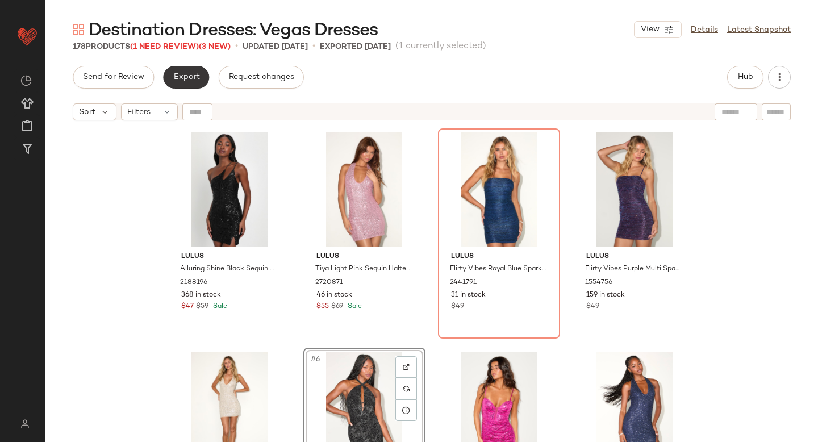
click at [178, 86] on button "Export" at bounding box center [186, 77] width 46 height 23
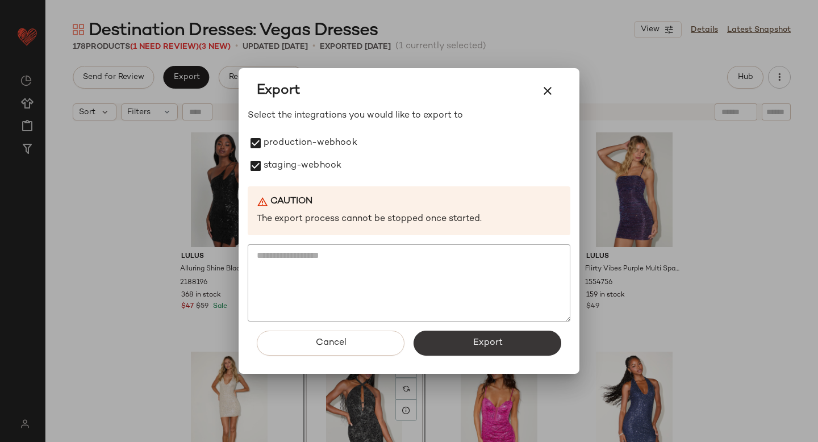
click at [457, 340] on button "Export" at bounding box center [488, 343] width 148 height 25
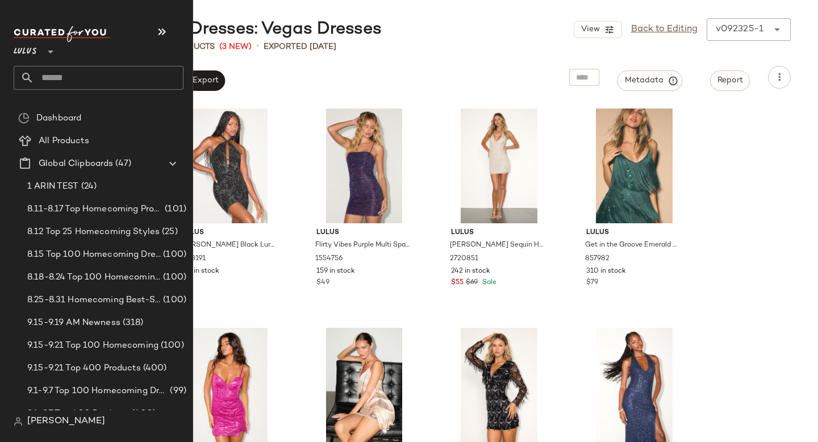
click at [76, 84] on input "text" at bounding box center [108, 78] width 149 height 24
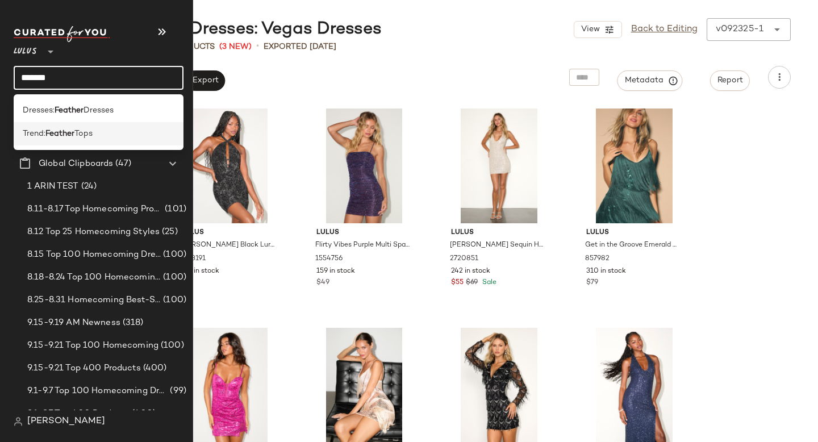
type input "*******"
click at [97, 130] on div "Trend: Feather Tops" at bounding box center [99, 134] width 152 height 12
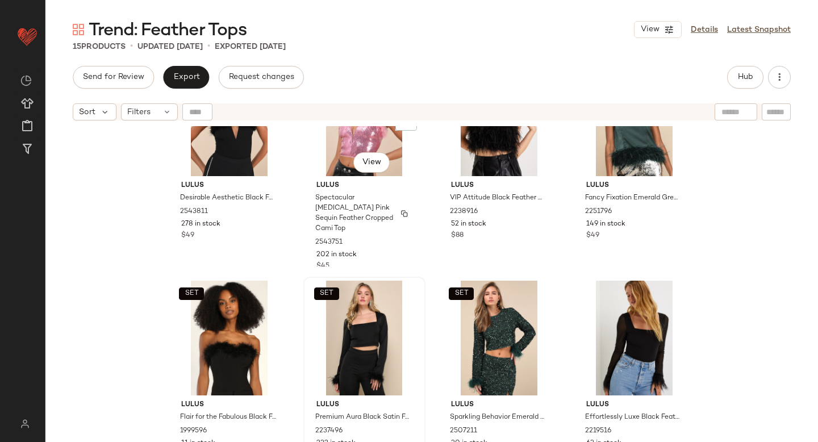
scroll to position [160, 0]
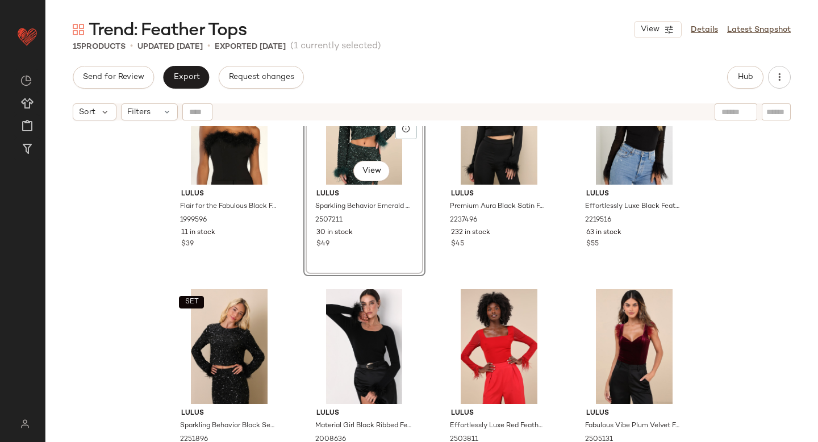
scroll to position [535, 0]
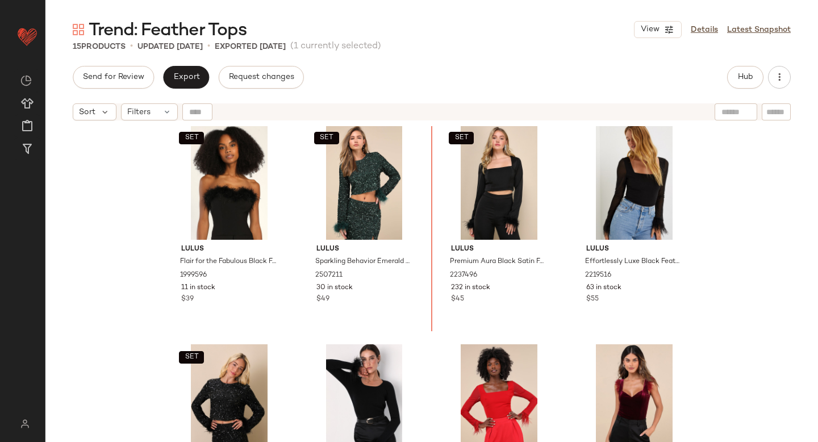
scroll to position [204, 0]
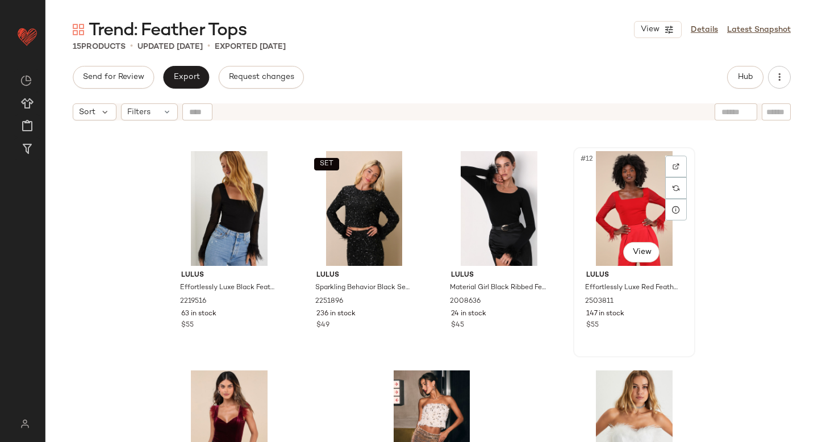
scroll to position [427, 0]
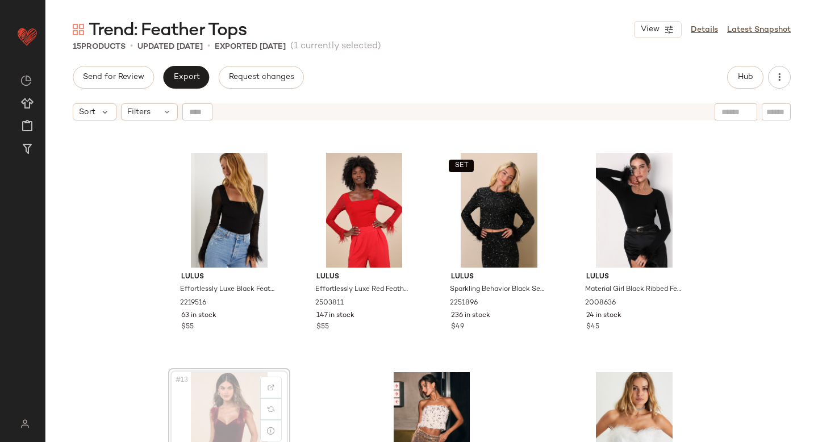
scroll to position [429, 0]
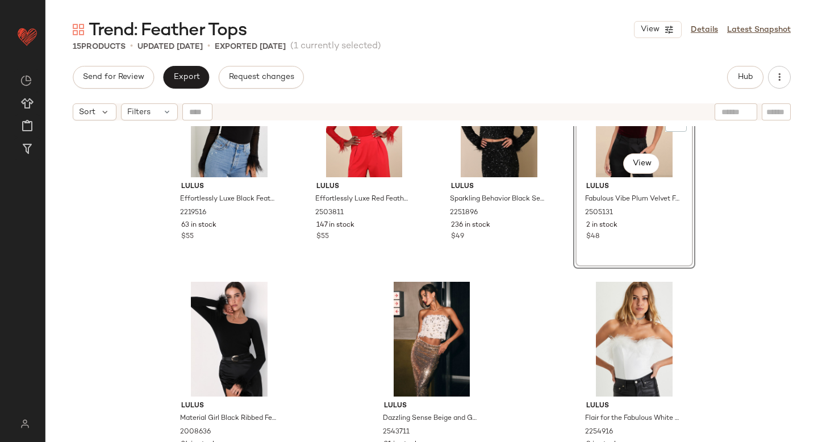
scroll to position [535, 0]
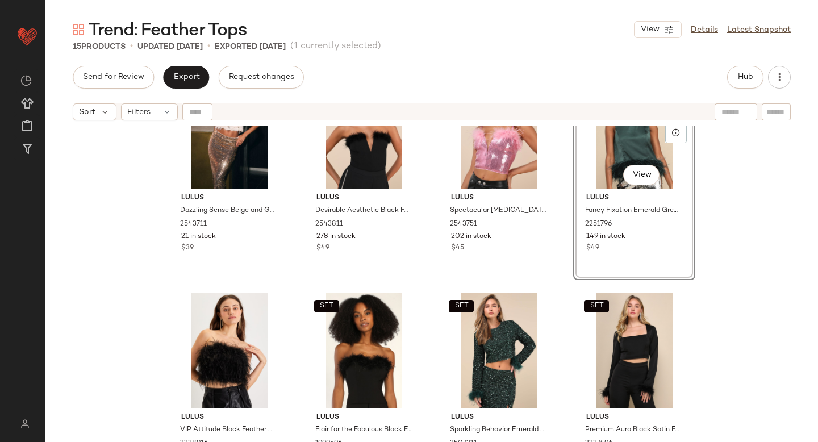
scroll to position [81, 0]
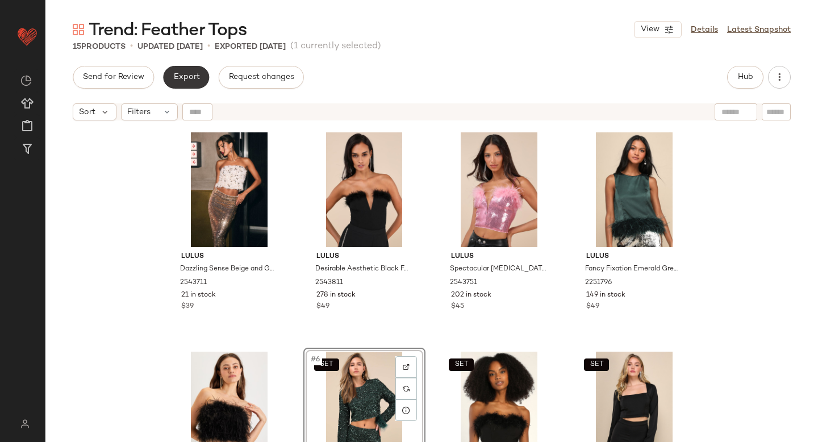
click at [198, 77] on span "Export" at bounding box center [186, 77] width 27 height 9
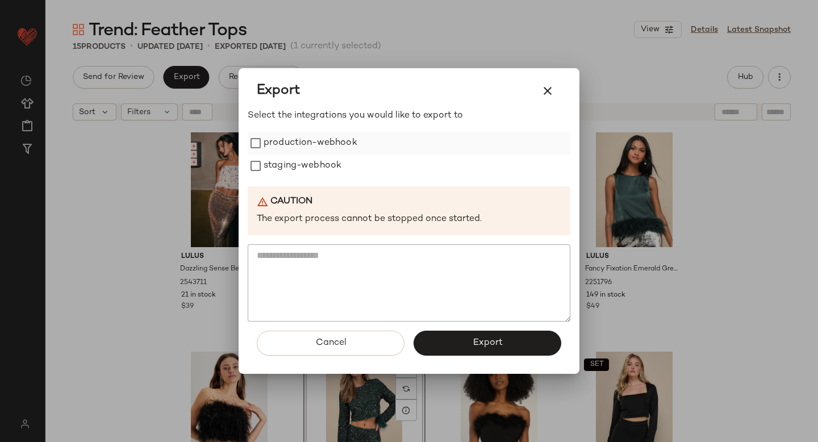
click at [275, 135] on label "production-webhook" at bounding box center [311, 143] width 94 height 23
click at [280, 165] on label "staging-webhook" at bounding box center [303, 166] width 78 height 23
click at [447, 332] on button "Export" at bounding box center [488, 343] width 148 height 25
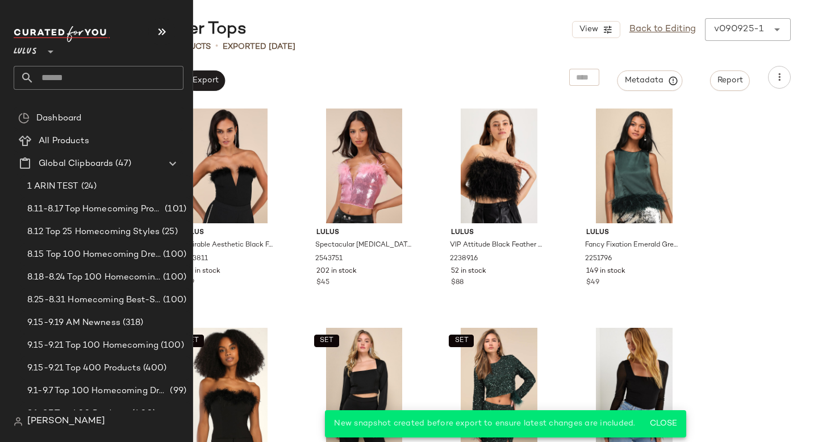
click at [69, 72] on input "text" at bounding box center [108, 78] width 149 height 24
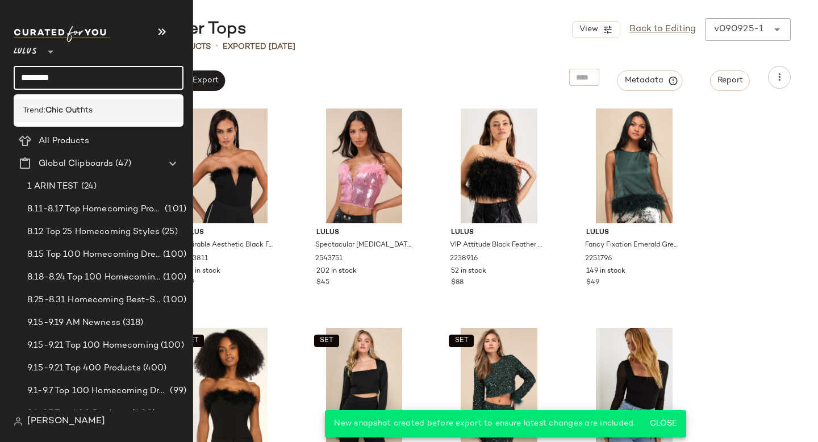
type input "********"
click at [63, 113] on b "Chic Out" at bounding box center [62, 111] width 35 height 12
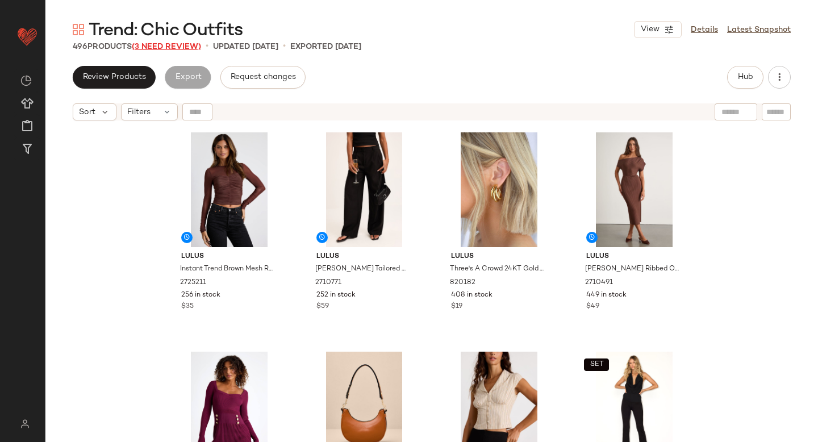
click at [157, 49] on span "(3 Need Review)" at bounding box center [166, 47] width 69 height 9
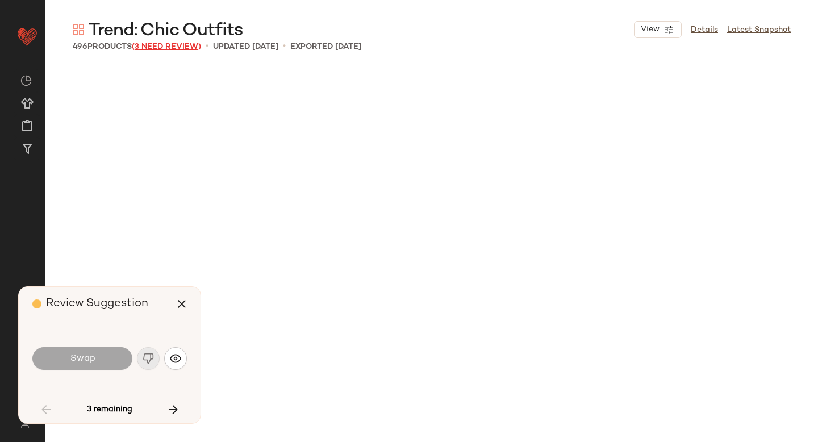
scroll to position [2412, 0]
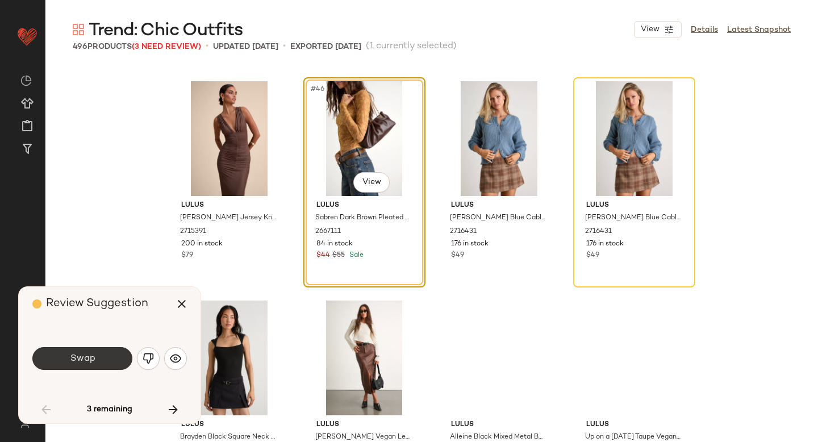
click at [103, 349] on button "Swap" at bounding box center [82, 358] width 100 height 23
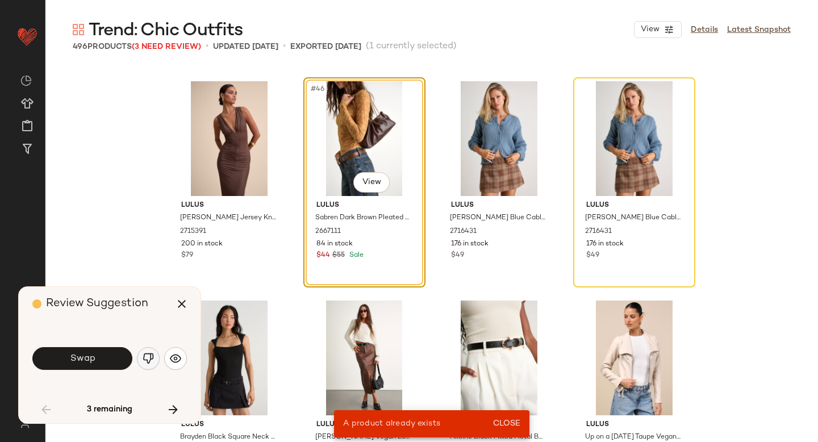
click at [152, 358] on img "button" at bounding box center [148, 358] width 11 height 11
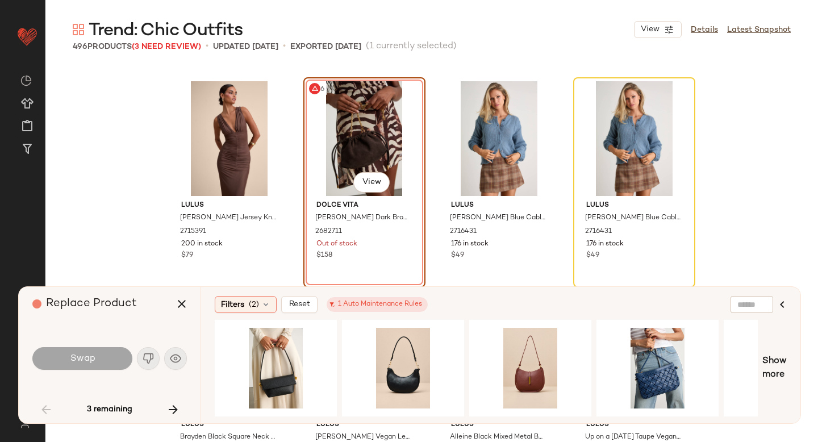
click at [98, 360] on div "Swap" at bounding box center [82, 358] width 100 height 23
click at [376, 346] on div "#1 View" at bounding box center [403, 368] width 114 height 81
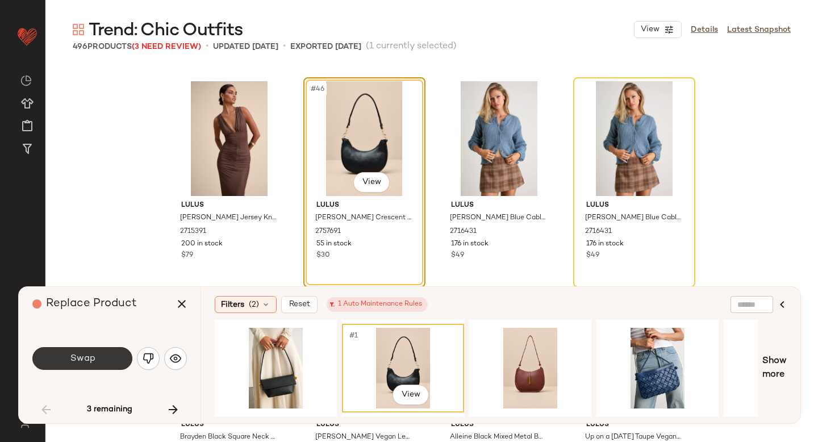
click at [82, 358] on span "Swap" at bounding box center [82, 358] width 26 height 11
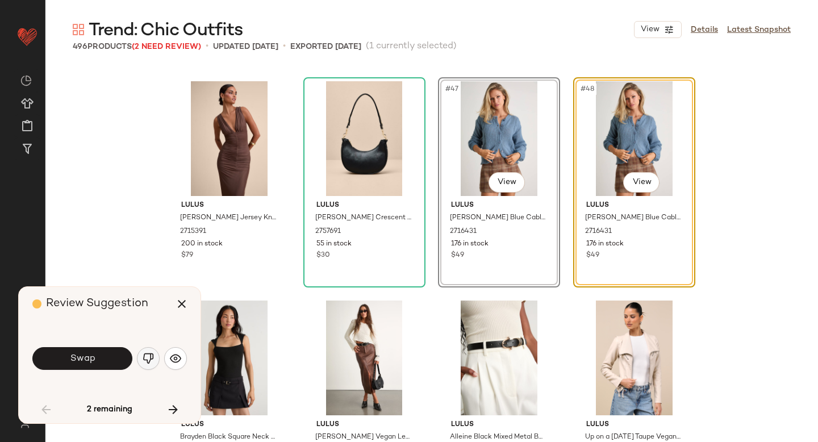
click at [151, 359] on img "button" at bounding box center [148, 358] width 11 height 11
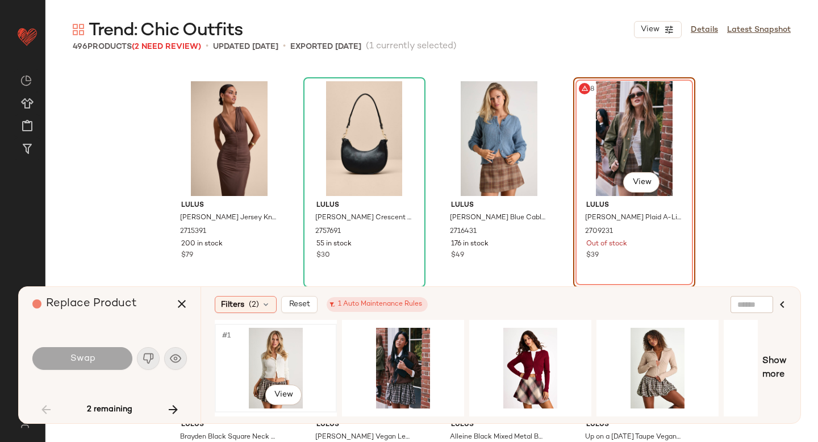
click at [288, 360] on div "#1 View" at bounding box center [276, 368] width 114 height 81
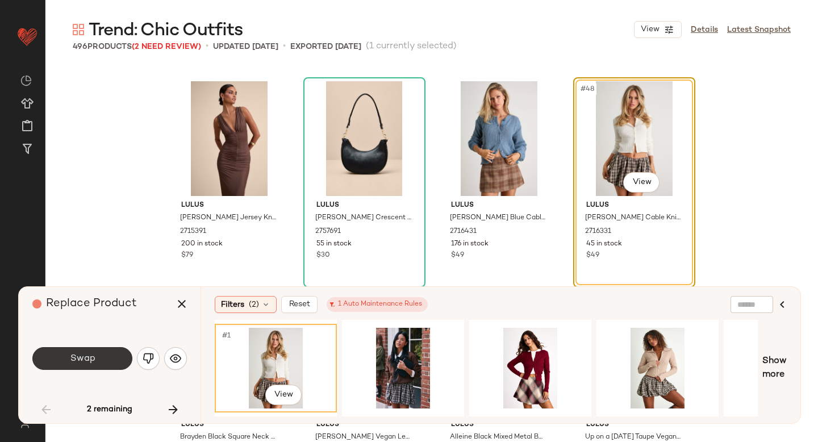
click at [107, 362] on button "Swap" at bounding box center [82, 358] width 100 height 23
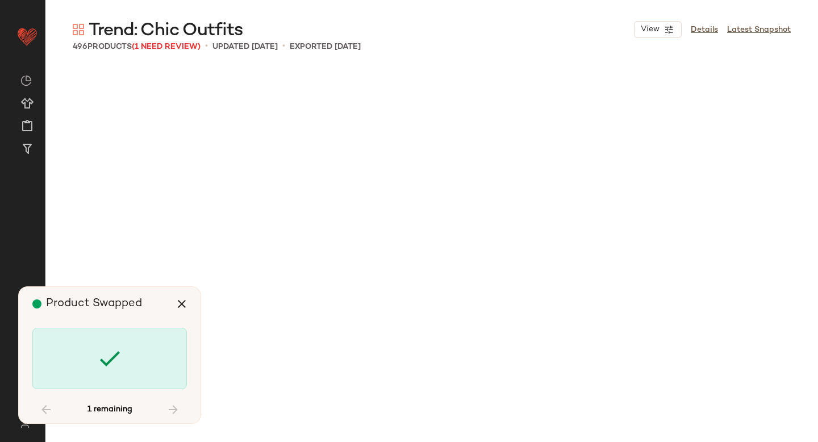
scroll to position [11621, 0]
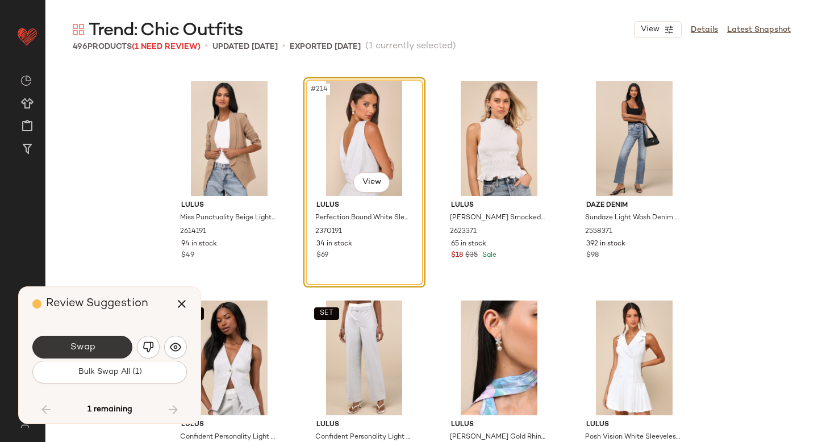
click at [103, 356] on button "Swap" at bounding box center [82, 347] width 100 height 23
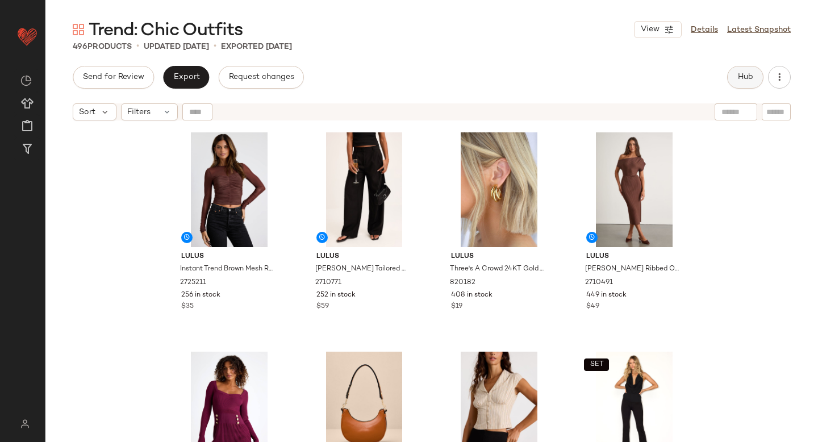
click at [745, 70] on button "Hub" at bounding box center [745, 77] width 36 height 23
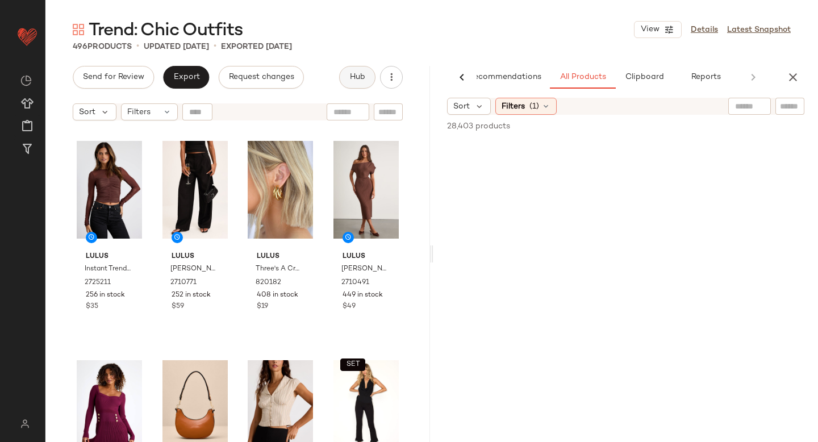
scroll to position [0, 27]
click at [550, 108] on span "Filters" at bounding box center [543, 107] width 23 height 12
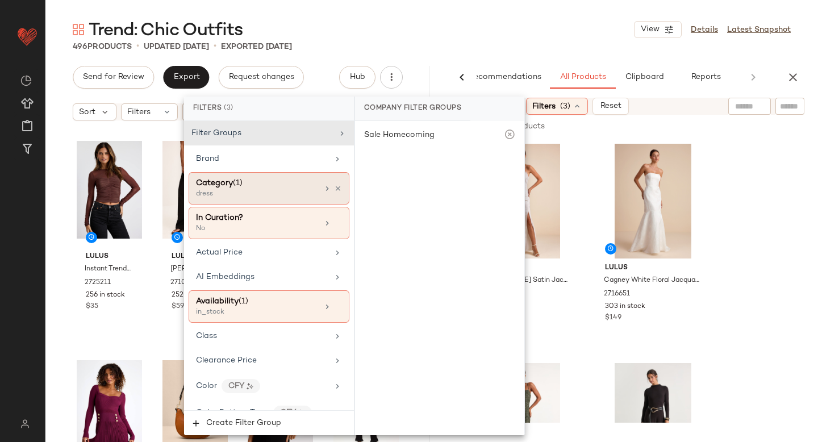
click at [255, 179] on div "Category (1)" at bounding box center [257, 183] width 122 height 12
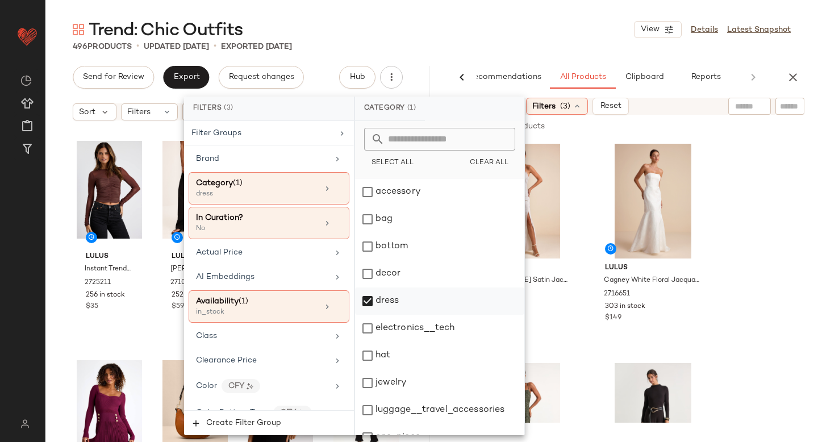
click at [374, 302] on div "dress" at bounding box center [439, 300] width 169 height 27
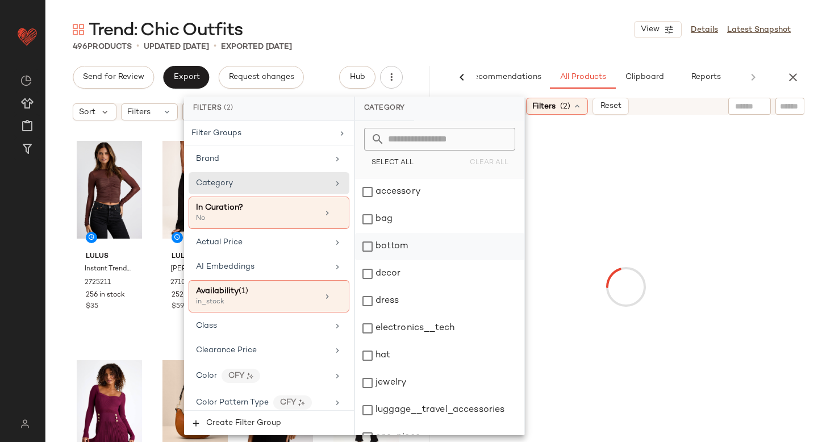
click at [373, 250] on div "bottom" at bounding box center [439, 246] width 169 height 27
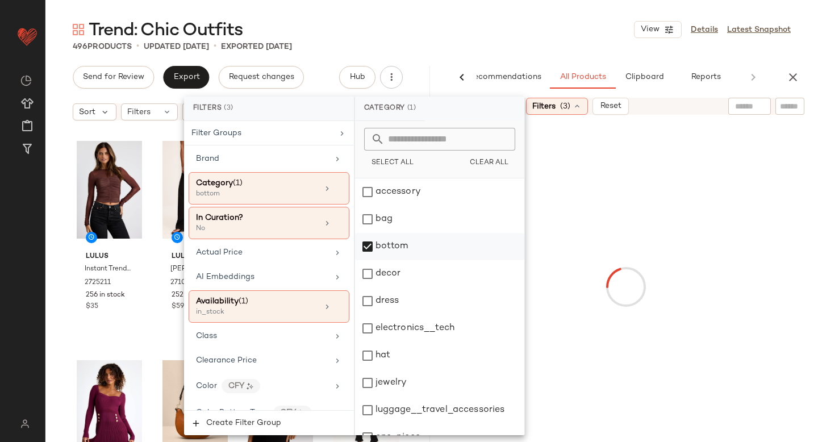
scroll to position [207, 0]
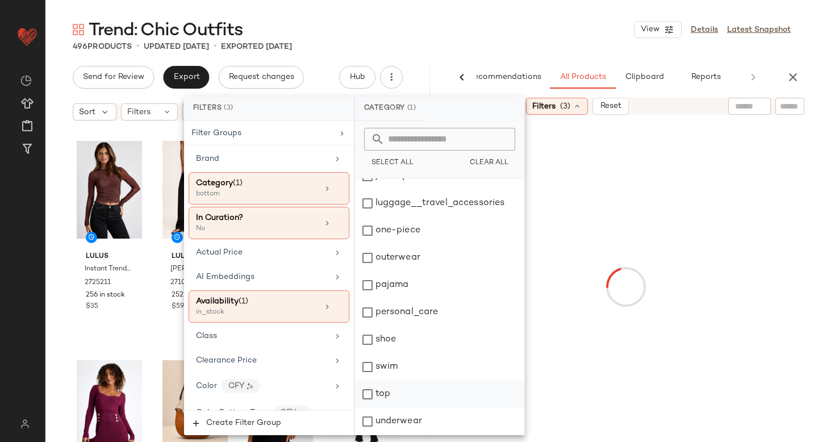
click at [368, 389] on div "top" at bounding box center [439, 394] width 169 height 27
click at [796, 186] on div at bounding box center [626, 287] width 380 height 340
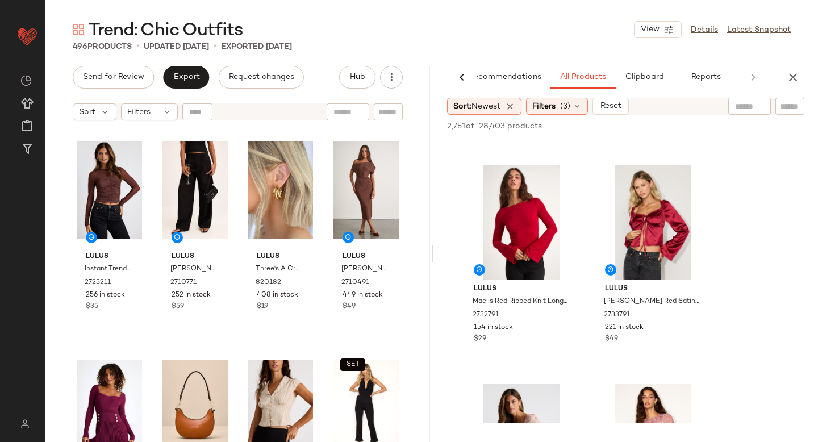
scroll to position [613, 0]
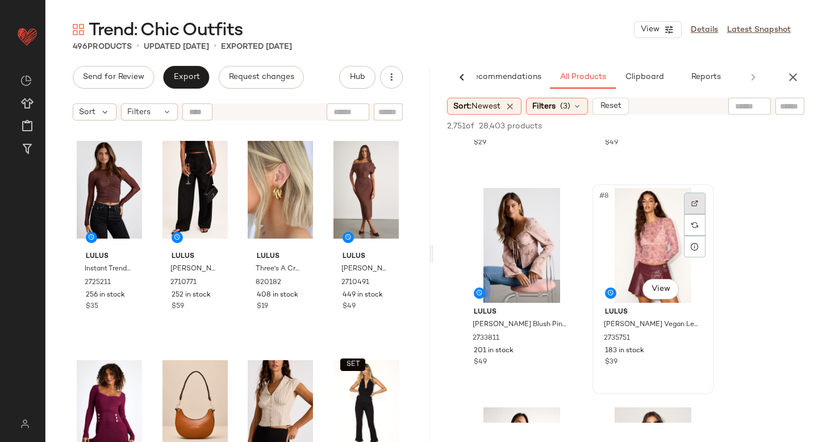
click at [687, 204] on div at bounding box center [695, 204] width 22 height 22
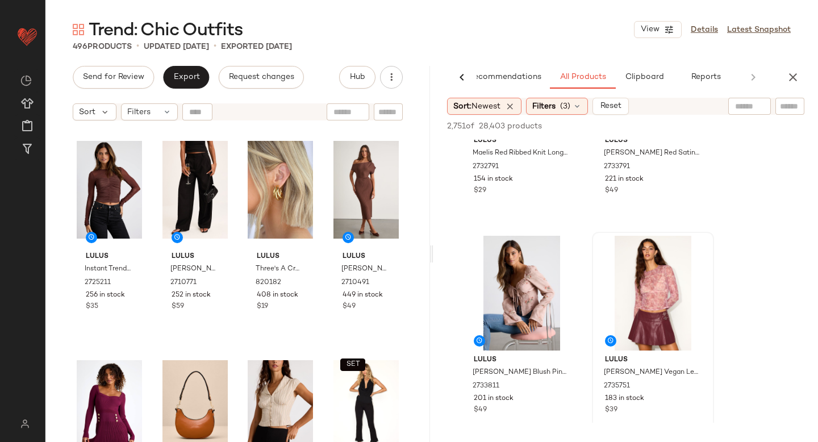
scroll to position [557, 0]
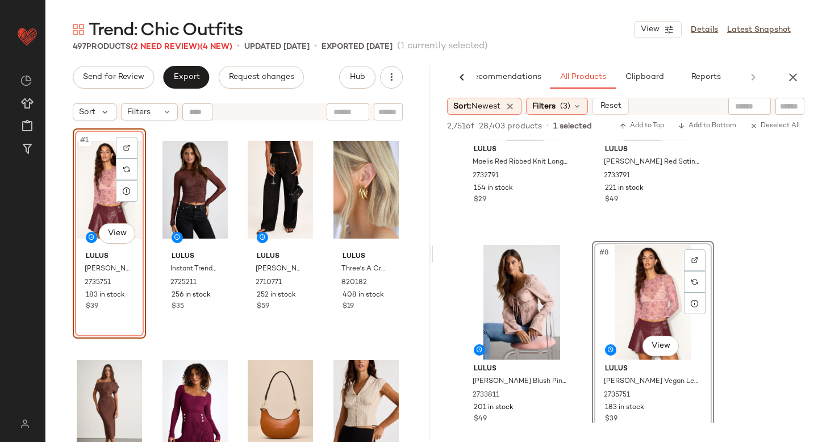
drag, startPoint x: 641, startPoint y: 289, endPoint x: 404, endPoint y: 2, distance: 371.7
click at [123, 152] on div at bounding box center [127, 148] width 22 height 22
click at [95, 189] on div "#1 View" at bounding box center [109, 189] width 65 height 115
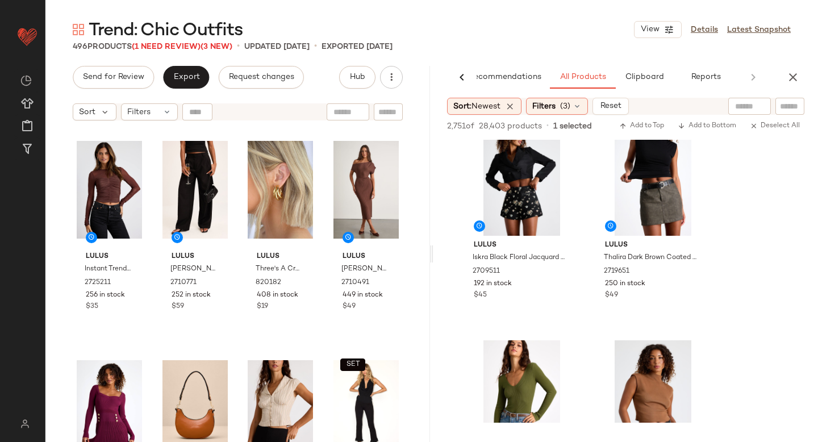
scroll to position [3958, 0]
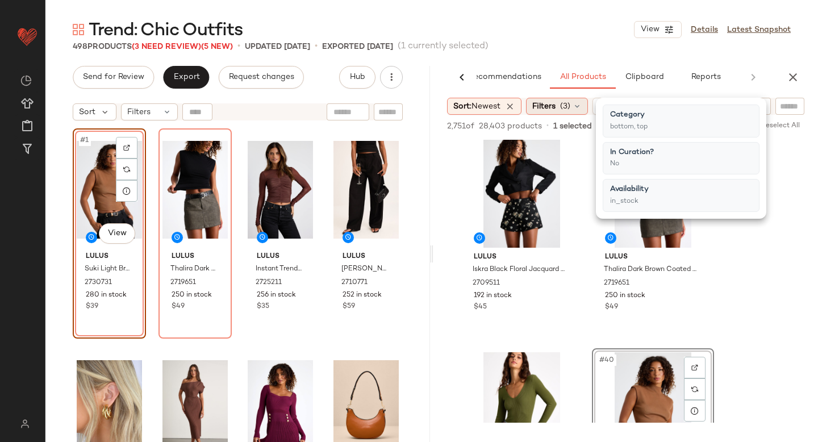
click at [556, 110] on span "Filters" at bounding box center [543, 107] width 23 height 12
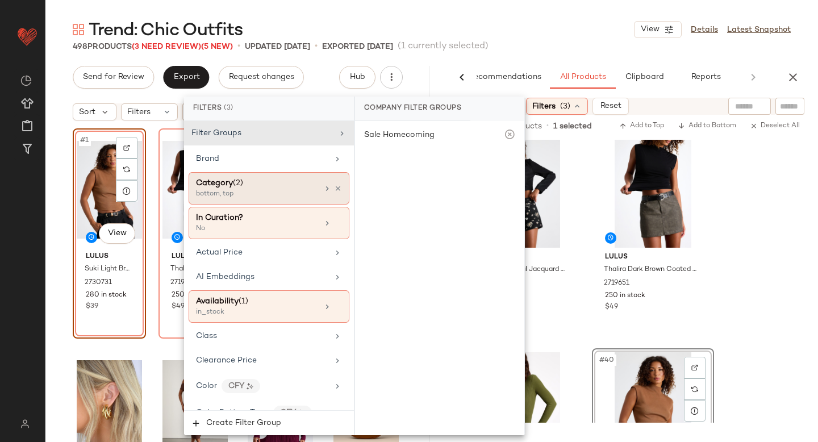
click at [287, 190] on div "bottom, top" at bounding box center [253, 194] width 114 height 10
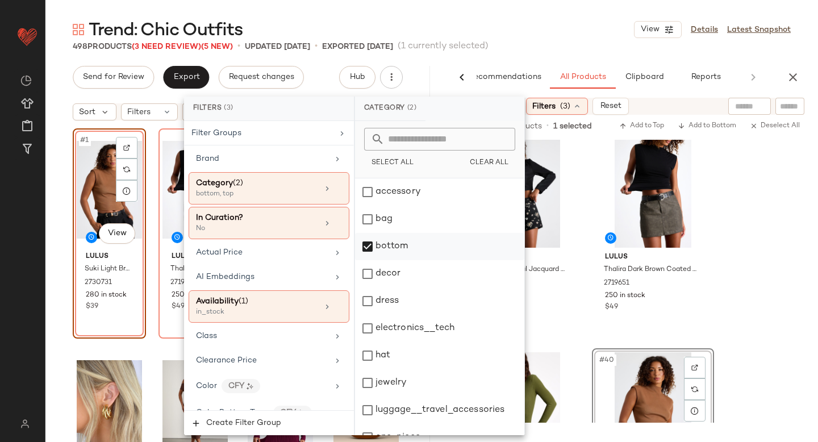
click at [370, 253] on div "bottom" at bounding box center [439, 246] width 169 height 27
click at [372, 292] on div "dress" at bounding box center [439, 300] width 169 height 27
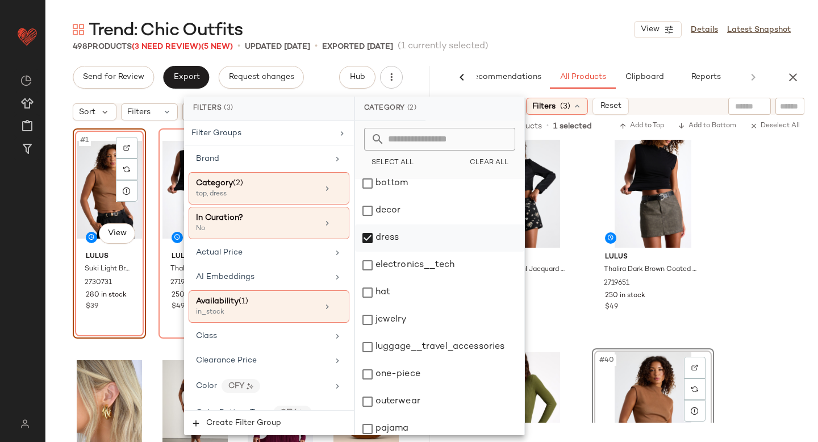
scroll to position [207, 0]
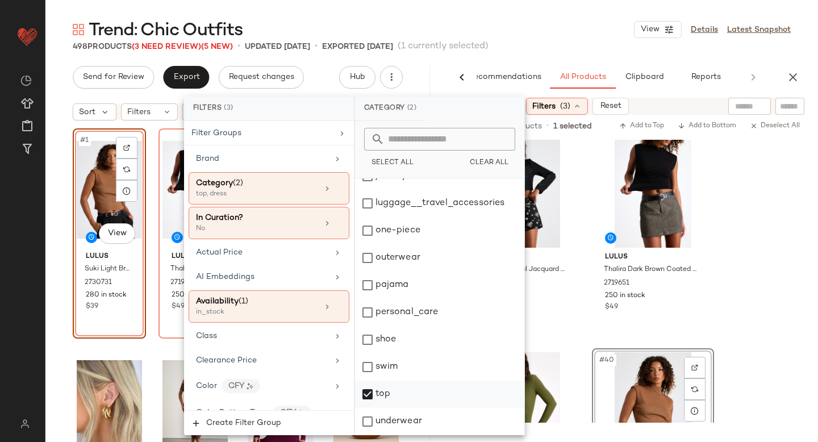
click at [374, 389] on div "top" at bounding box center [439, 394] width 169 height 27
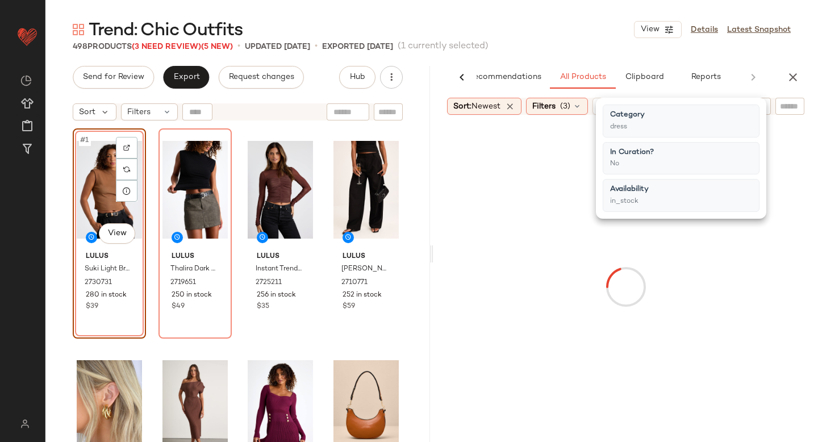
click at [763, 252] on div at bounding box center [626, 287] width 380 height 340
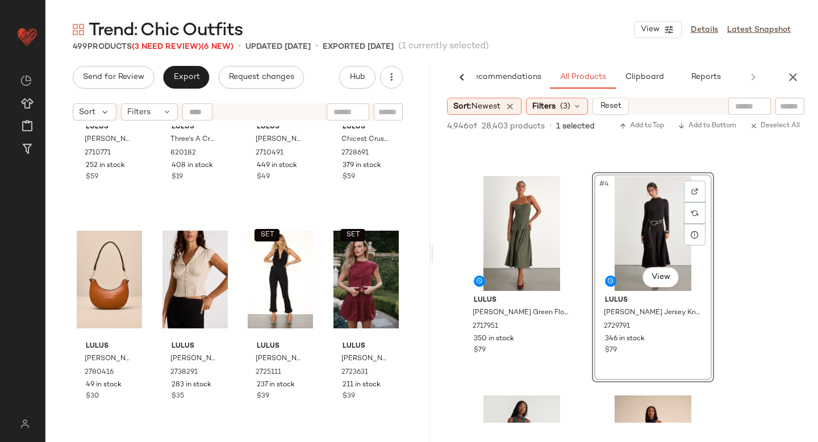
scroll to position [0, 0]
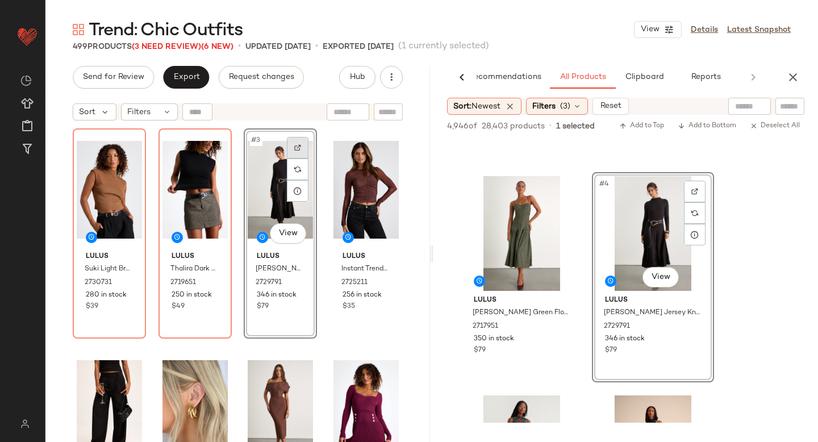
click at [294, 144] on img at bounding box center [297, 147] width 7 height 7
click at [564, 101] on span "(3)" at bounding box center [565, 107] width 10 height 12
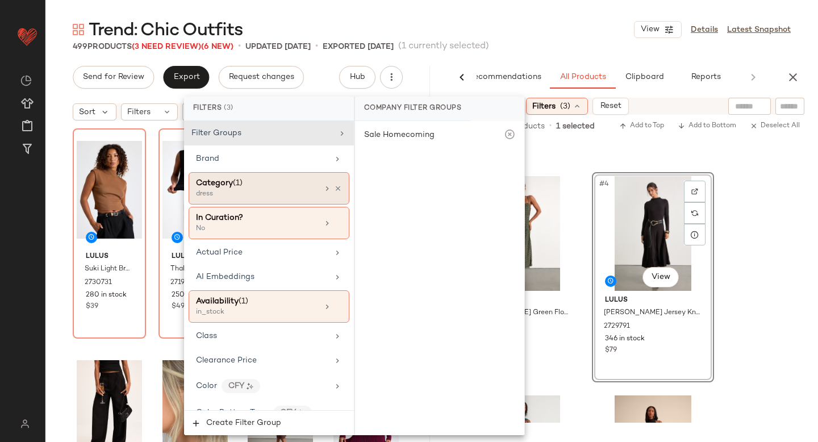
click at [273, 185] on div "Category (1)" at bounding box center [257, 183] width 122 height 12
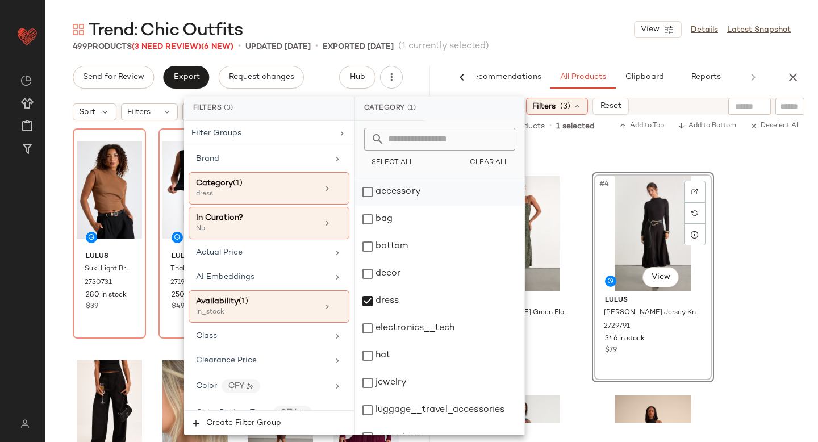
click at [356, 190] on div "accessory" at bounding box center [439, 191] width 169 height 27
click at [365, 298] on div "dress" at bounding box center [439, 300] width 169 height 27
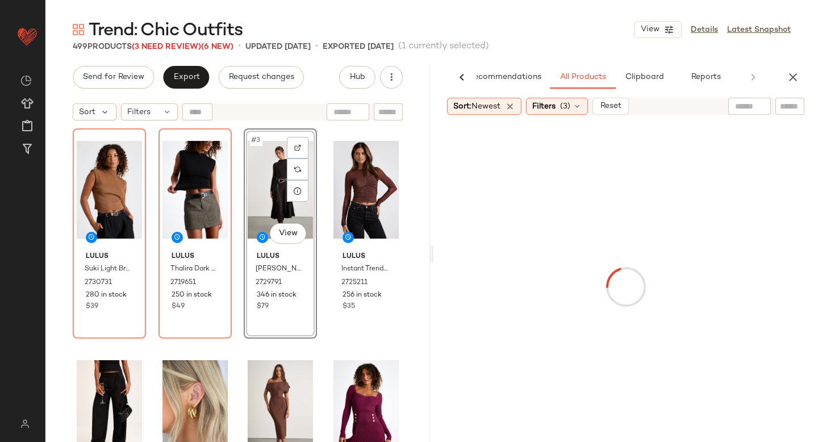
click at [786, 106] on input "text" at bounding box center [790, 107] width 20 height 12
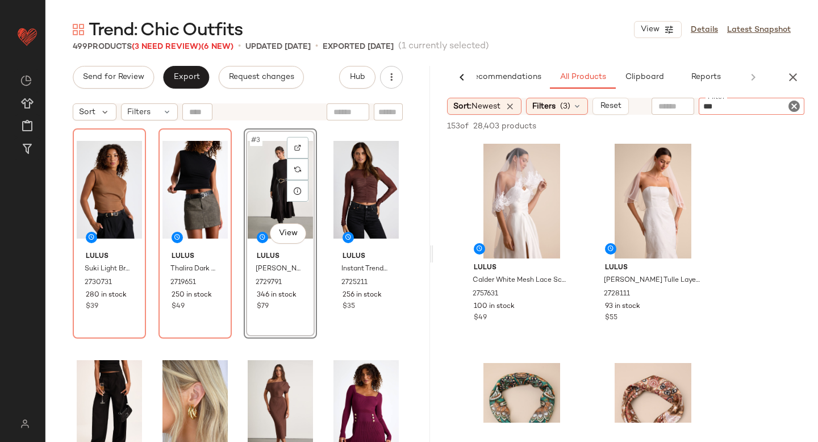
type input "****"
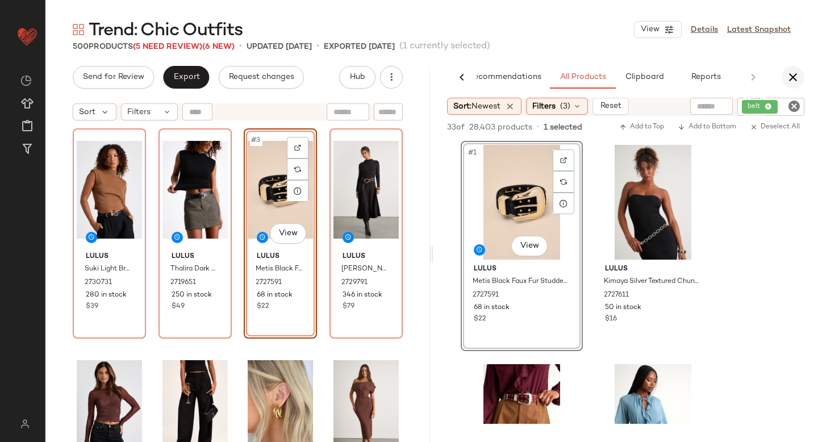
click at [798, 70] on icon "button" at bounding box center [793, 77] width 14 height 14
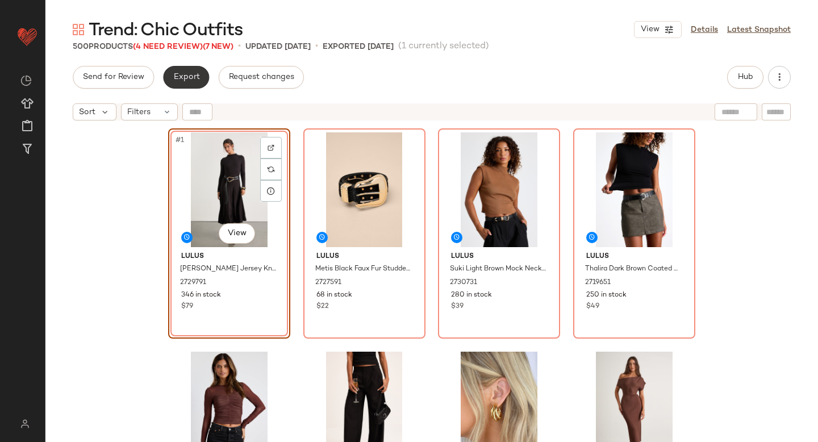
click at [187, 82] on button "Export" at bounding box center [186, 77] width 46 height 23
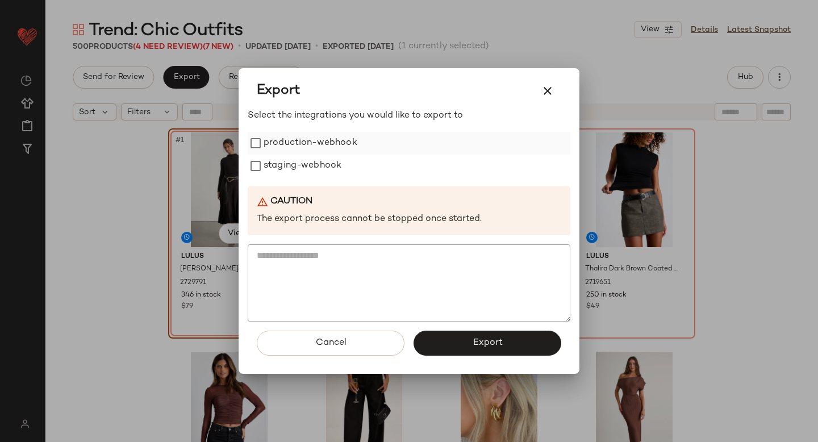
click at [291, 145] on label "production-webhook" at bounding box center [311, 143] width 94 height 23
click at [297, 158] on label "staging-webhook" at bounding box center [303, 166] width 78 height 23
click at [460, 329] on div "Cancel Export" at bounding box center [409, 348] width 323 height 52
click at [462, 339] on button "Export" at bounding box center [488, 343] width 148 height 25
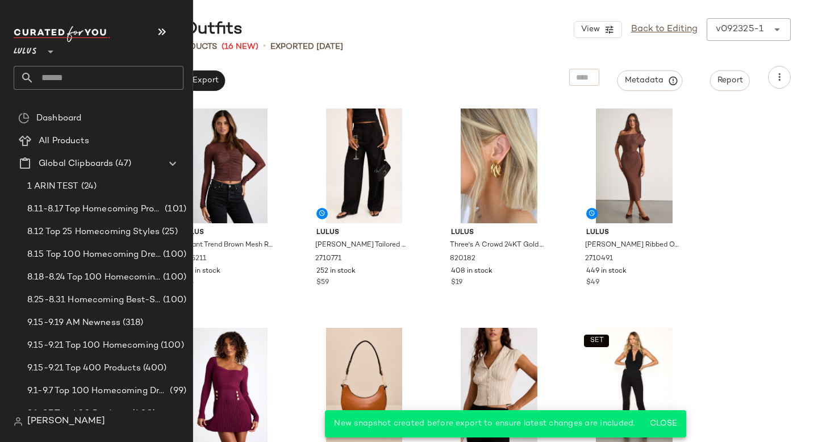
click at [74, 79] on input "text" at bounding box center [108, 78] width 149 height 24
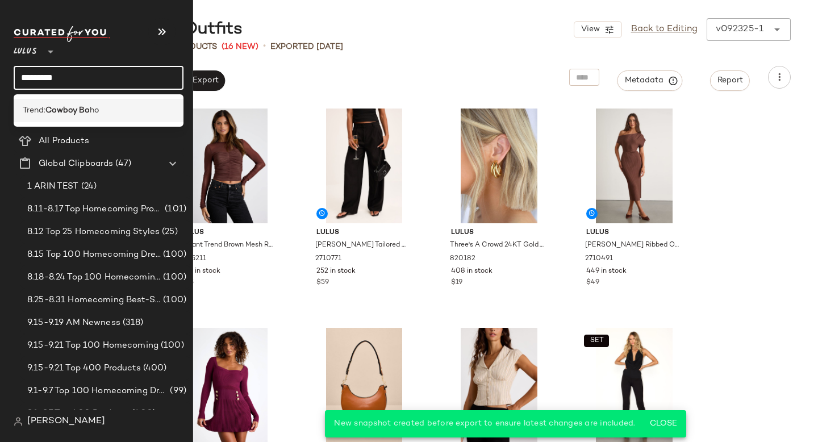
type input "*********"
click at [62, 106] on b "Cowboy Bo" at bounding box center [67, 111] width 44 height 12
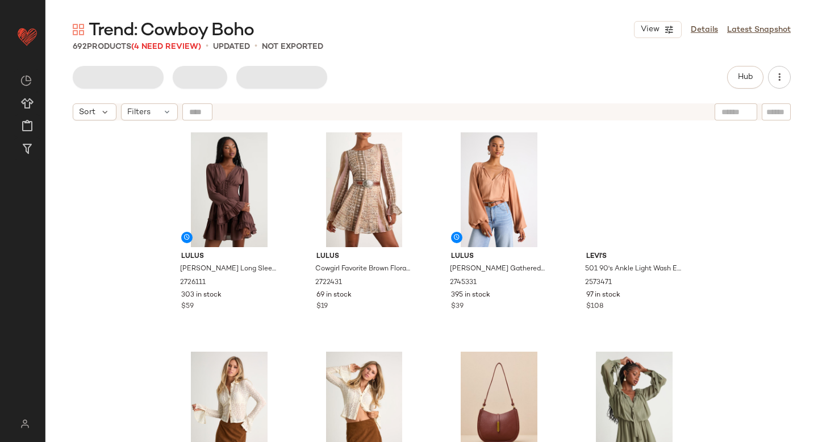
click at [402, 67] on div "Hub" at bounding box center [432, 77] width 718 height 23
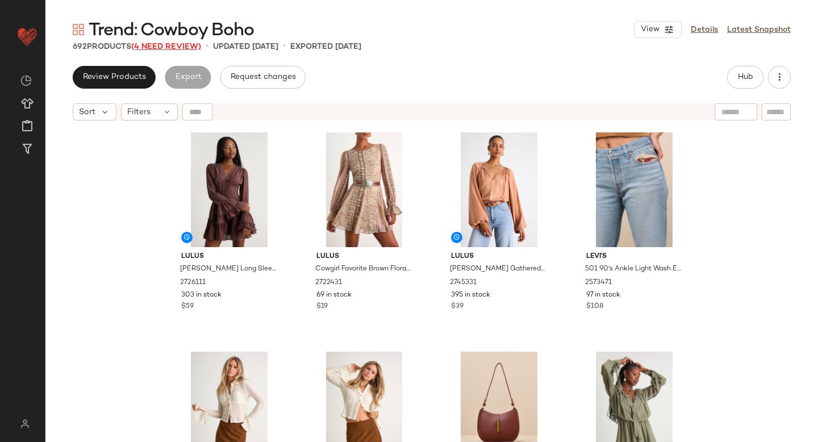
click at [166, 45] on span "(4 Need Review)" at bounding box center [166, 47] width 70 height 9
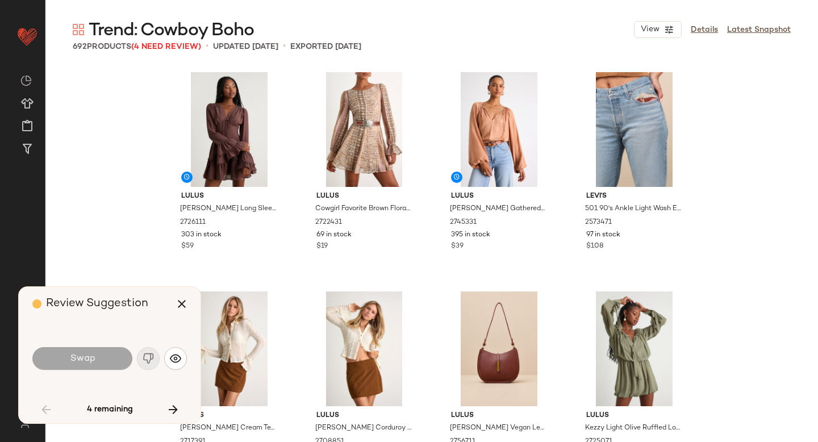
scroll to position [3728, 0]
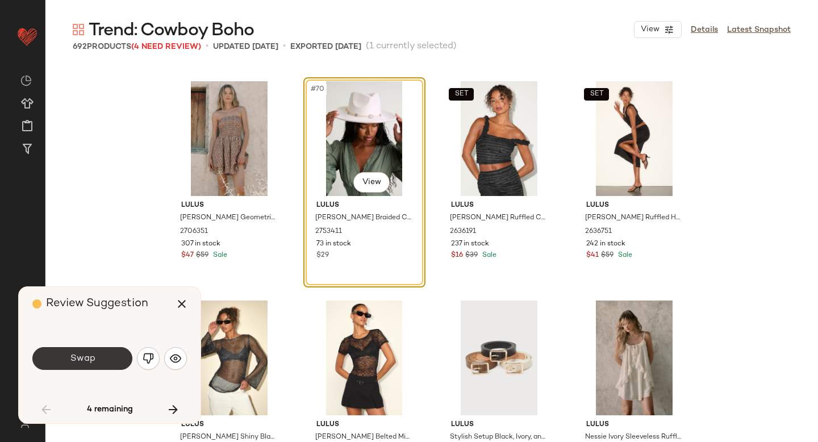
click at [93, 362] on span "Swap" at bounding box center [82, 358] width 26 height 11
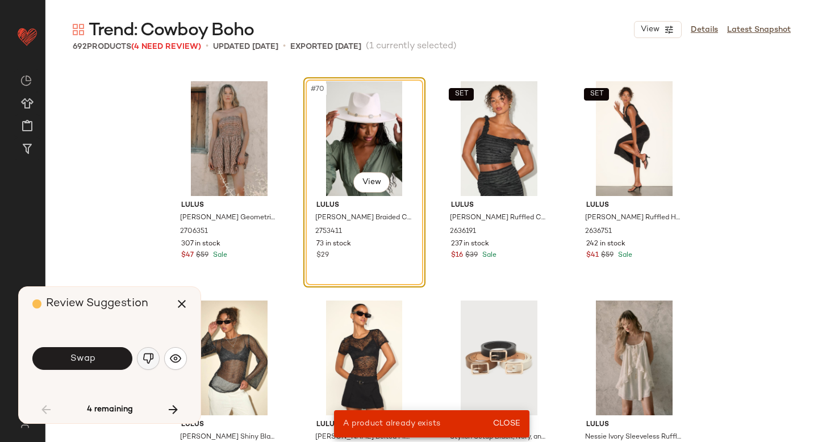
click at [147, 358] on img "button" at bounding box center [148, 358] width 11 height 11
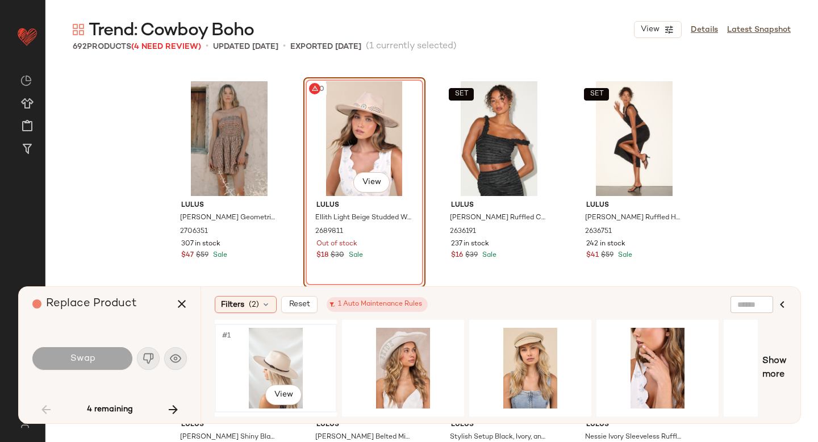
click at [261, 367] on div "#1 View" at bounding box center [276, 368] width 114 height 81
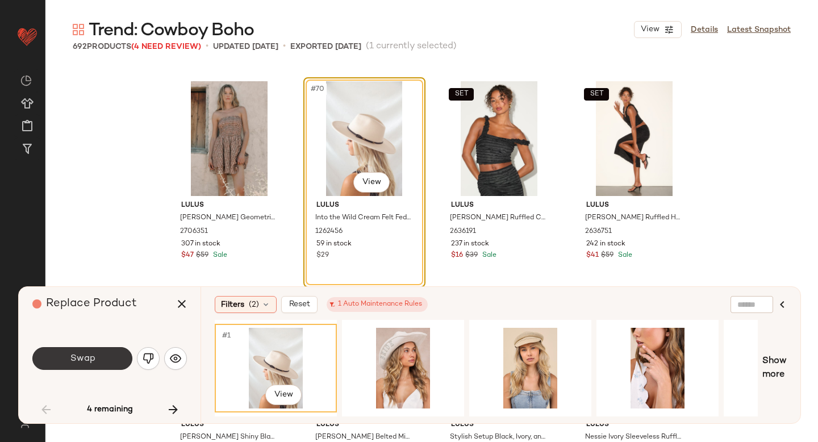
click at [66, 363] on button "Swap" at bounding box center [82, 358] width 100 height 23
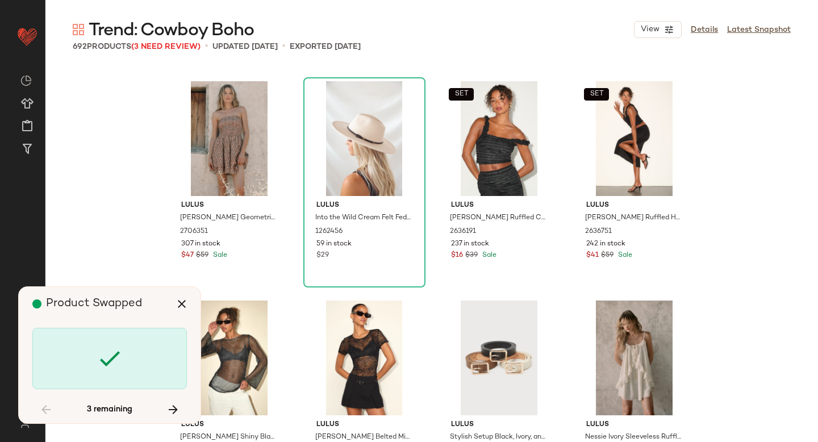
scroll to position [9648, 0]
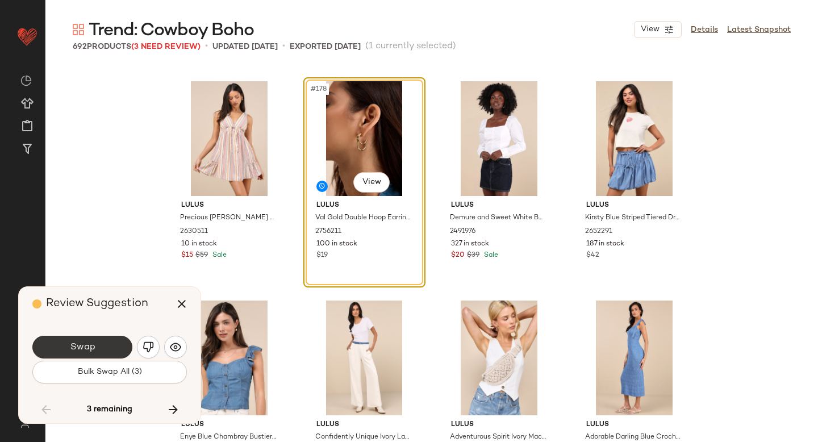
click at [103, 353] on button "Swap" at bounding box center [82, 347] width 100 height 23
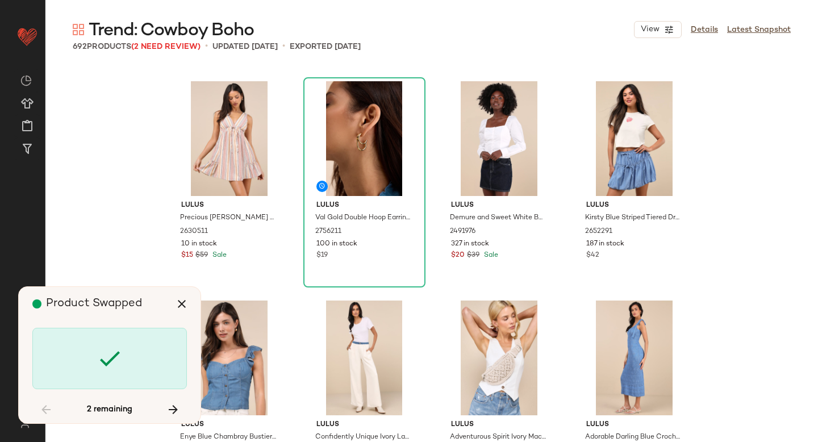
scroll to position [21488, 0]
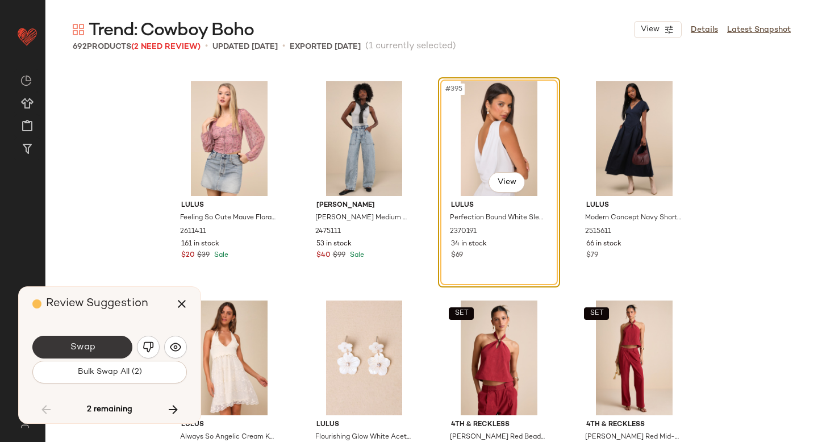
click at [107, 340] on button "Swap" at bounding box center [82, 347] width 100 height 23
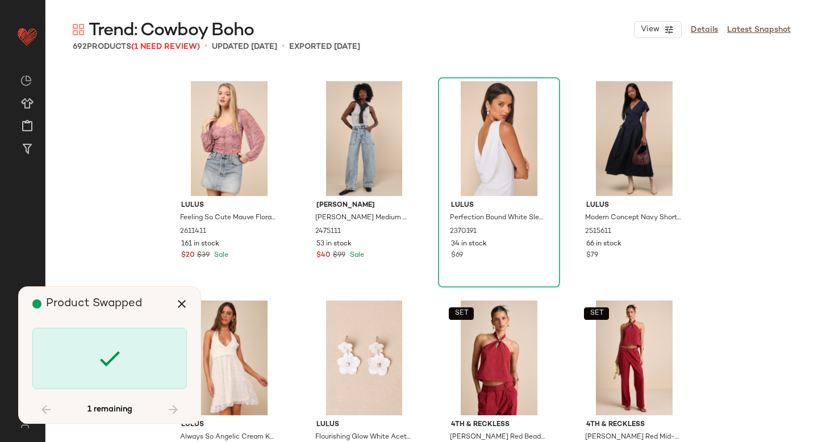
scroll to position [36837, 0]
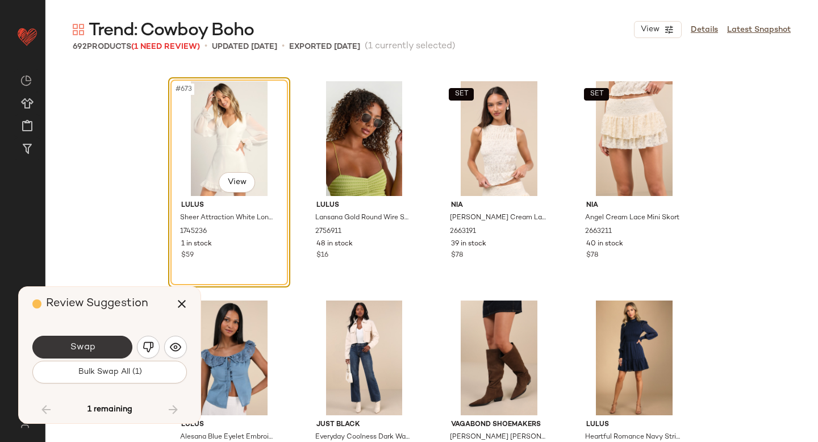
click at [107, 347] on button "Swap" at bounding box center [82, 347] width 100 height 23
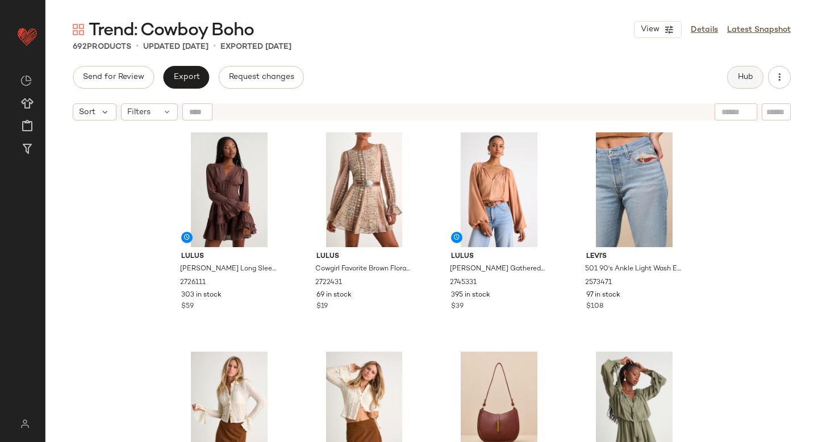
click at [741, 81] on span "Hub" at bounding box center [745, 77] width 16 height 9
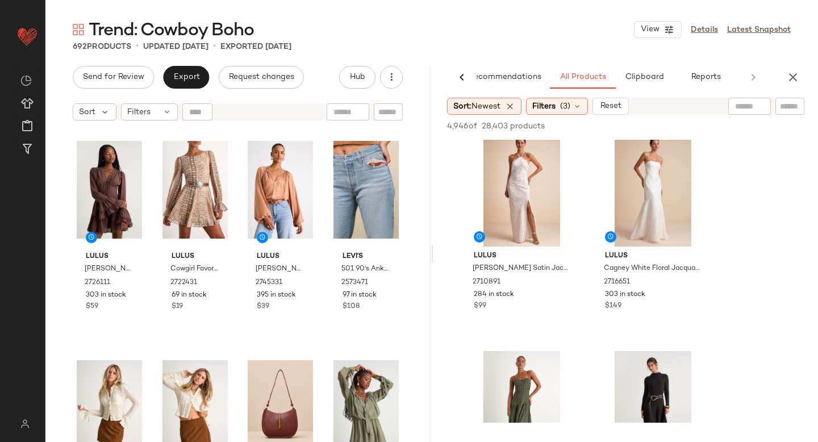
scroll to position [13, 0]
click at [561, 99] on div "Filters (3)" at bounding box center [557, 106] width 62 height 17
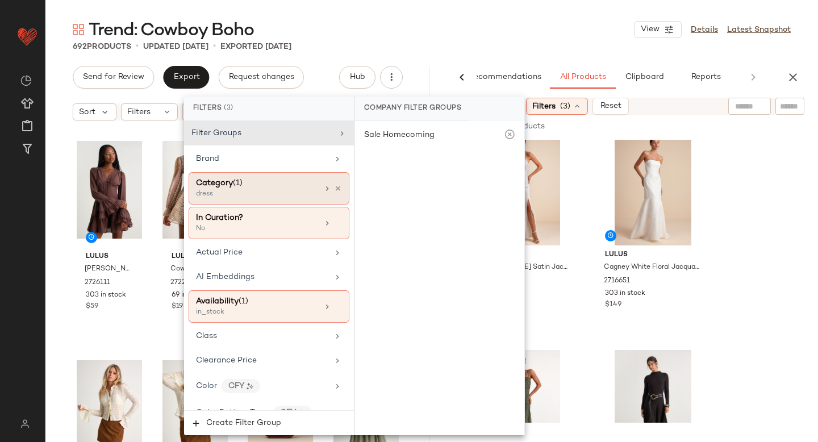
click at [236, 193] on div "dress" at bounding box center [253, 194] width 114 height 10
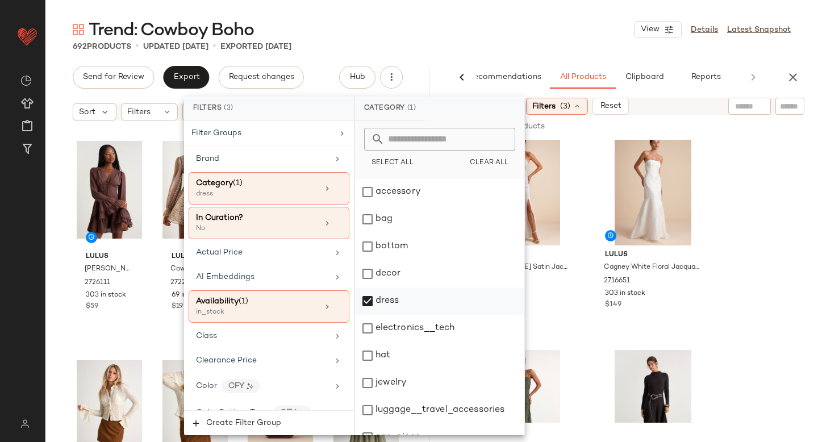
click at [373, 306] on div "dress" at bounding box center [439, 300] width 169 height 27
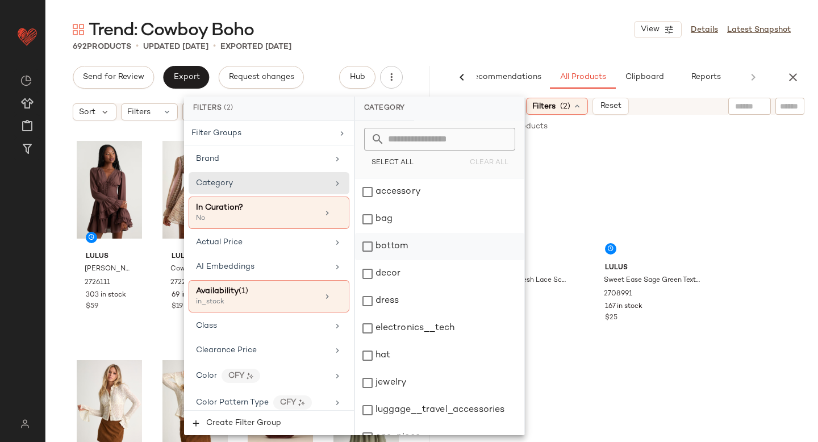
click at [362, 252] on div "bottom" at bounding box center [439, 246] width 169 height 27
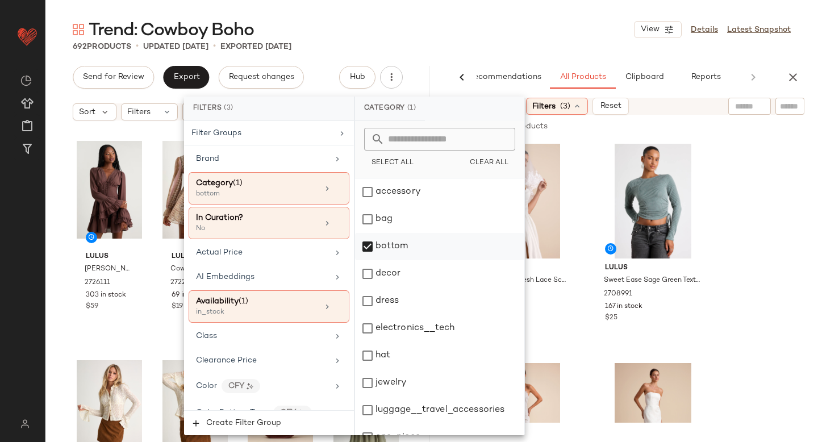
scroll to position [207, 0]
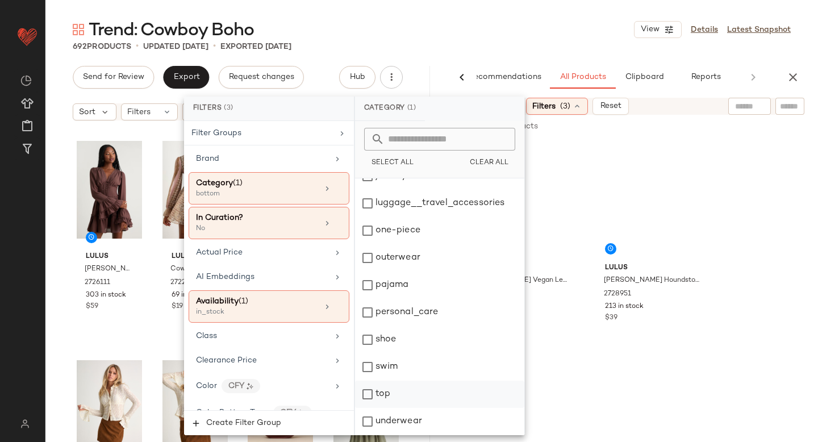
click at [369, 400] on div "top" at bounding box center [439, 394] width 169 height 27
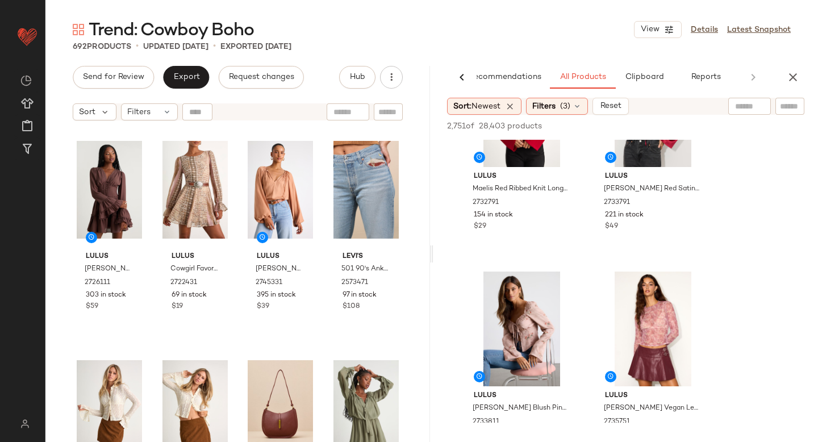
scroll to position [531, 0]
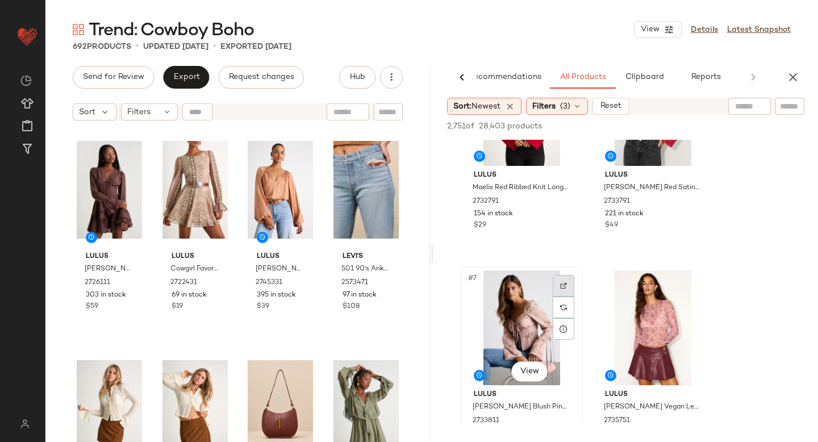
click at [572, 282] on div at bounding box center [564, 286] width 22 height 22
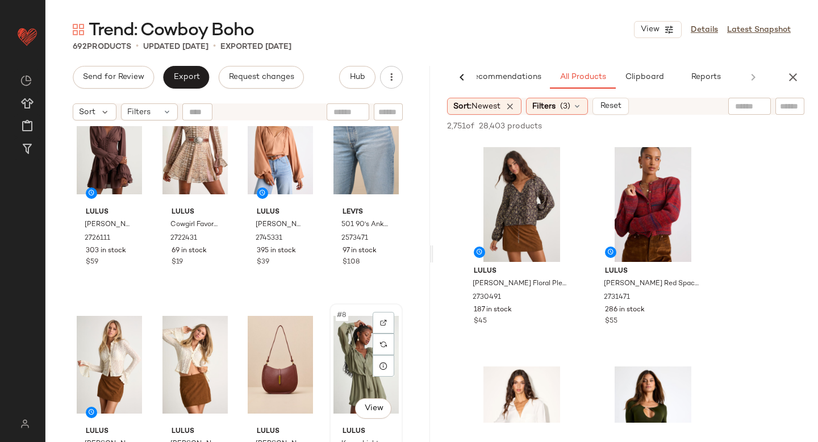
scroll to position [0, 0]
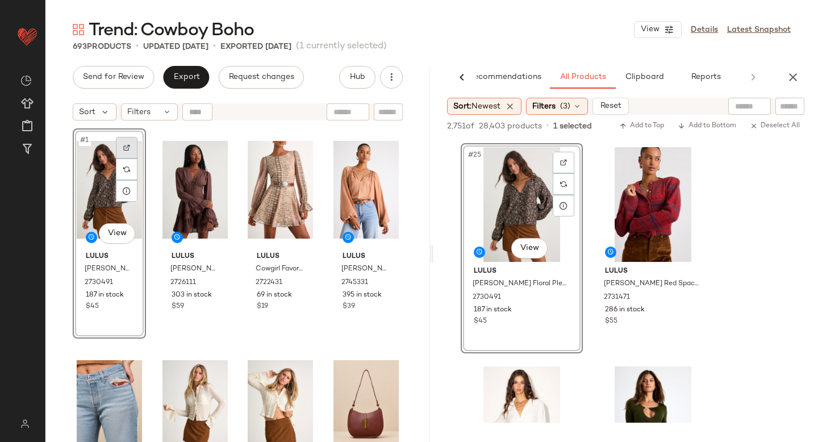
click at [127, 150] on img at bounding box center [126, 147] width 7 height 7
click at [784, 105] on input "text" at bounding box center [790, 107] width 20 height 12
paste input "*******"
type input "*******"
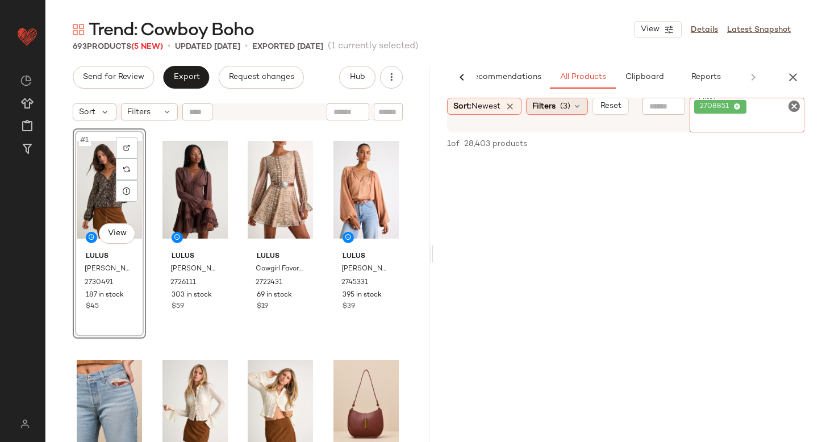
click at [556, 111] on span "Filters" at bounding box center [543, 107] width 23 height 12
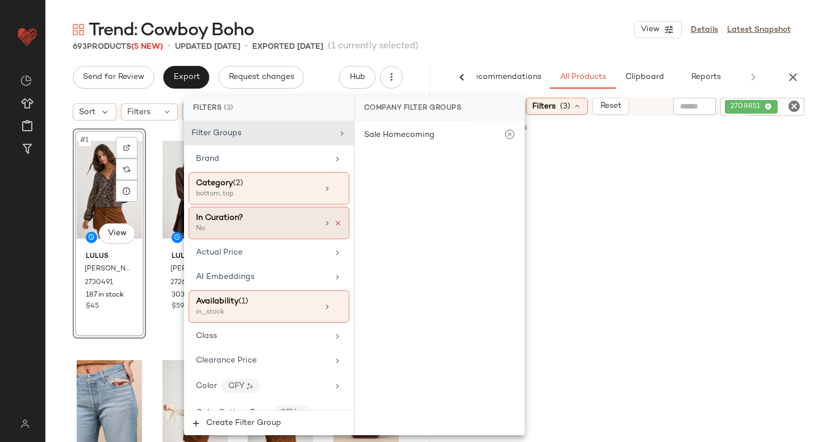
click at [334, 222] on icon at bounding box center [338, 223] width 8 height 8
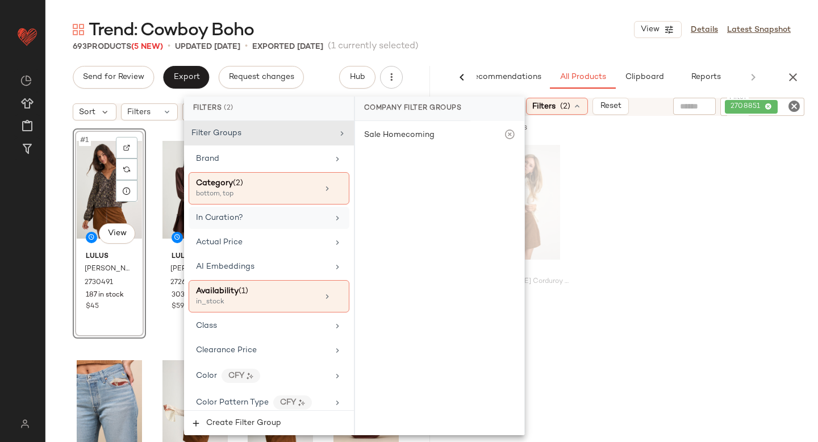
click at [698, 215] on div "Lulus [PERSON_NAME] Corduroy High-Rise Mini Skirt 2708851 190 in stock $45" at bounding box center [625, 246] width 385 height 210
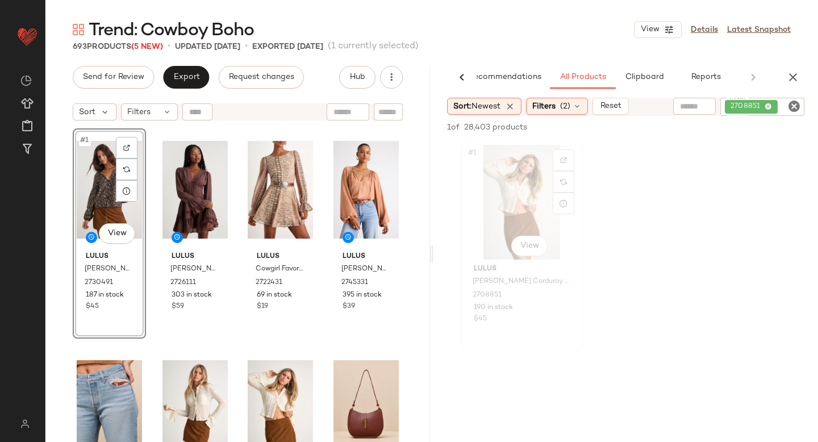
click at [505, 193] on div "#1 View" at bounding box center [522, 202] width 114 height 115
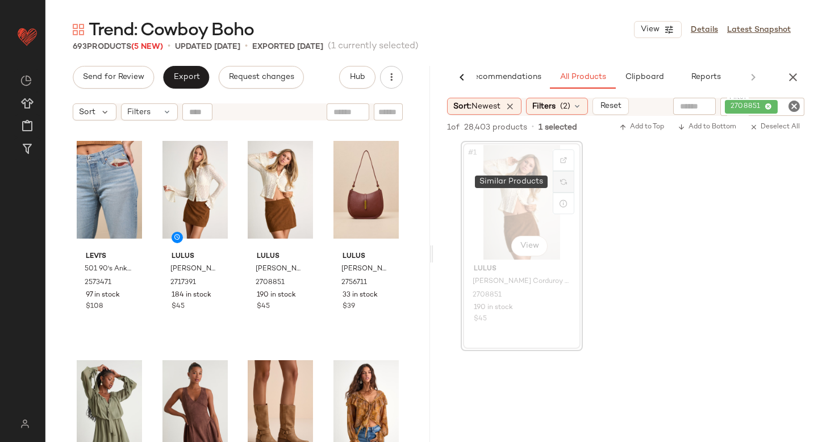
click at [566, 185] on img at bounding box center [563, 181] width 7 height 7
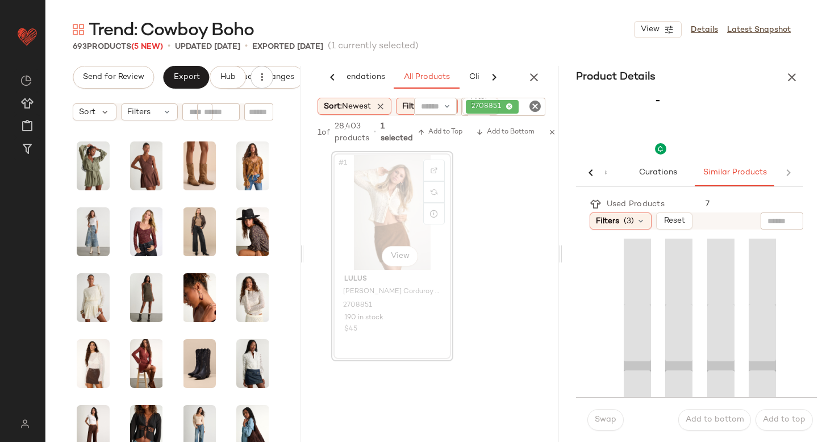
scroll to position [0, 57]
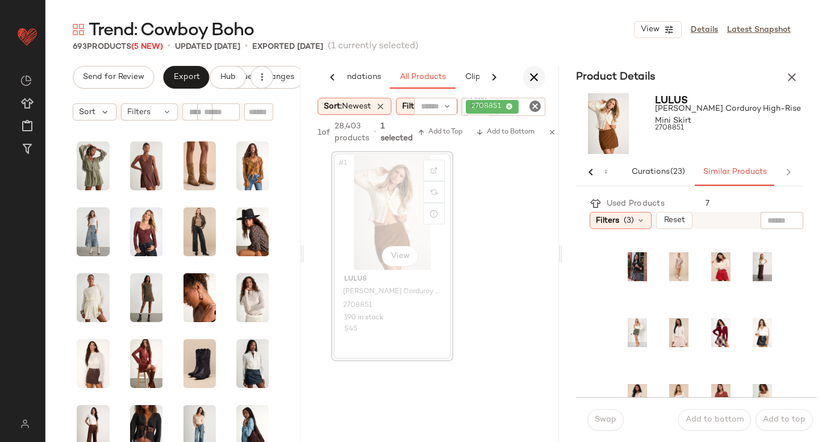
click at [535, 74] on icon "button" at bounding box center [534, 77] width 14 height 14
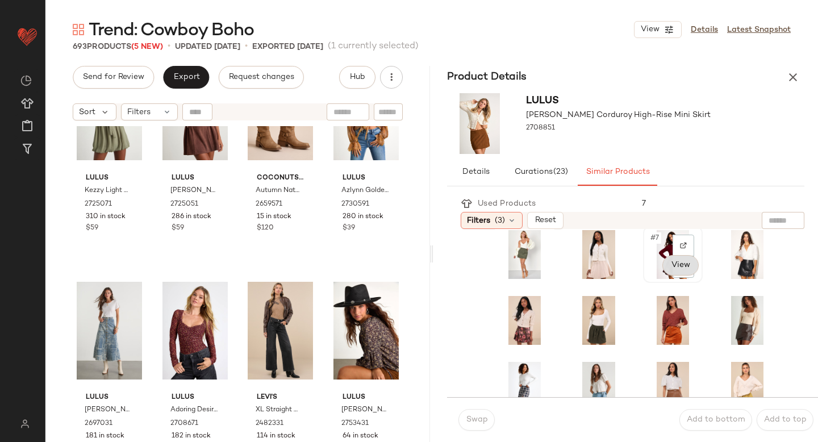
scroll to position [80, 0]
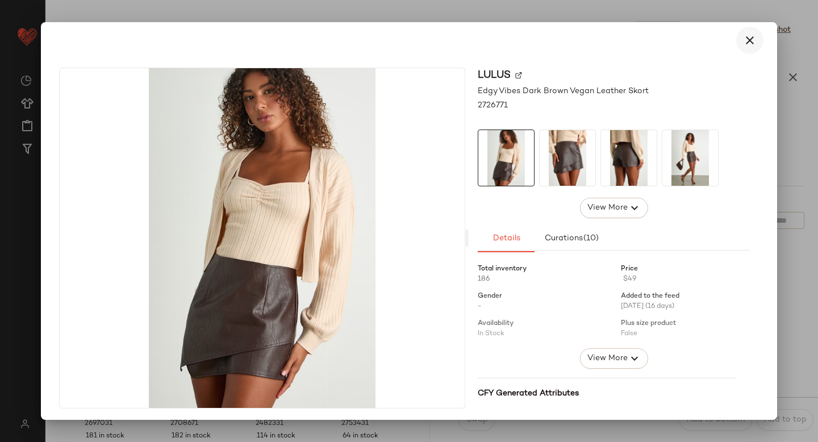
click at [744, 40] on icon "button" at bounding box center [750, 41] width 14 height 14
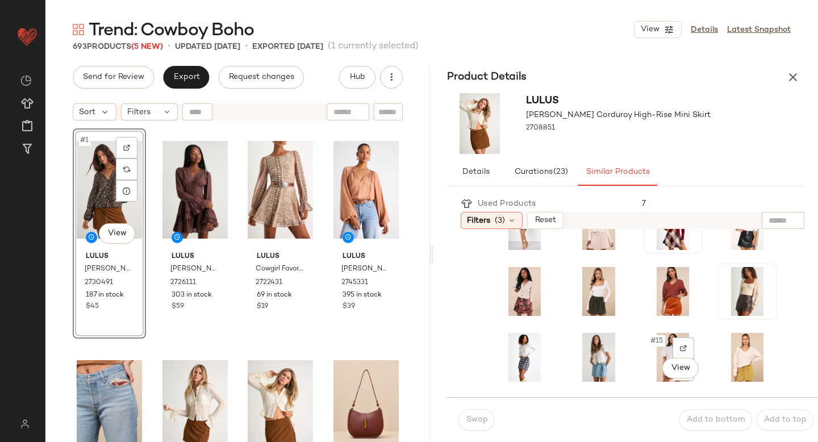
scroll to position [103, 0]
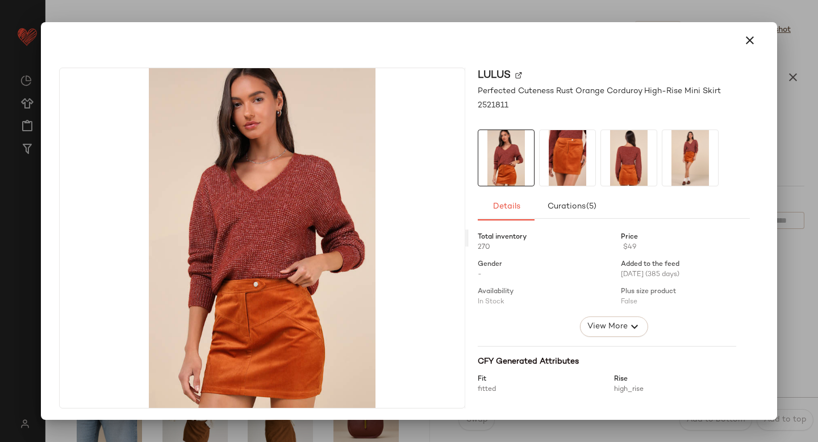
click at [792, 294] on div at bounding box center [409, 221] width 818 height 442
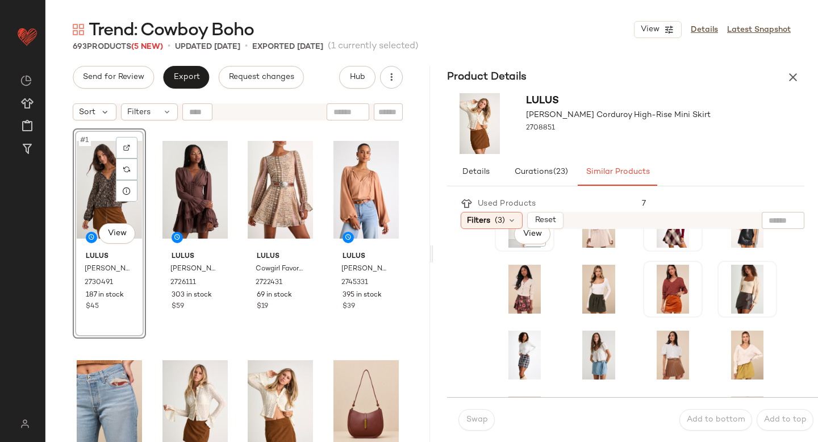
scroll to position [161, 0]
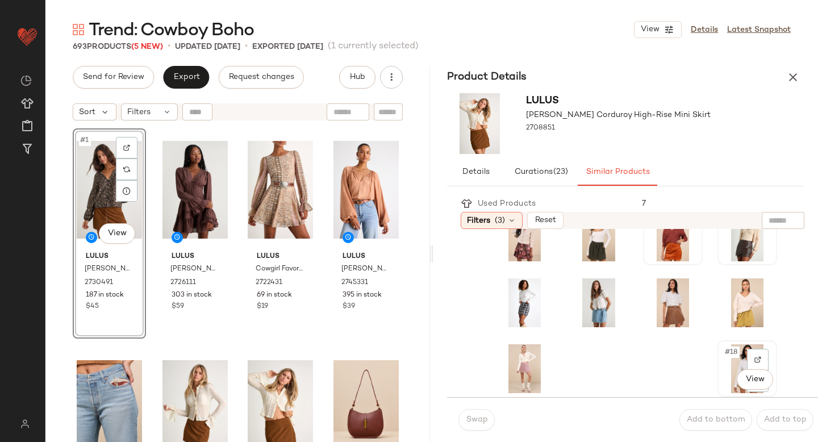
click at [721, 364] on div "#18 View" at bounding box center [747, 368] width 52 height 49
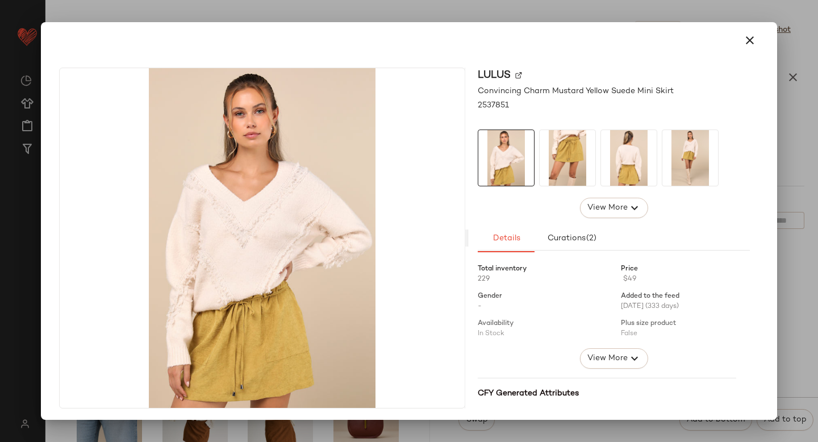
click at [761, 304] on div "Lulus Convincing Charm Mustard Yellow Suede Mini Skirt 2537851 View More Detail…" at bounding box center [408, 241] width 727 height 364
click at [779, 253] on div at bounding box center [409, 221] width 818 height 442
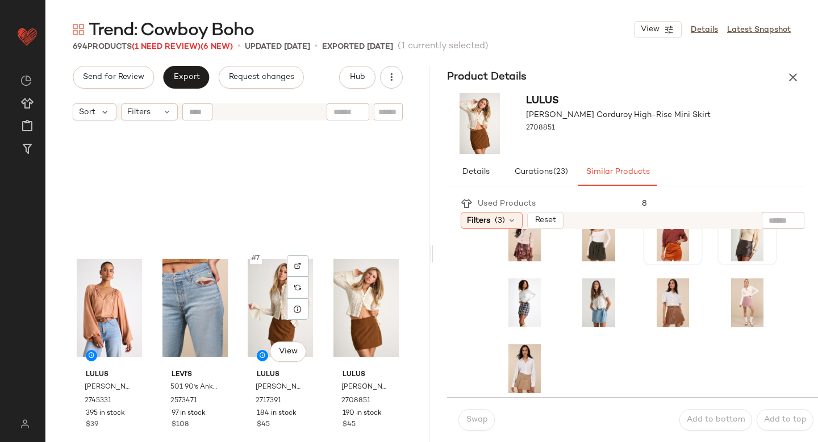
scroll to position [0, 0]
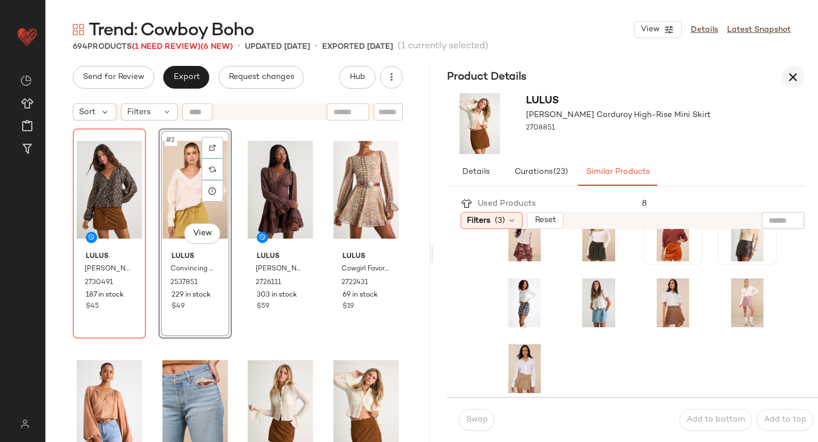
click at [787, 79] on icon "button" at bounding box center [793, 77] width 14 height 14
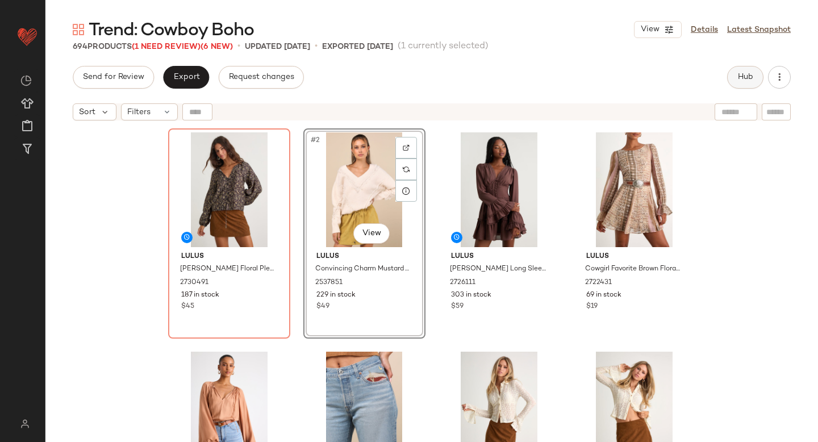
click at [742, 85] on button "Hub" at bounding box center [745, 77] width 36 height 23
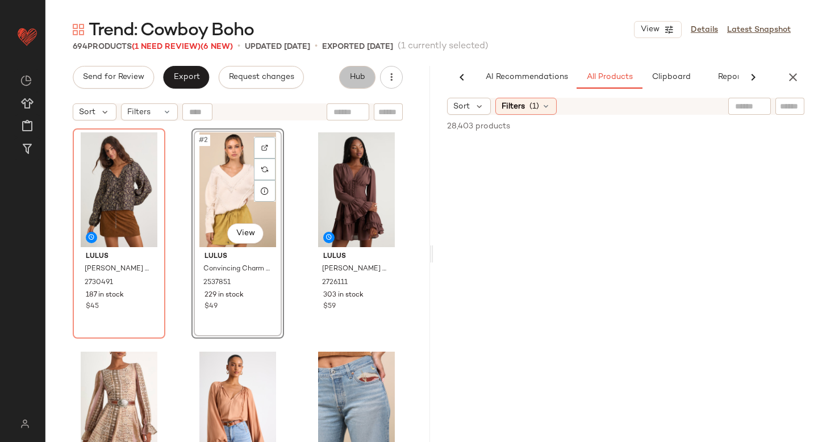
scroll to position [0, 27]
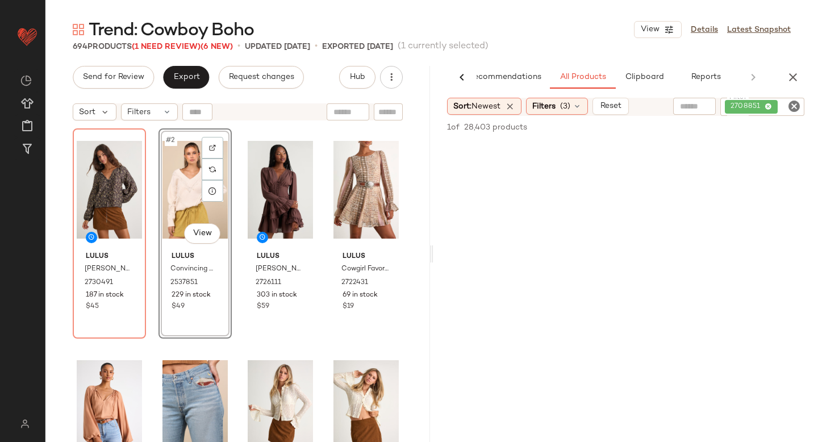
click at [794, 109] on icon "Clear Filter" at bounding box center [794, 106] width 14 height 14
click at [578, 106] on icon at bounding box center [577, 106] width 9 height 9
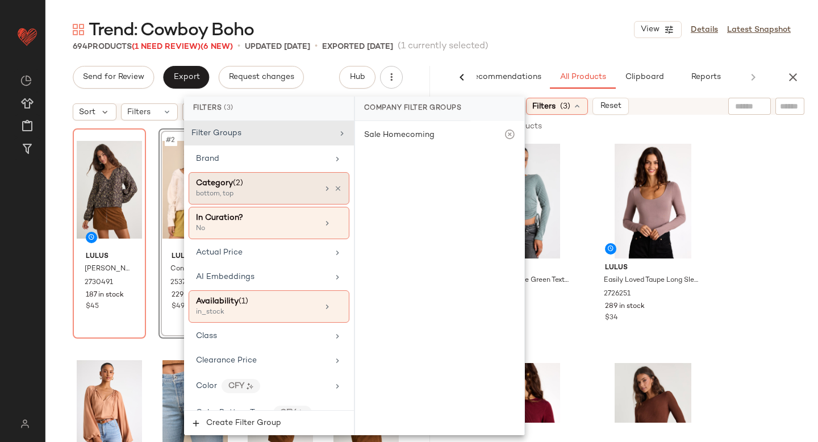
click at [267, 186] on div "Category (2)" at bounding box center [257, 183] width 122 height 12
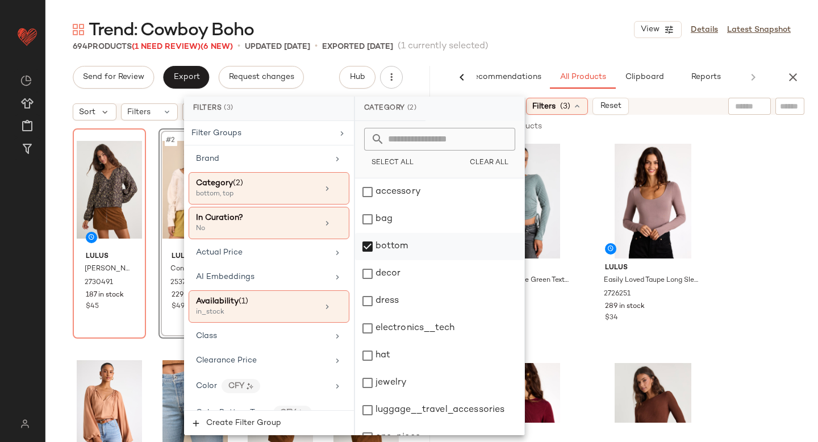
click at [366, 248] on div "bottom" at bounding box center [439, 246] width 169 height 27
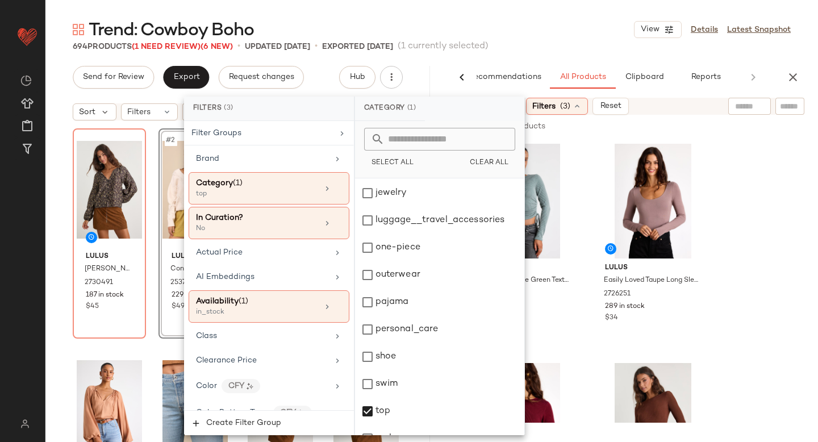
scroll to position [207, 0]
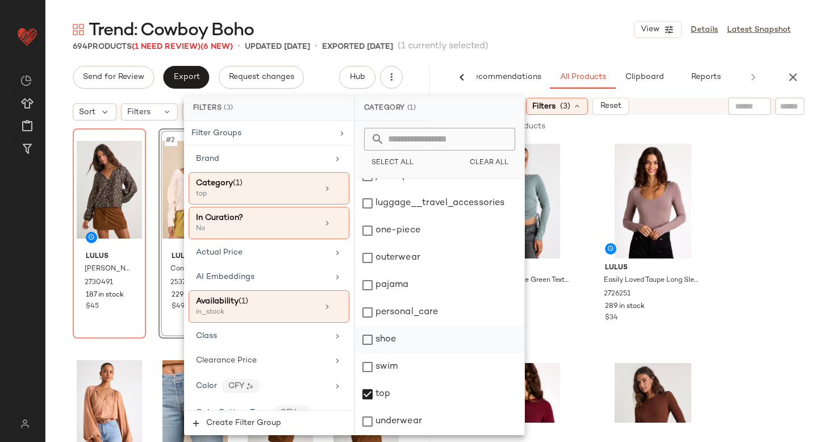
click at [368, 344] on div "shoe" at bounding box center [439, 339] width 169 height 27
click at [368, 396] on div "top" at bounding box center [439, 394] width 169 height 27
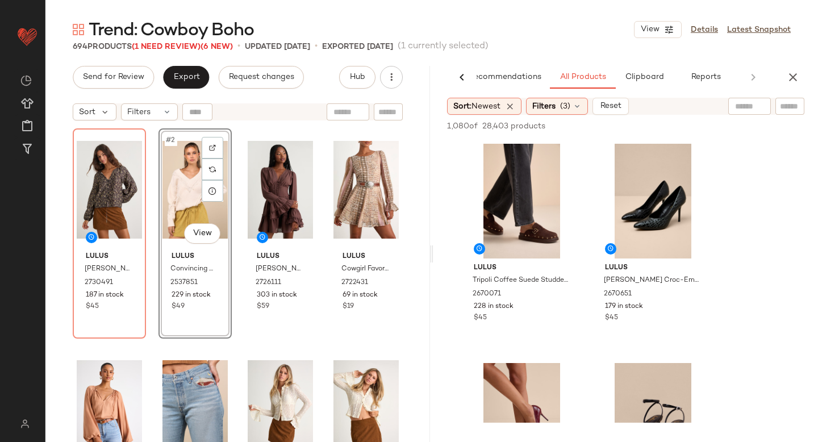
click at [786, 110] on input "text" at bounding box center [790, 107] width 20 height 12
type input "****"
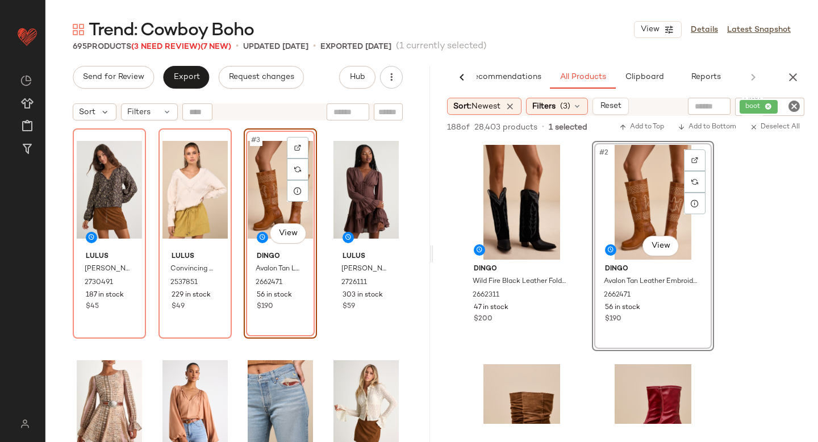
click at [791, 109] on icon "Clear Filter" at bounding box center [794, 106] width 14 height 14
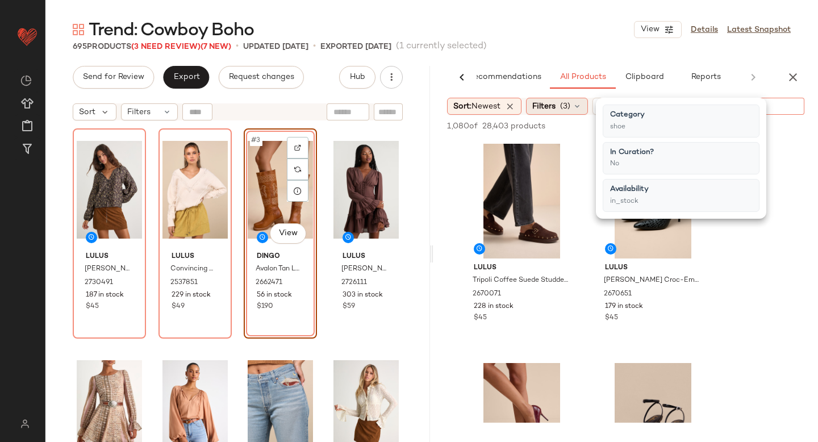
click at [570, 111] on span "(3)" at bounding box center [565, 107] width 10 height 12
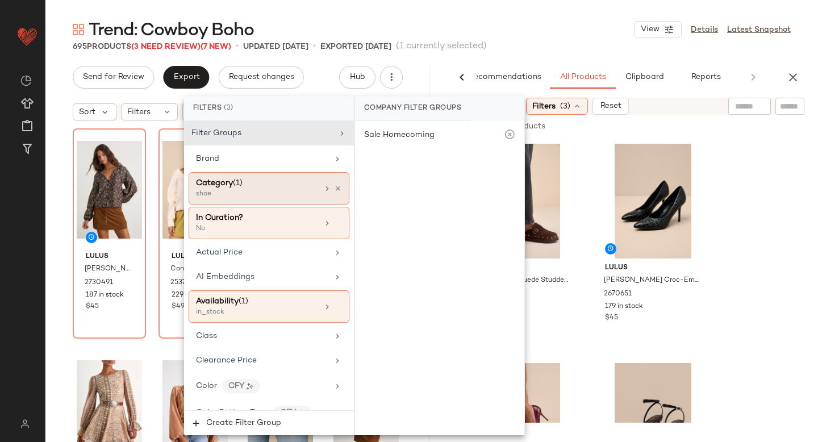
click at [274, 187] on div "Category (1)" at bounding box center [257, 183] width 122 height 12
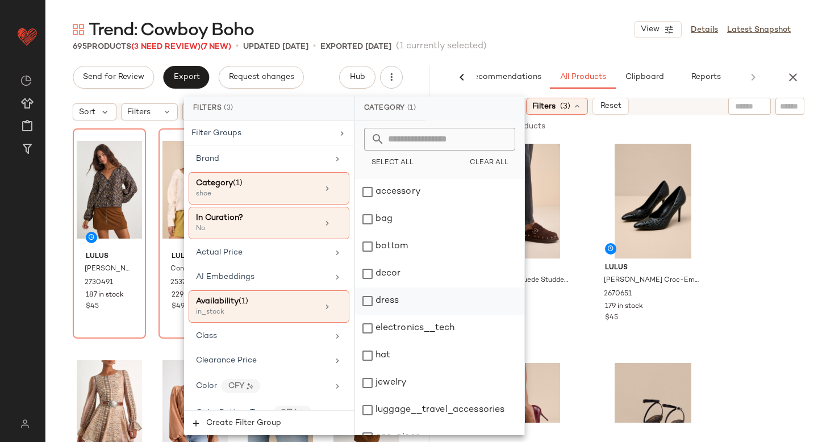
click at [374, 294] on div "dress" at bounding box center [439, 300] width 169 height 27
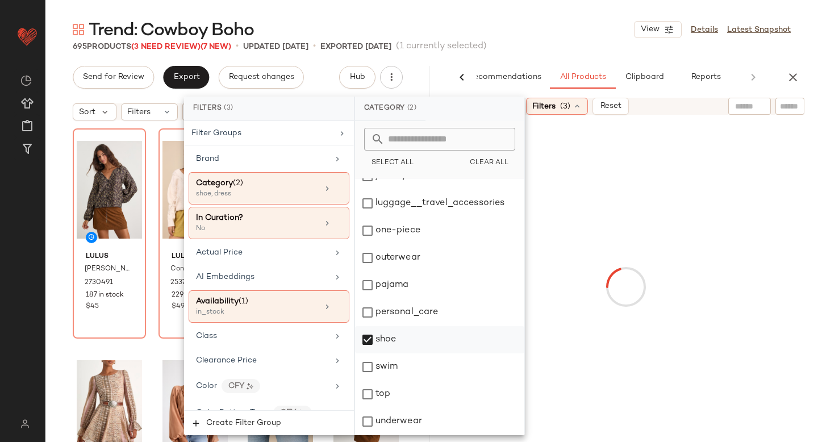
click at [368, 346] on div "shoe" at bounding box center [439, 339] width 169 height 27
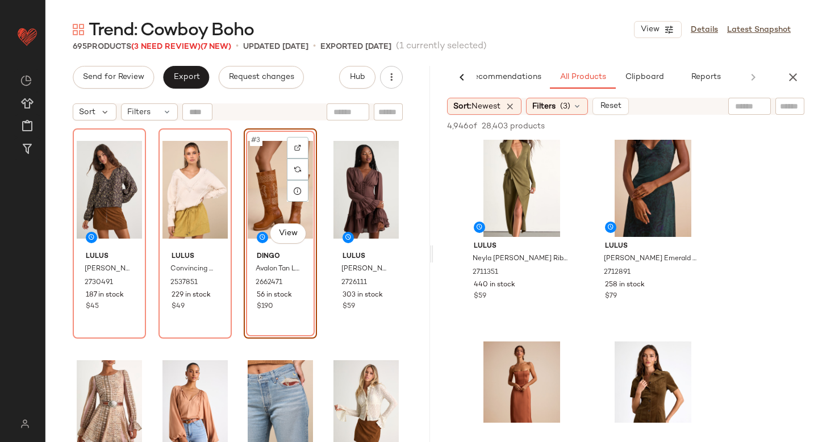
scroll to position [6286, 0]
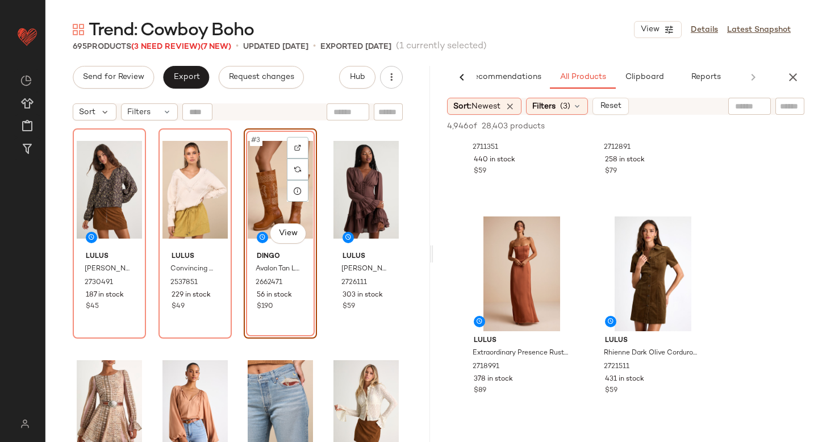
click at [749, 103] on input "text" at bounding box center [749, 107] width 29 height 12
type input "****"
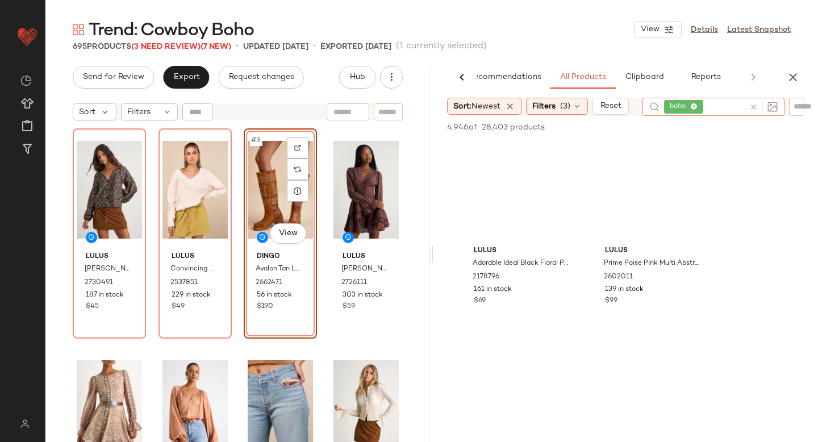
scroll to position [9656, 0]
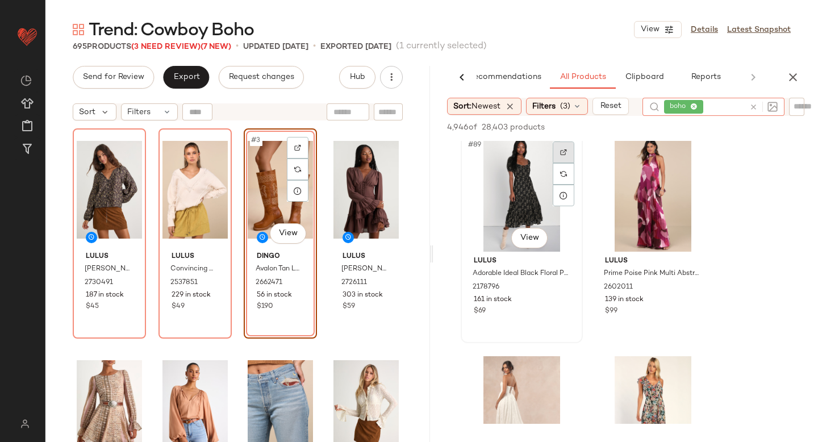
click at [566, 159] on div at bounding box center [564, 152] width 22 height 22
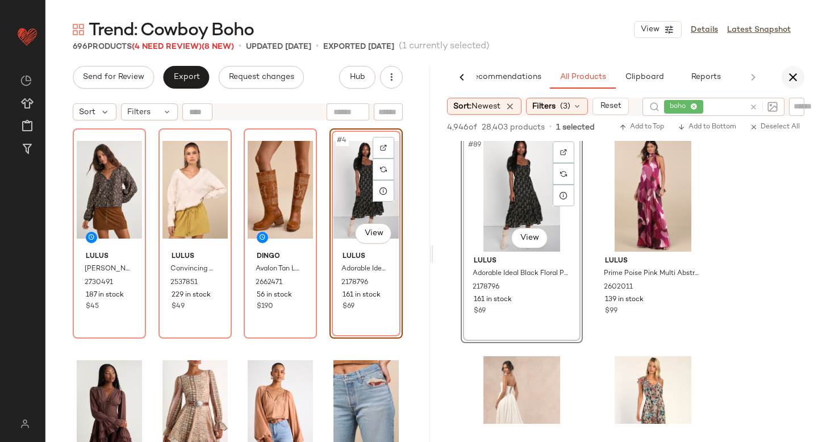
click at [796, 69] on button "button" at bounding box center [793, 77] width 23 height 23
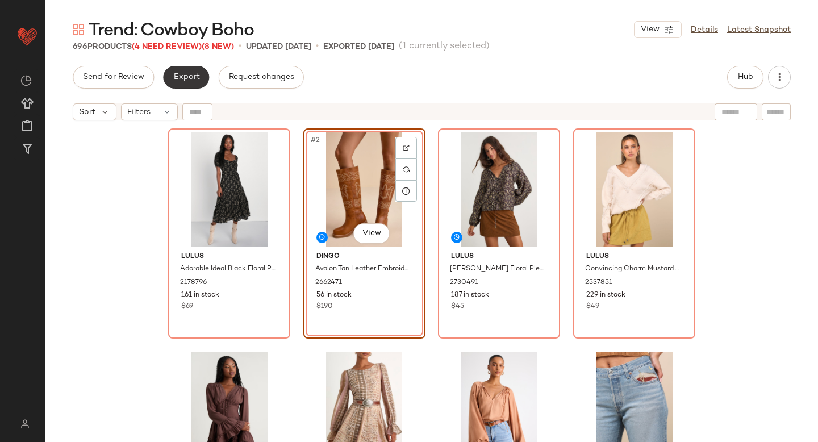
click at [178, 70] on button "Export" at bounding box center [186, 77] width 46 height 23
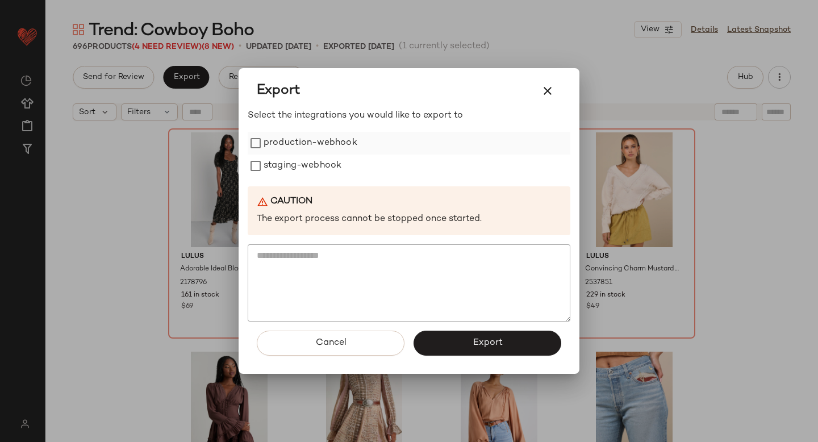
click at [278, 137] on label "production-webhook" at bounding box center [311, 143] width 94 height 23
click at [286, 169] on label "staging-webhook" at bounding box center [303, 166] width 78 height 23
click at [492, 353] on button "Export" at bounding box center [488, 343] width 148 height 25
